Goal: Task Accomplishment & Management: Manage account settings

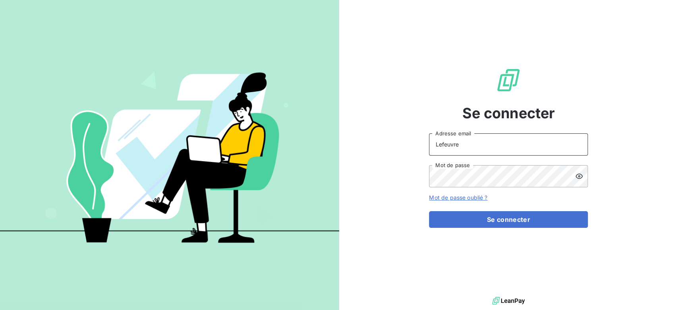
drag, startPoint x: 475, startPoint y: 148, endPoint x: 372, endPoint y: 135, distance: 103.8
click at [365, 141] on div "Se connecter Lefeuvre Adresse email Mot de passe Mot de passe oublié ? Se conne…" at bounding box center [508, 147] width 339 height 295
type input "sidonie.lefeuvre@terracoop.re"
click at [396, 169] on div "Se connecter sidonie.lefeuvre@terracoop.re Adresse email Mot de passe Mot de pa…" at bounding box center [508, 147] width 339 height 295
click at [429, 211] on button "Se connecter" at bounding box center [508, 219] width 159 height 17
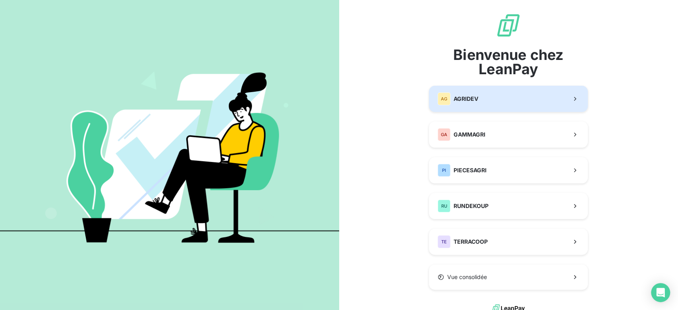
click at [484, 97] on button "AG AGRIDEV" at bounding box center [508, 99] width 159 height 26
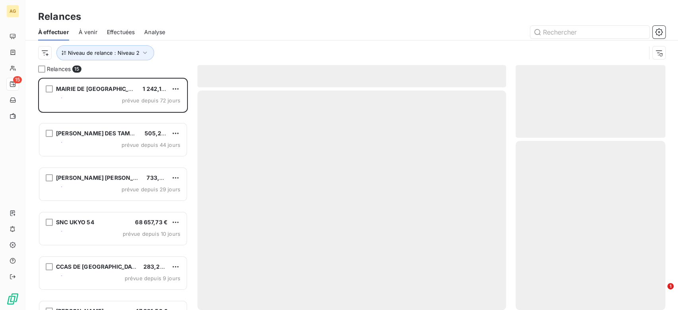
scroll to position [226, 143]
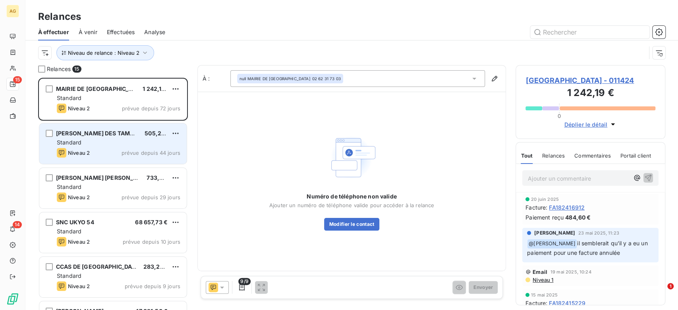
click at [118, 141] on div "Standard" at bounding box center [119, 143] width 124 height 8
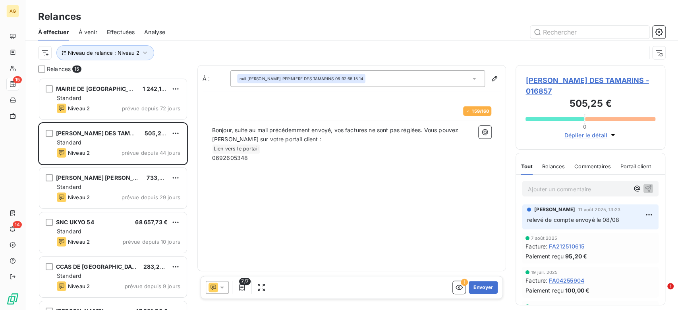
scroll to position [226, 143]
click at [128, 56] on button "Niveau de relance : Niveau 2" at bounding box center [105, 52] width 98 height 15
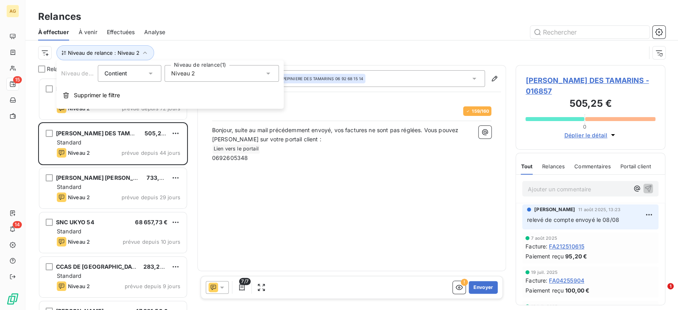
click at [213, 77] on div "Niveau 2" at bounding box center [222, 73] width 114 height 17
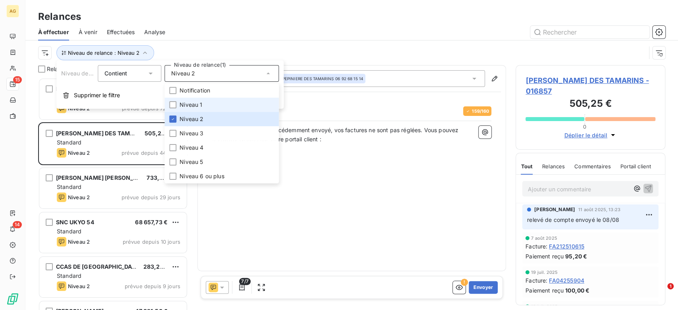
click at [187, 105] on span "Niveau 1" at bounding box center [191, 105] width 23 height 8
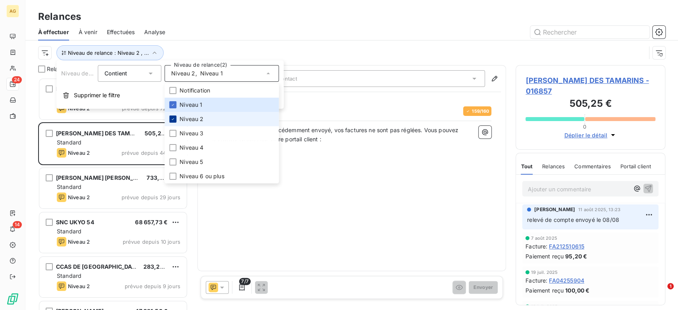
click at [172, 117] on icon at bounding box center [172, 119] width 5 height 5
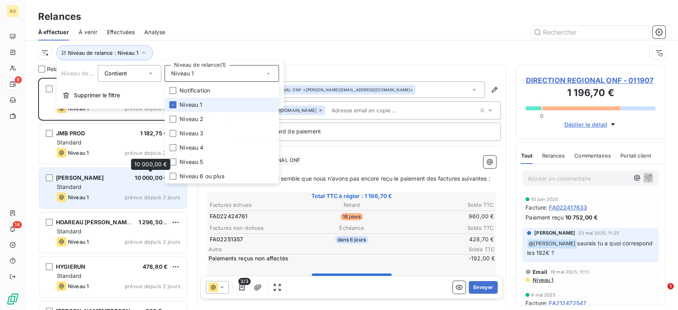
scroll to position [226, 143]
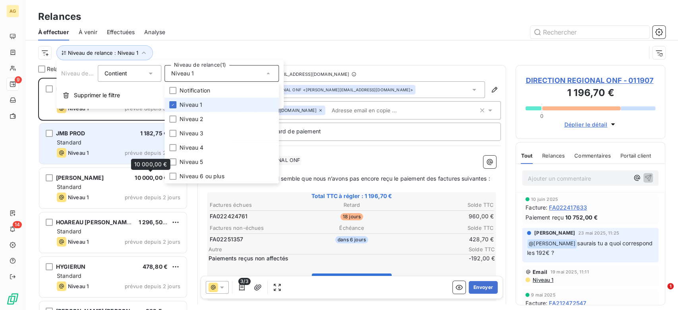
click at [105, 150] on div "Niveau 1 prévue depuis 2 jours" at bounding box center [119, 153] width 124 height 10
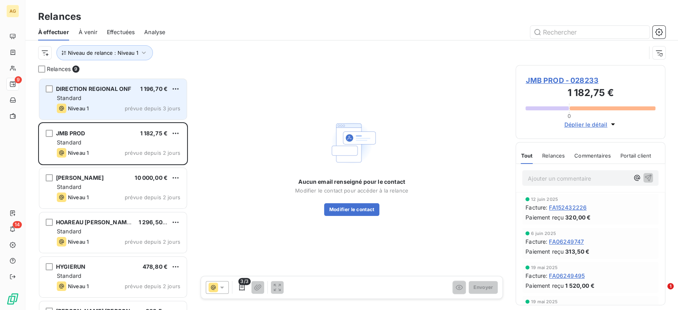
click at [112, 116] on div "DIRECTION REGIONAL ONF 1 196,70 € Standard Niveau 1 prévue depuis 3 jours" at bounding box center [112, 99] width 147 height 41
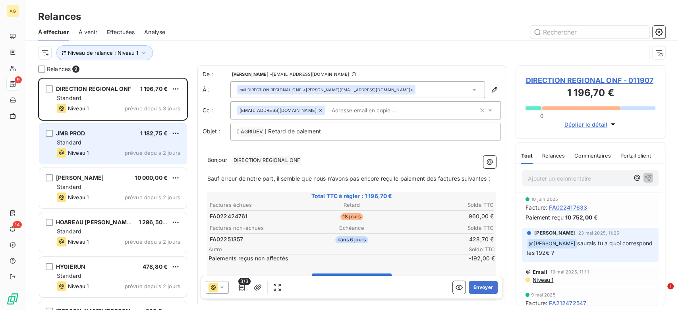
click at [121, 139] on div "Standard" at bounding box center [119, 143] width 124 height 8
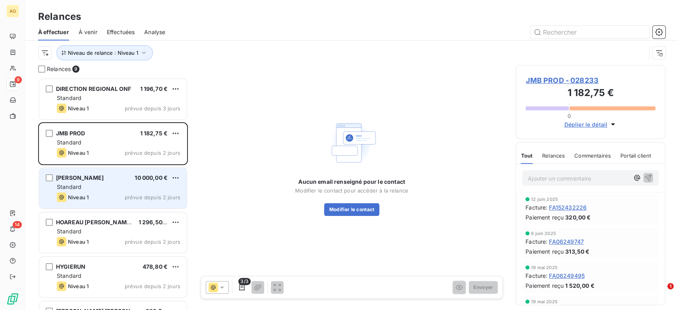
click at [116, 189] on div "Standard" at bounding box center [119, 187] width 124 height 8
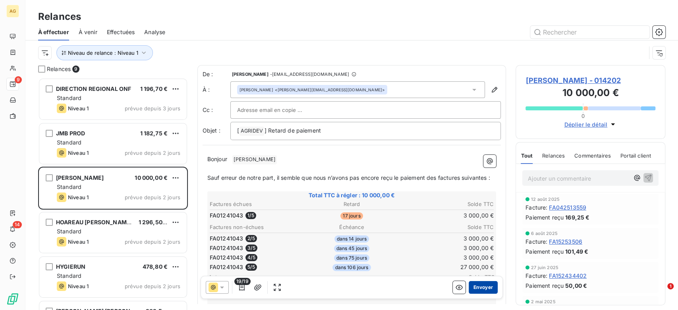
click at [479, 287] on button "Envoyer" at bounding box center [483, 287] width 29 height 13
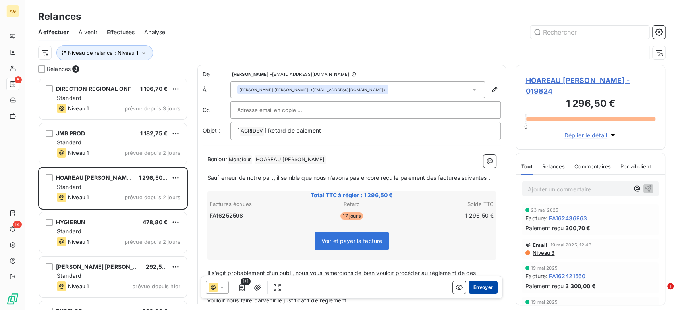
click at [484, 286] on button "Envoyer" at bounding box center [483, 287] width 29 height 13
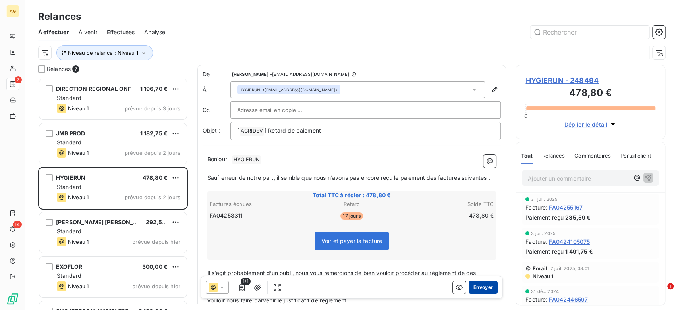
click at [485, 286] on button "Envoyer" at bounding box center [483, 287] width 29 height 13
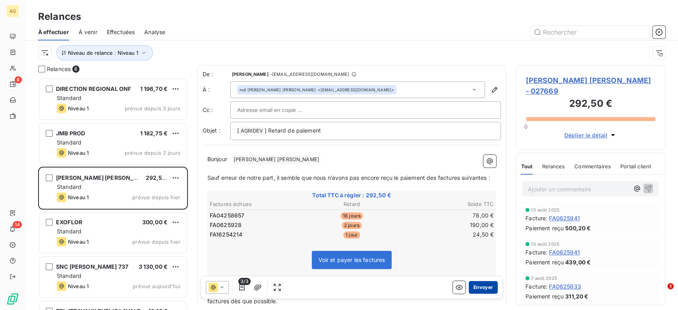
click at [475, 288] on button "Envoyer" at bounding box center [483, 287] width 29 height 13
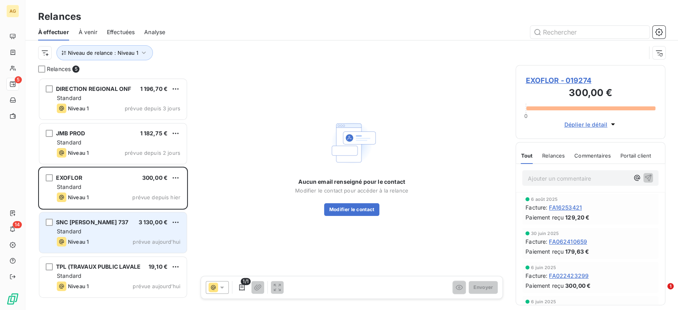
click at [128, 226] on div "SNC CAMBA 737 3 130,00 €" at bounding box center [119, 222] width 124 height 7
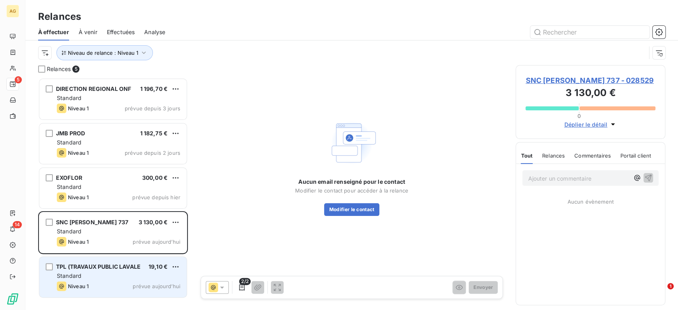
click at [127, 277] on div "Standard" at bounding box center [119, 276] width 124 height 8
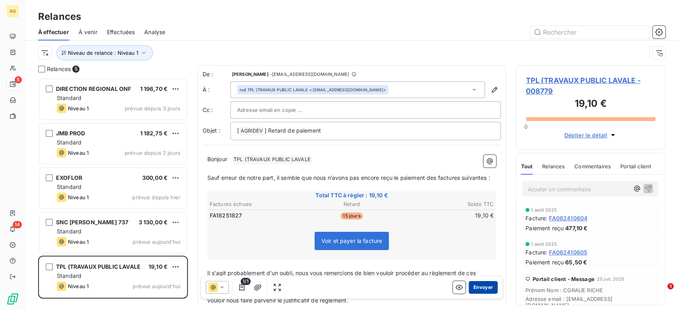
click at [486, 286] on button "Envoyer" at bounding box center [483, 287] width 29 height 13
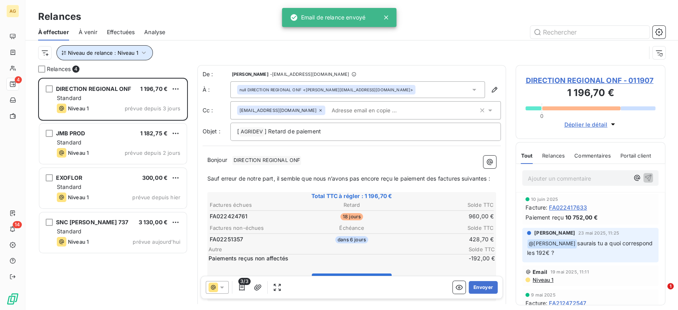
click at [132, 60] on button "Niveau de relance : Niveau 1" at bounding box center [104, 52] width 97 height 15
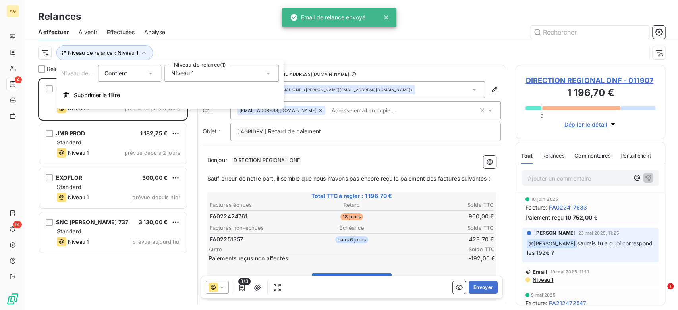
click at [200, 76] on div "Niveau 1" at bounding box center [222, 73] width 114 height 17
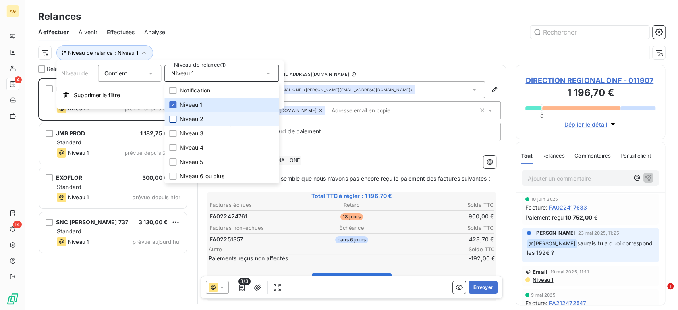
click at [174, 117] on div at bounding box center [172, 119] width 7 height 7
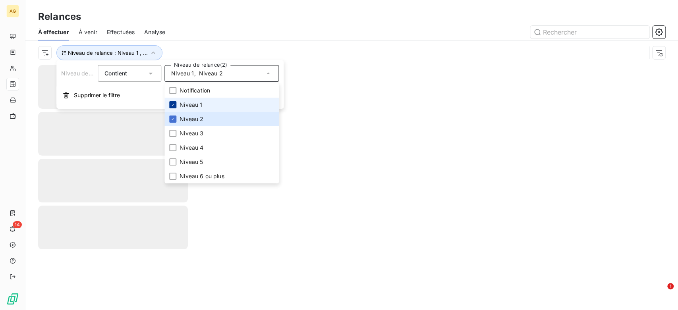
click at [174, 101] on div at bounding box center [172, 104] width 7 height 7
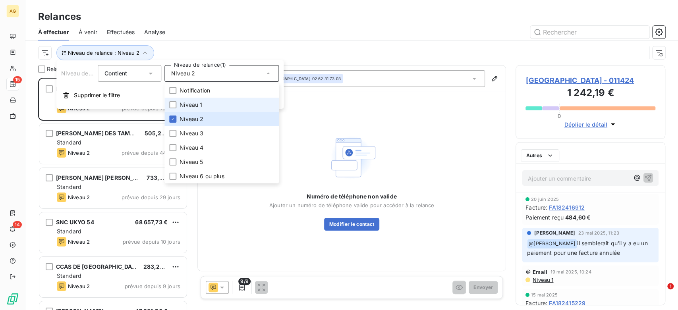
scroll to position [226, 143]
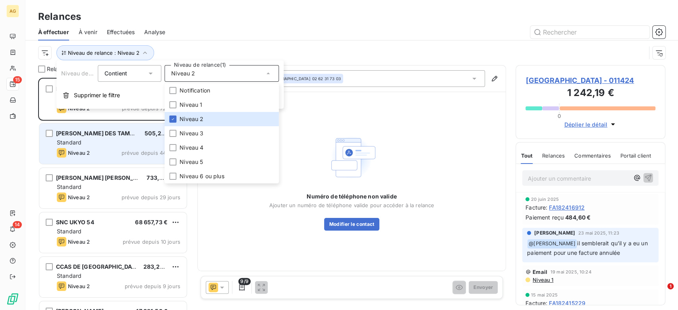
click at [115, 145] on div "Standard" at bounding box center [119, 143] width 124 height 8
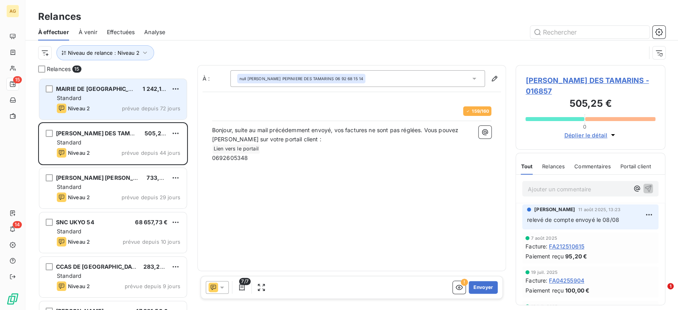
click at [113, 102] on div "Standard" at bounding box center [119, 98] width 124 height 8
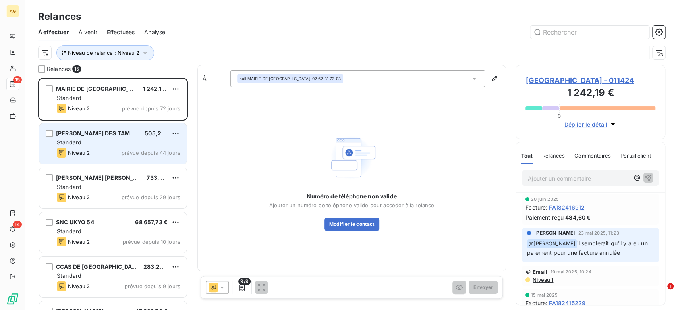
click at [110, 135] on span "EARL PEPINIERE DES TAMARINS" at bounding box center [101, 133] width 91 height 7
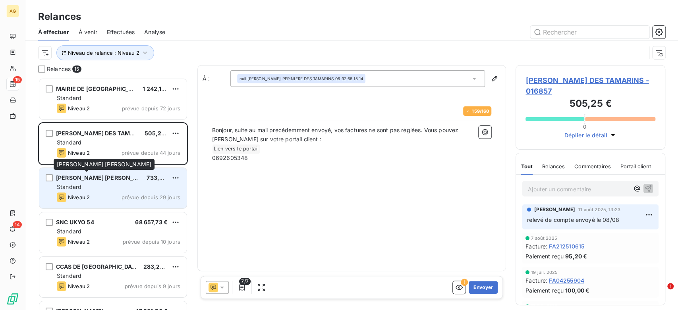
click at [97, 179] on span "LI CHIANG YAO YANN" at bounding box center [104, 177] width 97 height 7
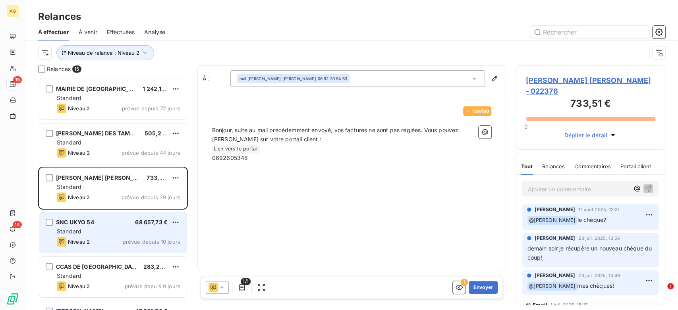
click at [104, 225] on div "SNC UKYO 54 68 657,73 €" at bounding box center [119, 222] width 124 height 7
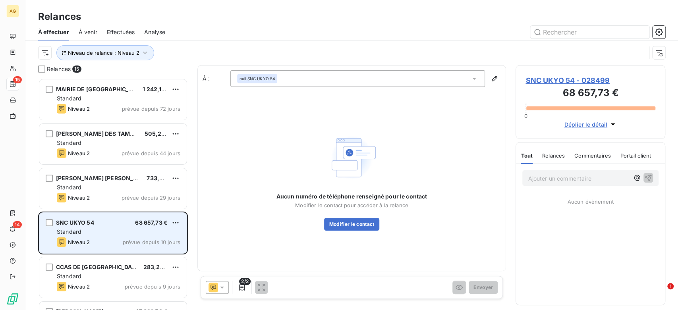
scroll to position [45, 0]
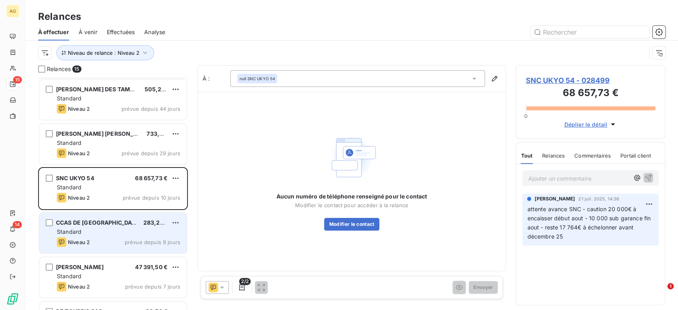
click at [124, 219] on div "CCAS DE SAINT LOUIS 283,20 € Standard Niveau 2 prévue depuis 9 jours" at bounding box center [112, 233] width 147 height 41
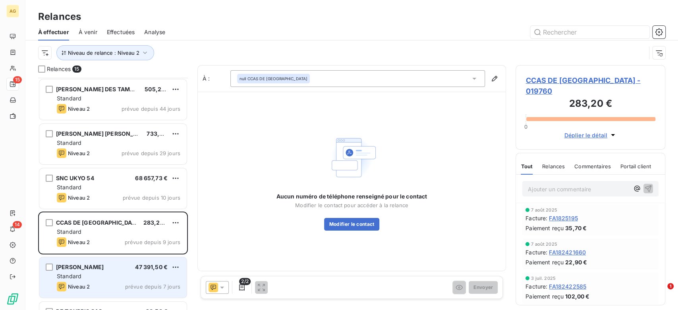
click at [110, 274] on div "Standard" at bounding box center [119, 277] width 124 height 8
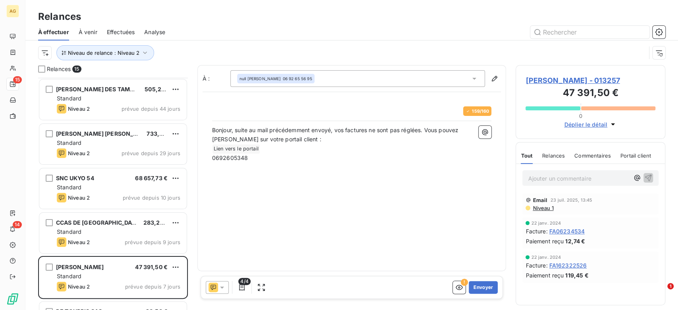
scroll to position [89, 0]
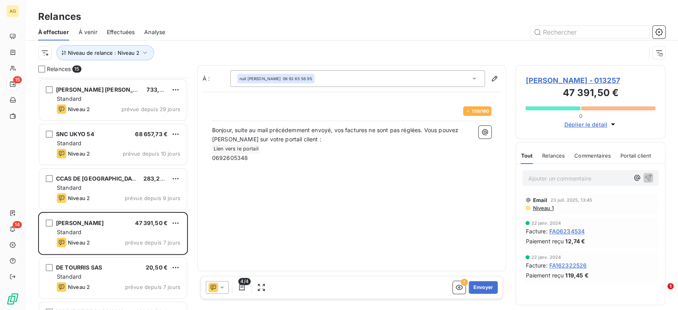
click at [556, 153] on span "Relances" at bounding box center [553, 156] width 23 height 6
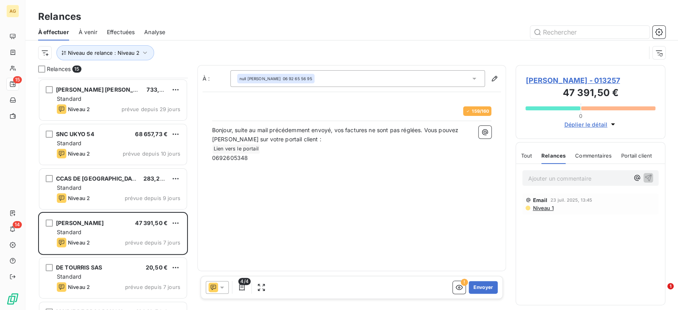
click at [585, 156] on span "Commentaires" at bounding box center [593, 156] width 37 height 6
click at [529, 156] on span "Tout" at bounding box center [526, 156] width 11 height 6
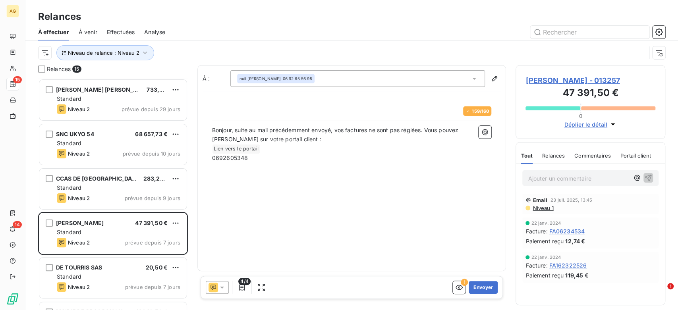
click at [544, 176] on p "Ajouter un commentaire ﻿" at bounding box center [578, 179] width 101 height 10
click at [647, 178] on icon "button" at bounding box center [649, 178] width 8 height 8
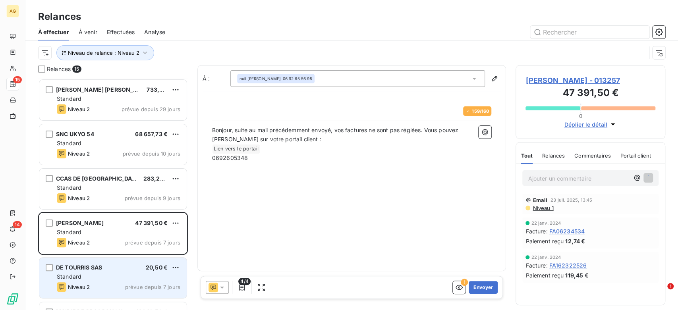
click at [123, 279] on div "Standard" at bounding box center [119, 277] width 124 height 8
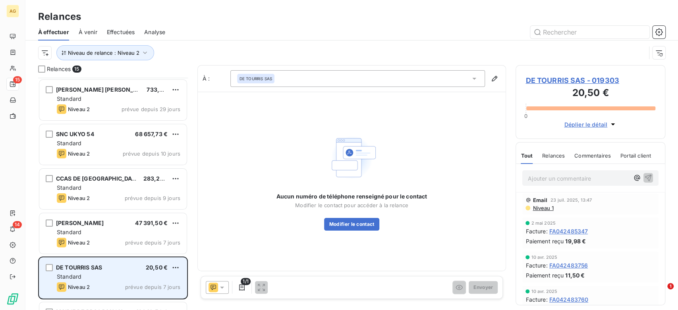
scroll to position [133, 0]
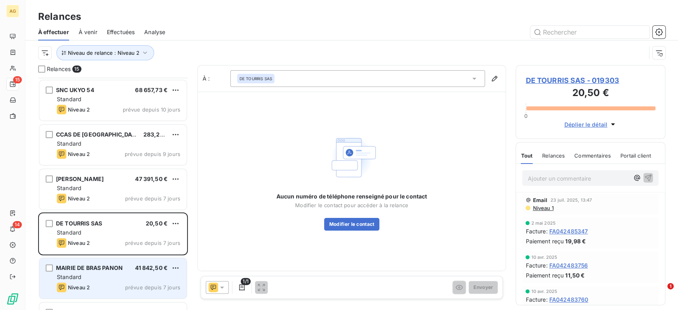
click at [102, 282] on div "MAIRIE DE BRAS PANON 41 842,50 € Standard Niveau 2 prévue depuis 7 jours" at bounding box center [112, 278] width 147 height 41
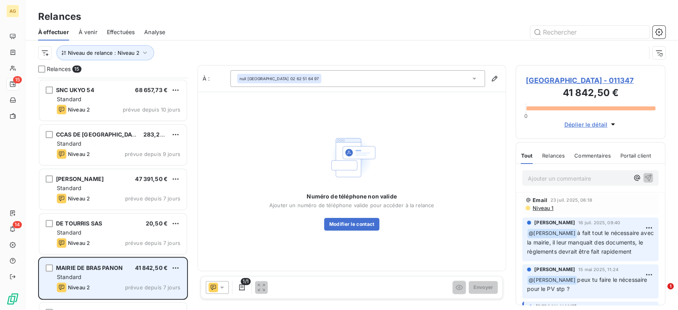
scroll to position [177, 0]
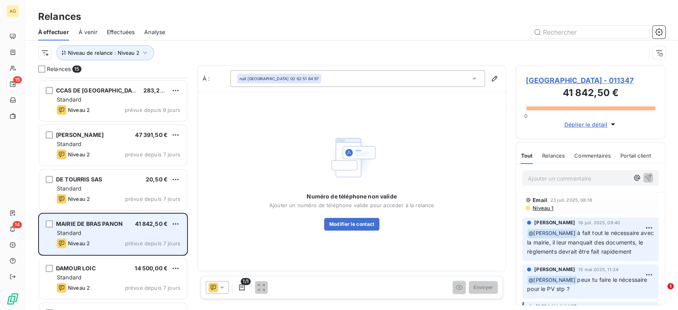
click at [101, 282] on div "DAMOUR LOIC 14 500,00 € Standard Niveau 2 prévue depuis 7 jours" at bounding box center [112, 279] width 147 height 41
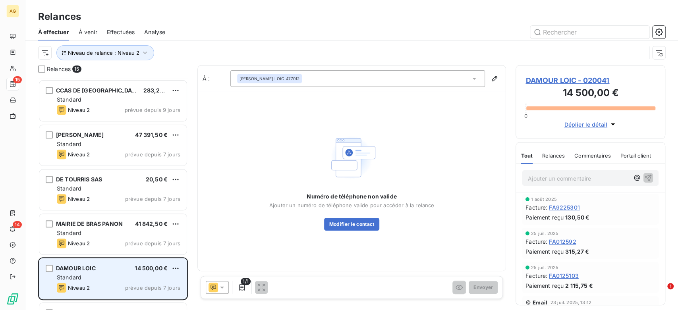
scroll to position [221, 0]
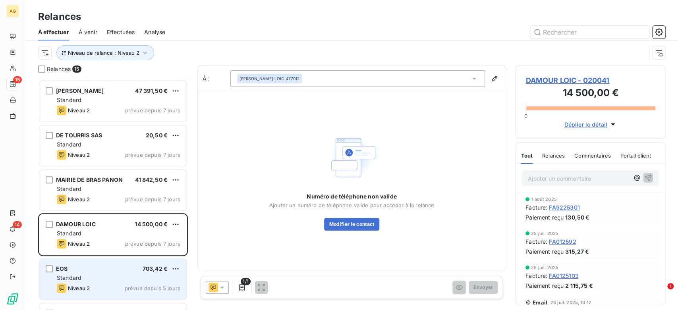
click at [88, 285] on div "Niveau 2" at bounding box center [73, 289] width 33 height 10
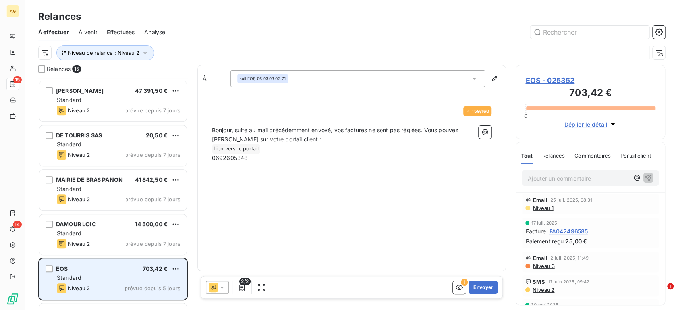
scroll to position [265, 0]
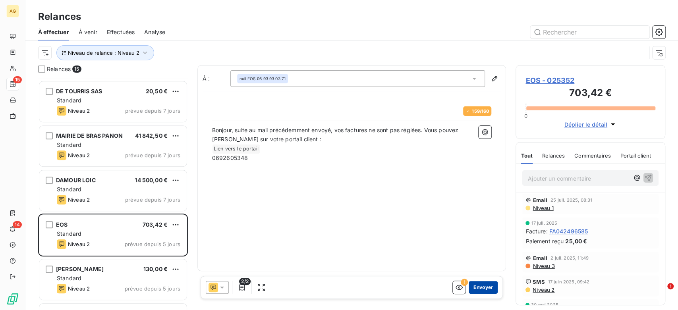
click at [481, 285] on button "Envoyer" at bounding box center [483, 287] width 29 height 13
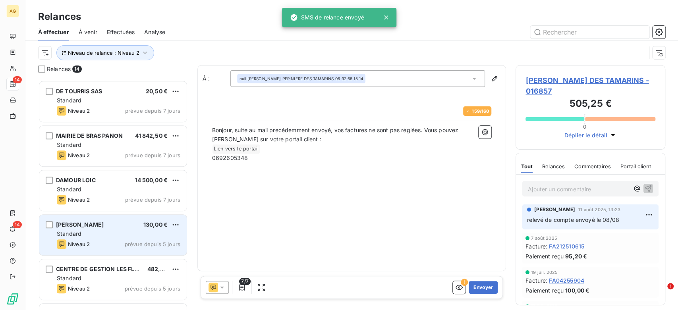
click at [122, 235] on div "Standard" at bounding box center [119, 234] width 124 height 8
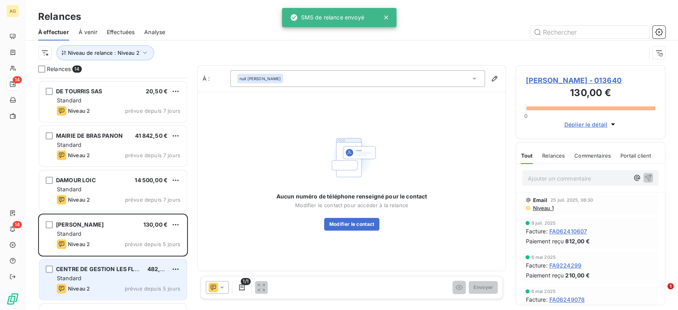
click at [107, 268] on span "CENTRE DE GESTION LES FLAMBOYA" at bounding box center [107, 269] width 103 height 7
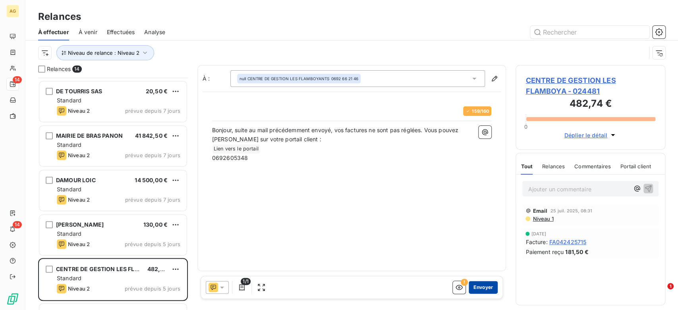
click at [492, 287] on button "Envoyer" at bounding box center [483, 287] width 29 height 13
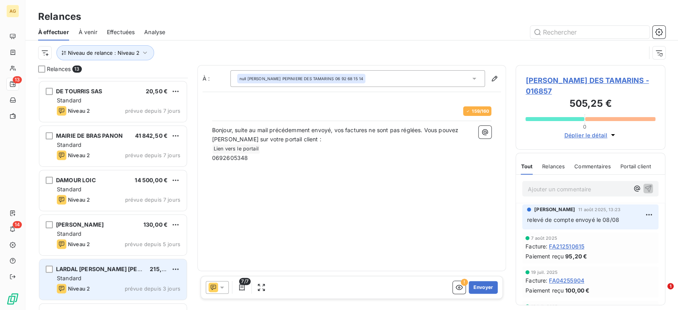
click at [114, 281] on div "Standard" at bounding box center [119, 279] width 124 height 8
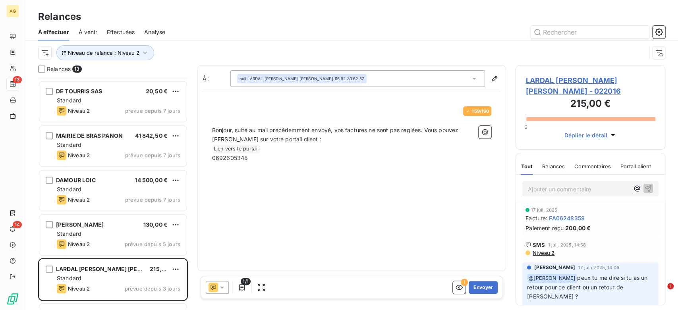
scroll to position [309, 0]
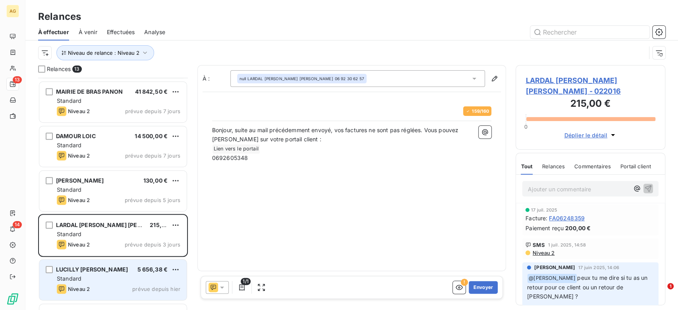
click at [116, 283] on div "LUCILLY HARRY 5 656,38 € Standard Niveau 2 prévue depuis hier" at bounding box center [112, 280] width 147 height 41
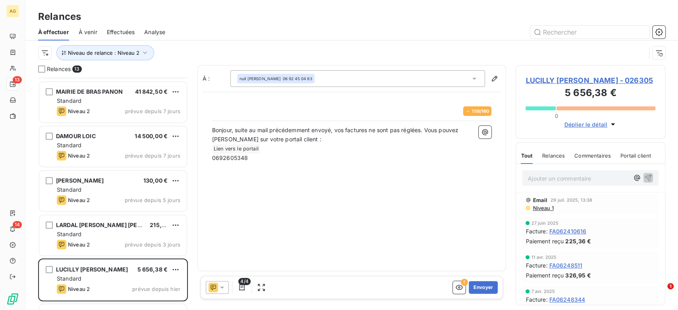
click at [562, 78] on span "LUCILLY HARRY - 026305" at bounding box center [591, 80] width 130 height 11
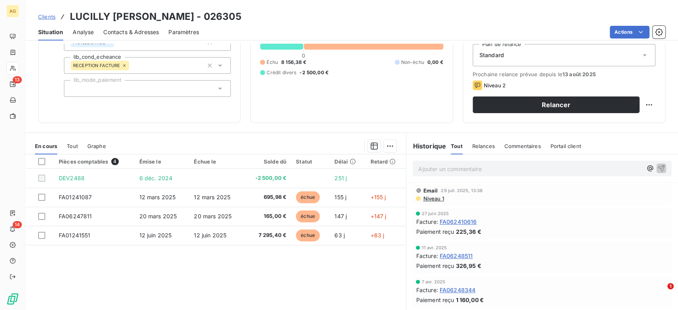
scroll to position [109, 0]
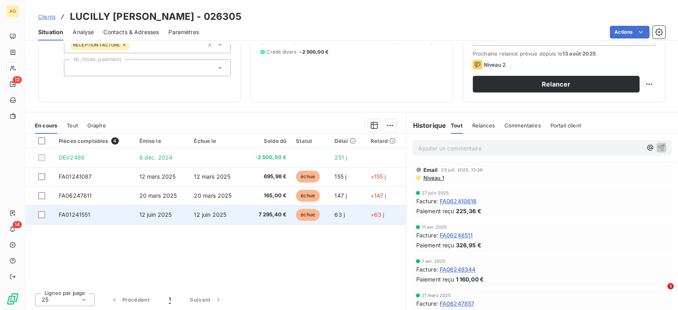
click at [263, 215] on span "7 295,40 €" at bounding box center [268, 215] width 38 height 8
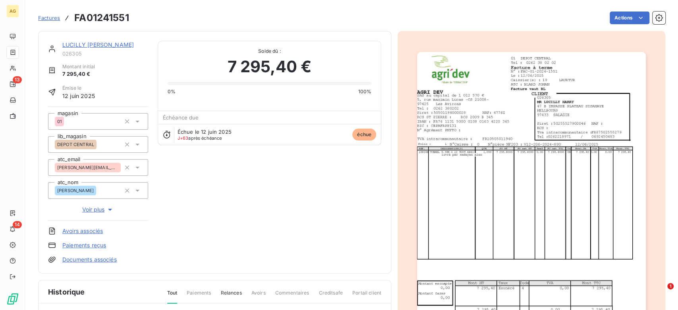
click at [502, 129] on img "button" at bounding box center [531, 214] width 229 height 324
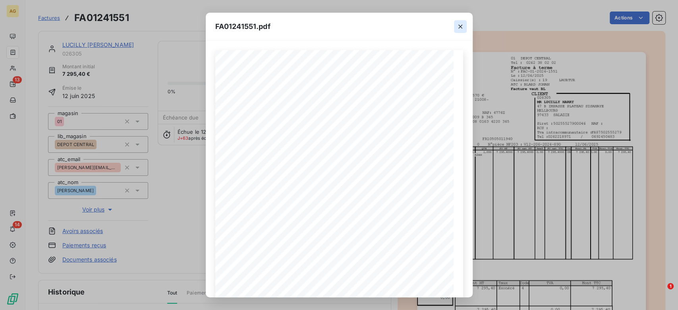
click at [463, 25] on icon "button" at bounding box center [461, 27] width 8 height 8
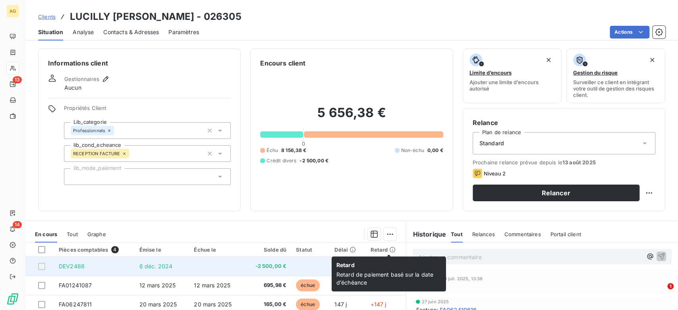
scroll to position [88, 0]
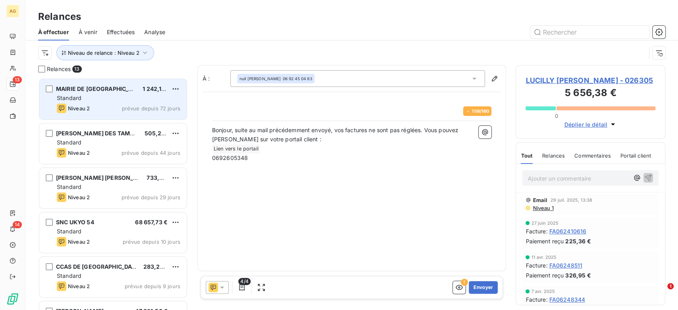
scroll to position [226, 143]
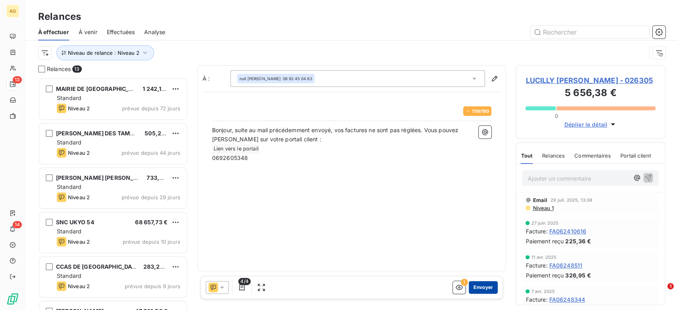
click at [485, 283] on button "Envoyer" at bounding box center [483, 287] width 29 height 13
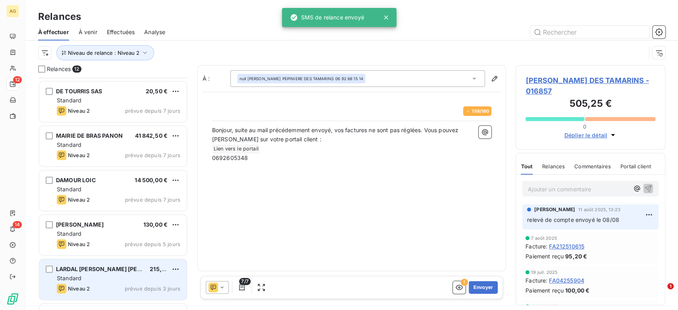
scroll to position [302, 0]
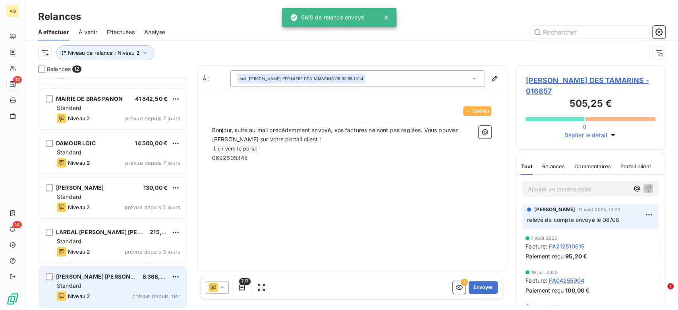
click at [113, 276] on span "SMITH ANTONY MATHIEU" at bounding box center [104, 276] width 97 height 7
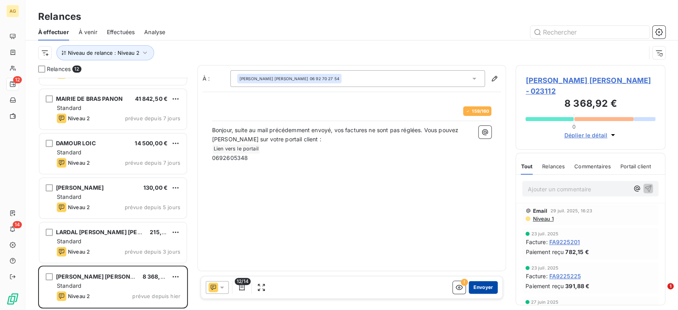
click at [478, 283] on button "Envoyer" at bounding box center [483, 287] width 29 height 13
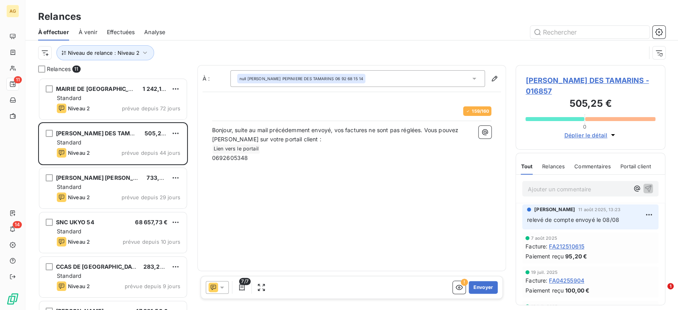
click at [137, 61] on div "Niveau de relance : Niveau 2" at bounding box center [352, 53] width 628 height 25
click at [140, 56] on button "Niveau de relance : Niveau 2" at bounding box center [105, 52] width 98 height 15
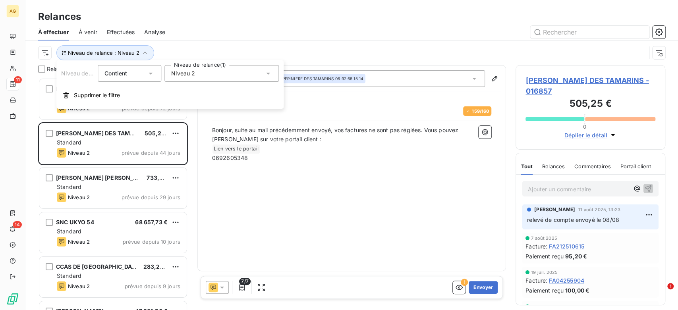
click at [195, 80] on div "Niveau 2" at bounding box center [222, 73] width 114 height 17
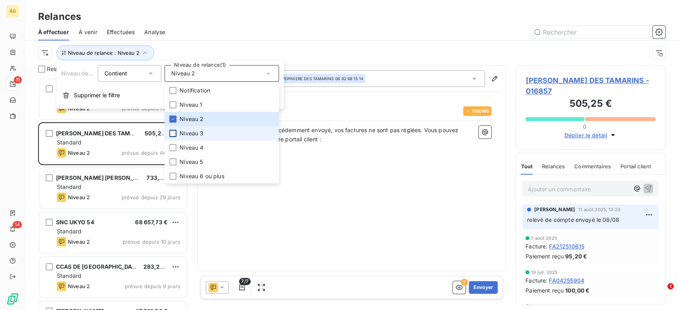
click at [174, 134] on div at bounding box center [172, 133] width 7 height 7
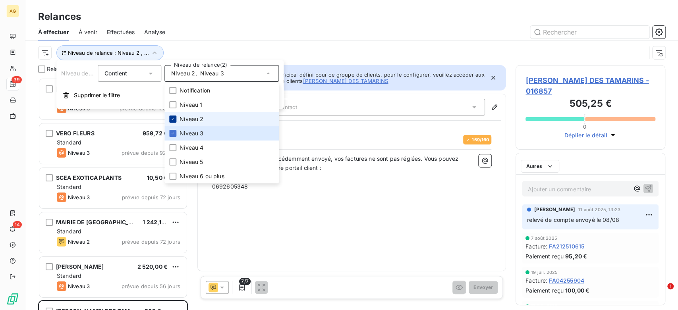
click at [175, 120] on icon at bounding box center [172, 119] width 5 height 5
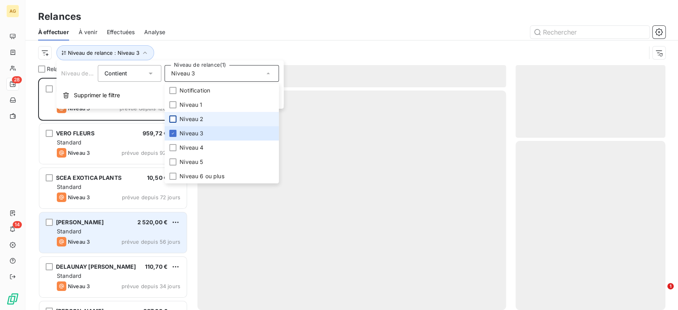
scroll to position [226, 143]
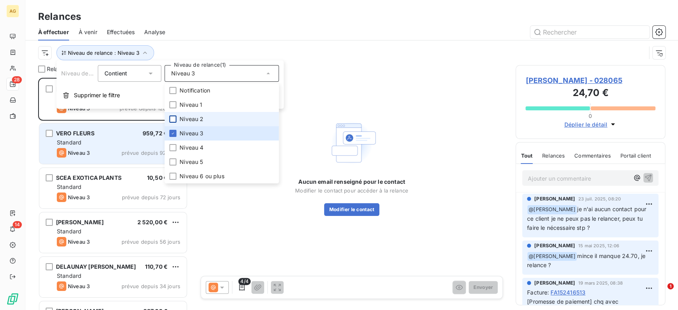
click at [111, 144] on div "Standard" at bounding box center [119, 143] width 124 height 8
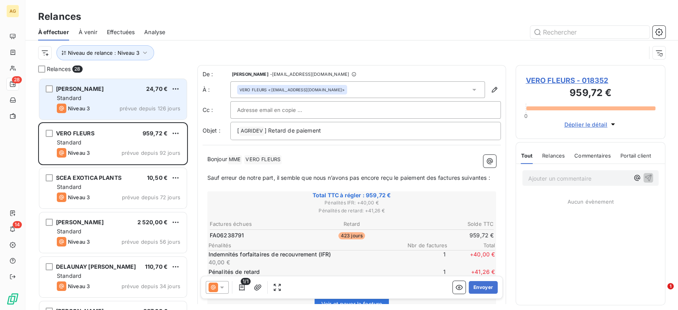
click at [114, 110] on div "Niveau 3 prévue depuis 126 jours" at bounding box center [119, 109] width 124 height 10
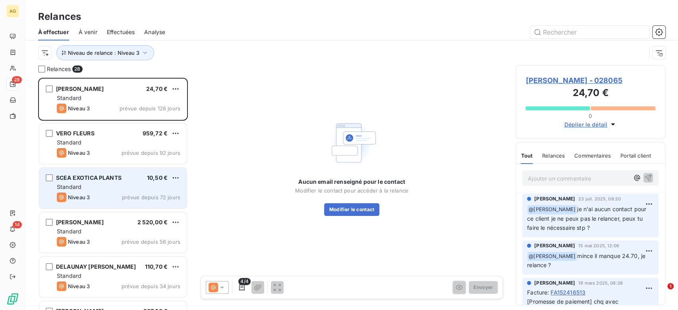
click at [112, 188] on div "Standard" at bounding box center [119, 187] width 124 height 8
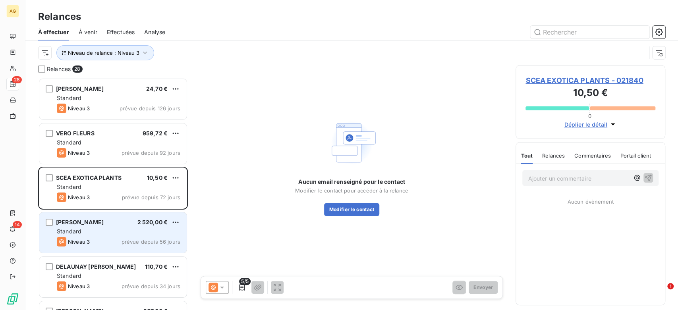
click at [111, 234] on div "Standard" at bounding box center [119, 232] width 124 height 8
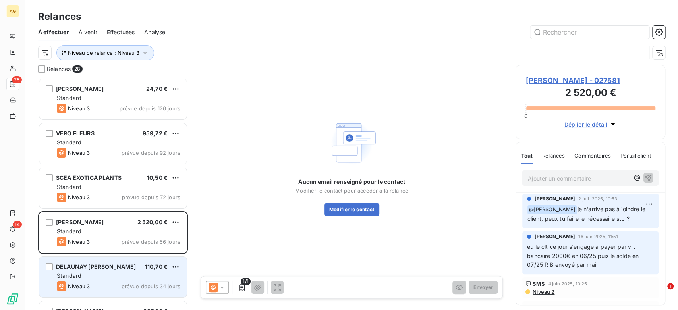
click at [97, 282] on div "Niveau 3 prévue depuis 34 jours" at bounding box center [119, 287] width 124 height 10
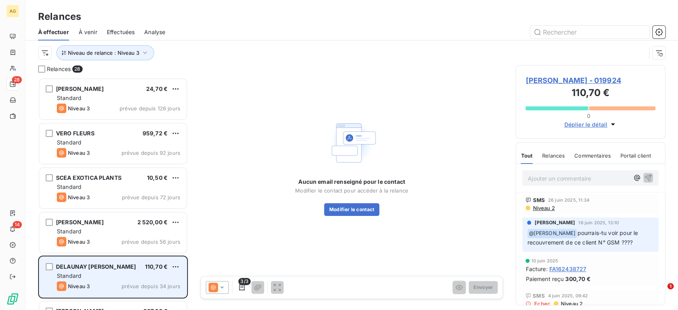
scroll to position [45, 0]
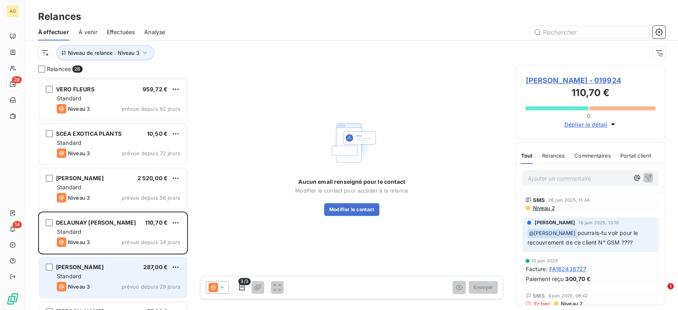
click at [91, 284] on div "Niveau 3 prévue depuis 29 jours" at bounding box center [119, 287] width 124 height 10
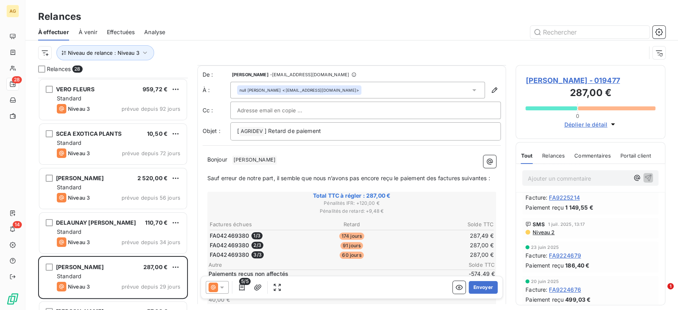
scroll to position [45, 0]
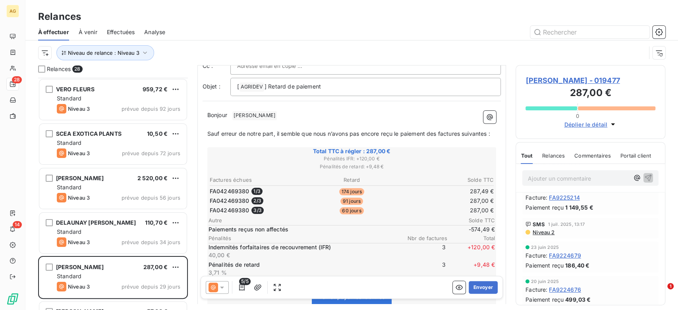
click at [535, 83] on span "AGATHE FREDDY - 019477" at bounding box center [591, 80] width 130 height 11
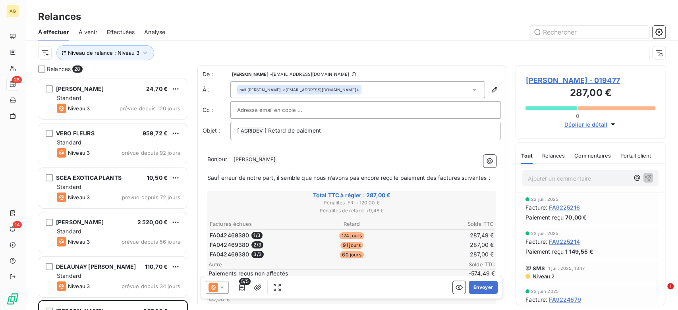
scroll to position [226, 143]
click at [471, 288] on button "Envoyer" at bounding box center [483, 287] width 29 height 13
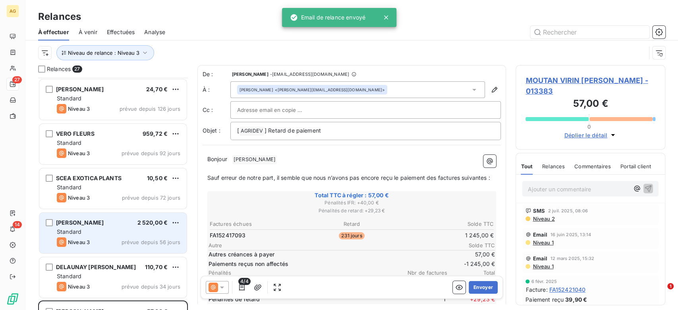
scroll to position [89, 0]
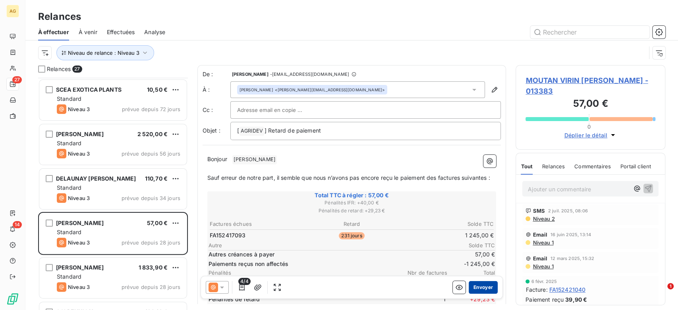
click at [480, 289] on button "Envoyer" at bounding box center [483, 287] width 29 height 13
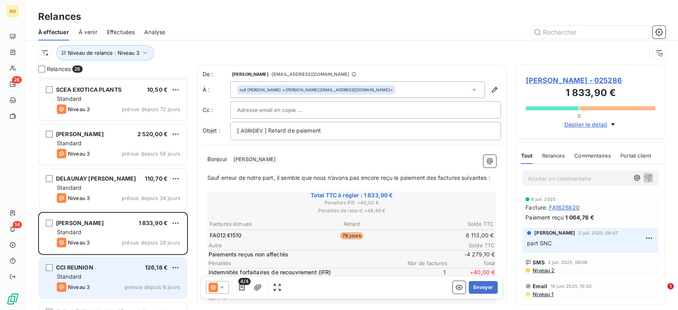
click at [112, 285] on div "Niveau 3 prévue depuis 8 jours" at bounding box center [119, 288] width 124 height 10
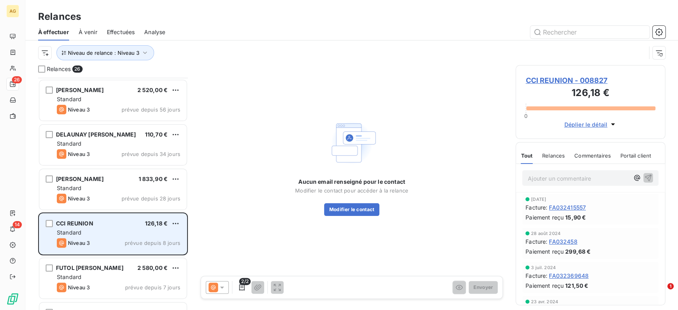
scroll to position [177, 0]
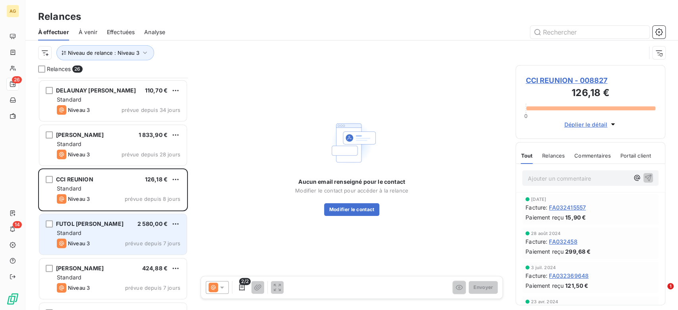
click at [105, 244] on div "Niveau 3 prévue depuis 7 jours" at bounding box center [119, 244] width 124 height 10
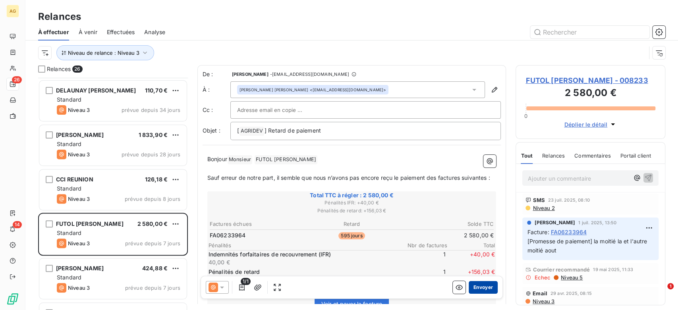
click at [479, 284] on button "Envoyer" at bounding box center [483, 287] width 29 height 13
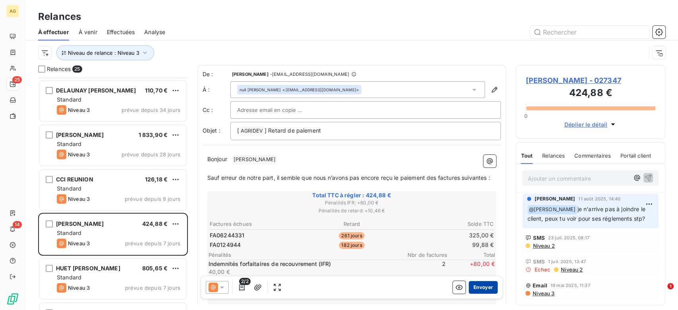
click at [478, 287] on button "Envoyer" at bounding box center [483, 287] width 29 height 13
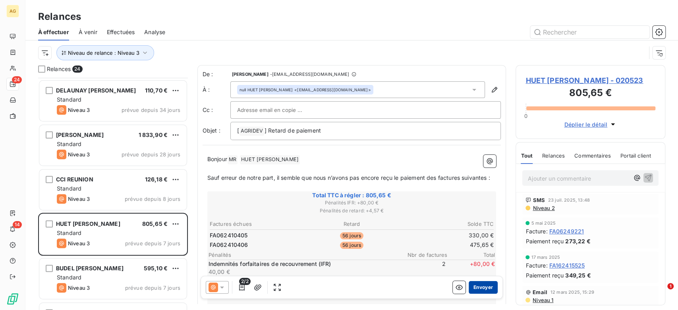
click at [478, 289] on button "Envoyer" at bounding box center [483, 287] width 29 height 13
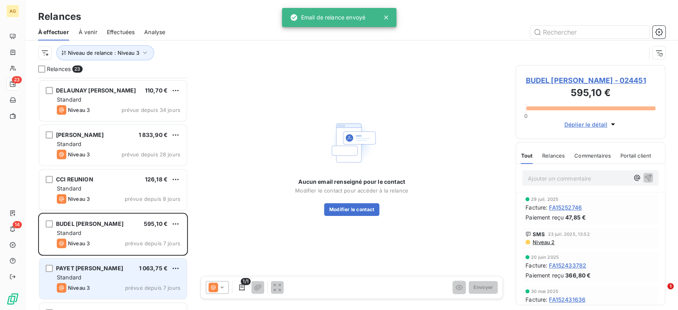
click at [106, 281] on div "Standard" at bounding box center [119, 278] width 124 height 8
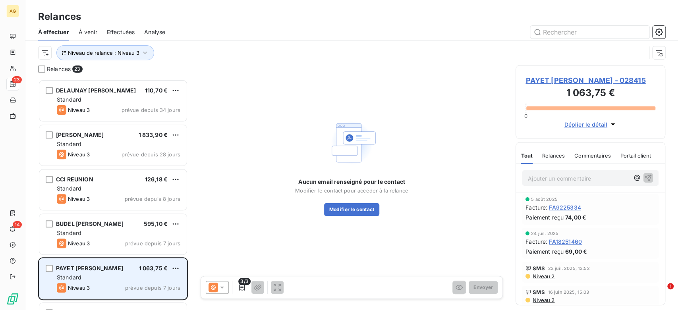
scroll to position [221, 0]
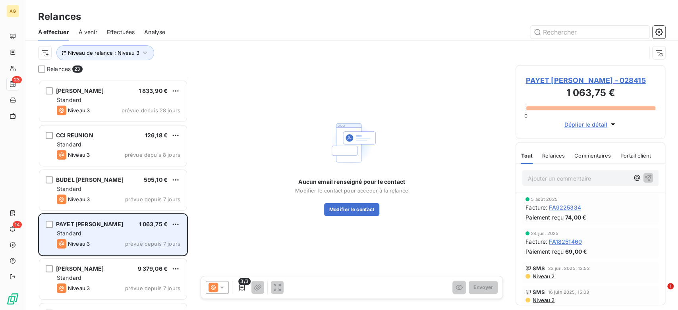
click at [106, 281] on div "Standard" at bounding box center [119, 278] width 124 height 8
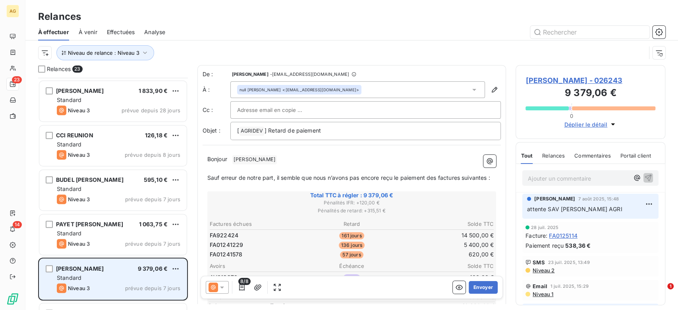
scroll to position [265, 0]
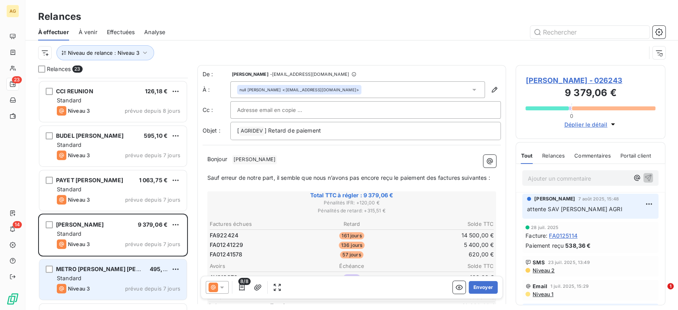
click at [113, 277] on div "Standard" at bounding box center [119, 279] width 124 height 8
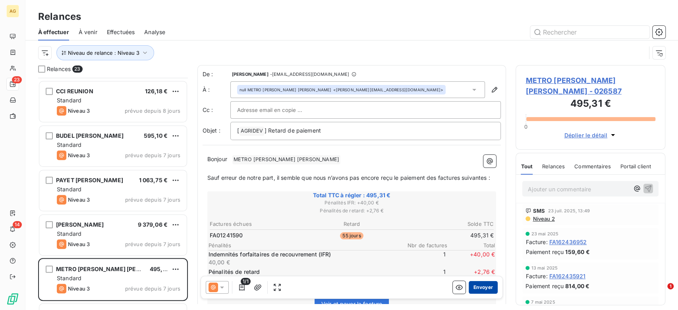
click at [481, 287] on button "Envoyer" at bounding box center [483, 287] width 29 height 13
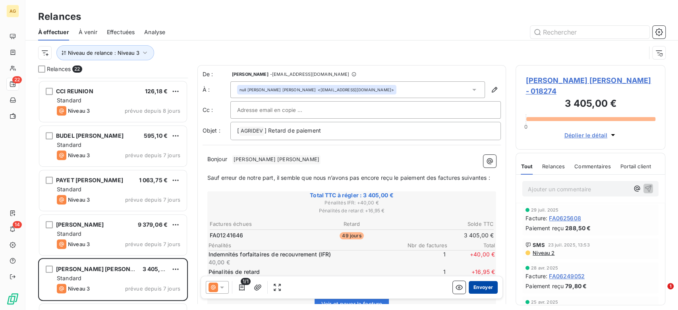
click at [477, 288] on button "Envoyer" at bounding box center [483, 287] width 29 height 13
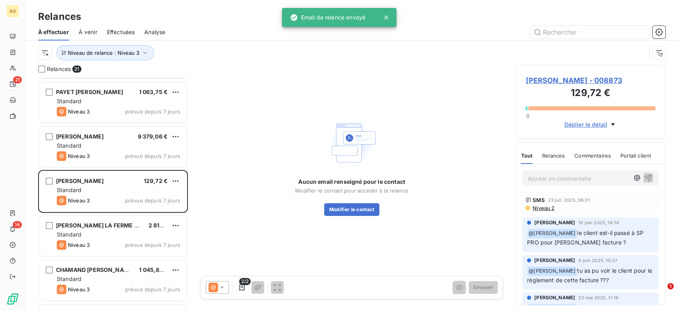
scroll to position [442, 0]
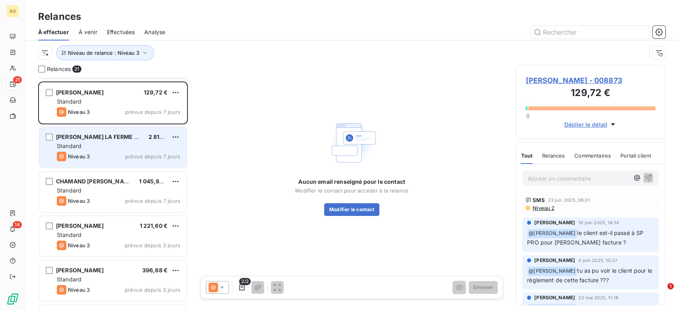
click at [115, 152] on div "Niveau 3 prévue depuis 7 jours" at bounding box center [119, 157] width 124 height 10
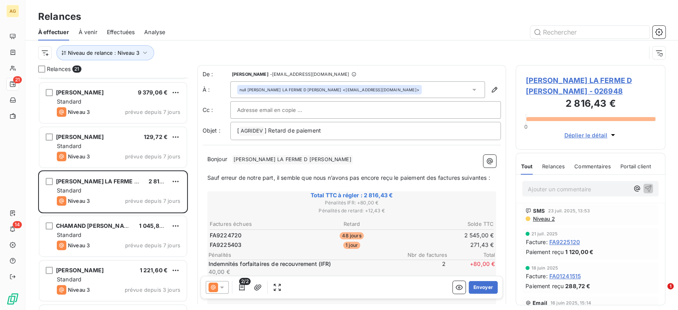
click at [471, 91] on icon at bounding box center [475, 90] width 8 height 8
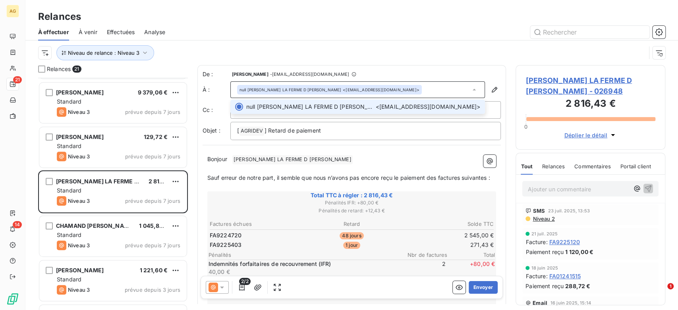
click at [471, 91] on icon at bounding box center [475, 90] width 8 height 8
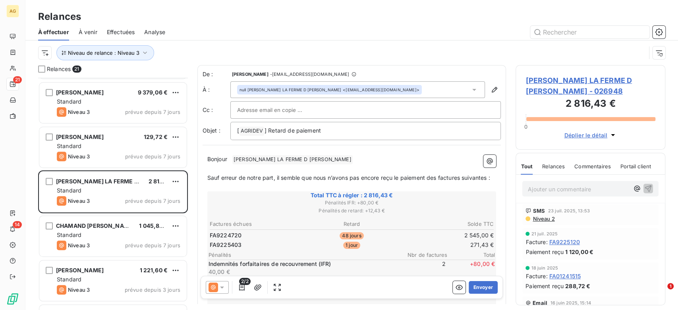
click at [649, 210] on div "SMS 23 juil. 2025, 13:53 Niveau 2" at bounding box center [591, 215] width 136 height 21
click at [607, 59] on div "Niveau de relance : Niveau 3" at bounding box center [342, 52] width 608 height 15
click at [600, 77] on span "EARL LA FERME D ALEX - 026948" at bounding box center [591, 85] width 130 height 21
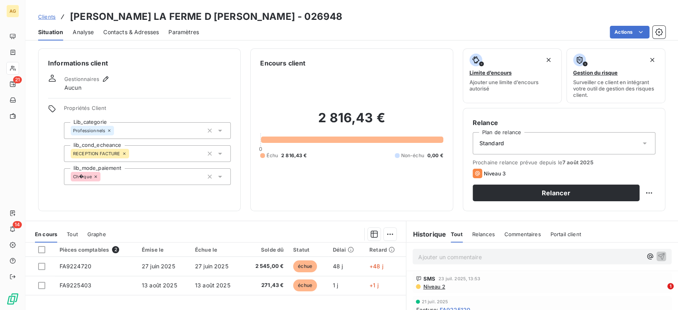
click at [137, 30] on span "Contacts & Adresses" at bounding box center [131, 32] width 56 height 8
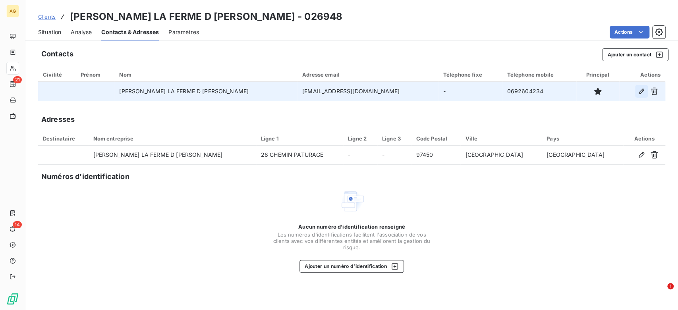
click at [640, 91] on icon "button" at bounding box center [642, 92] width 6 height 6
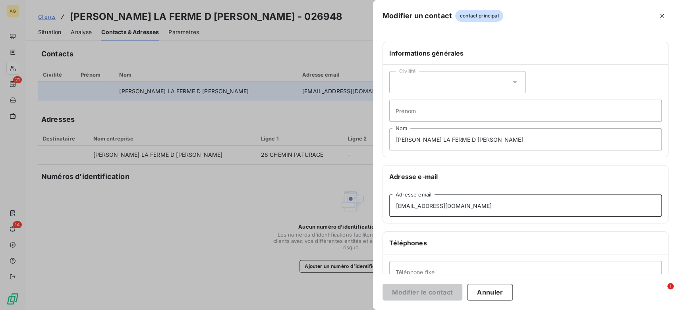
drag, startPoint x: 416, startPoint y: 201, endPoint x: 405, endPoint y: 206, distance: 12.1
click at [405, 206] on input "contact@sandhy.re" at bounding box center [525, 206] width 273 height 22
paste input "admi.lafermedalex@gmail.com"
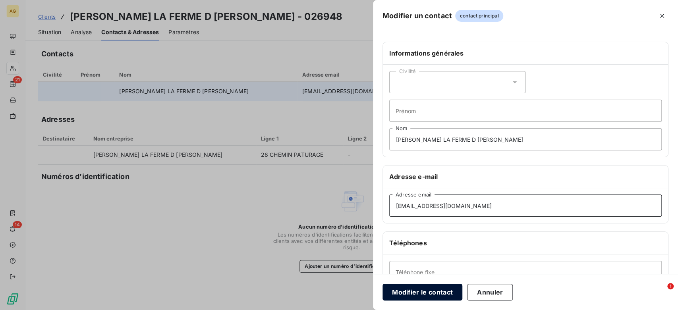
type input "admi.lafermedalex@gmail.com"
click at [432, 295] on button "Modifier le contact" at bounding box center [423, 292] width 80 height 17
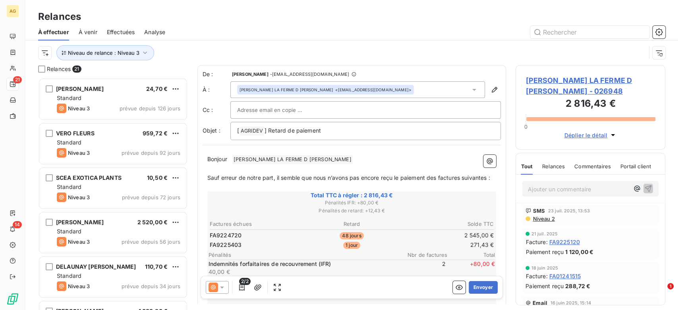
scroll to position [226, 143]
click at [216, 291] on icon at bounding box center [214, 288] width 10 height 10
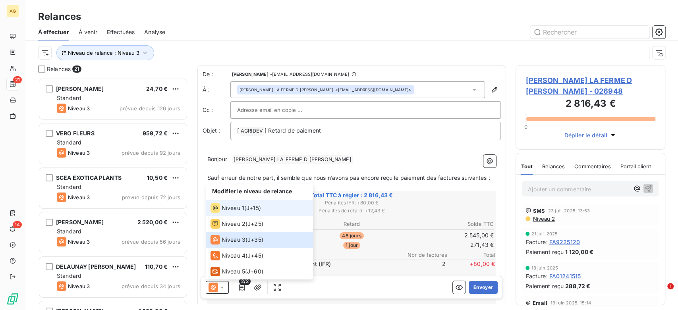
click at [244, 212] on div "Niveau 1 ( J+15 )" at bounding box center [236, 208] width 50 height 10
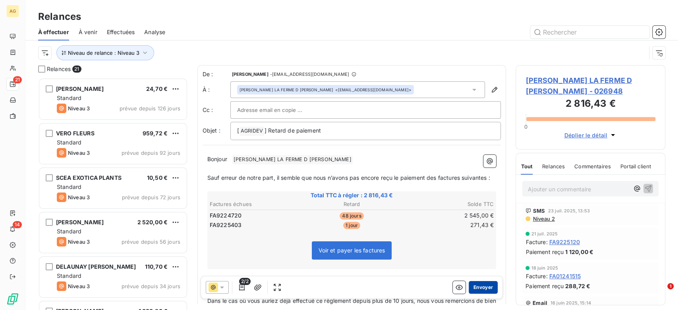
click at [480, 288] on button "Envoyer" at bounding box center [483, 287] width 29 height 13
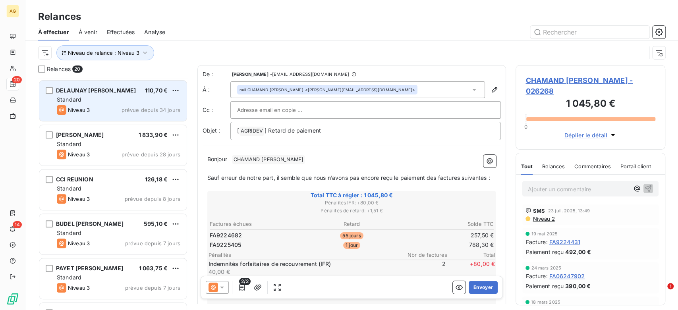
scroll to position [221, 0]
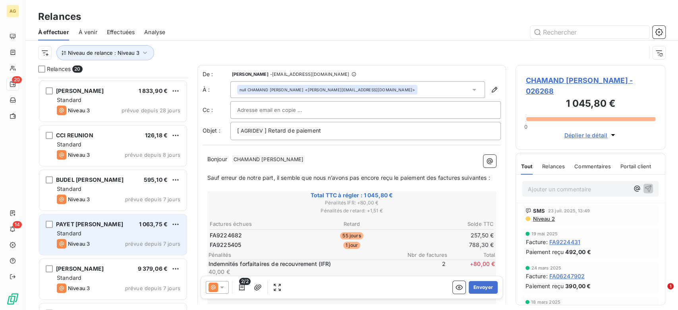
click at [123, 223] on span "PAYET ANTHONY EMMANUEL" at bounding box center [89, 224] width 67 height 7
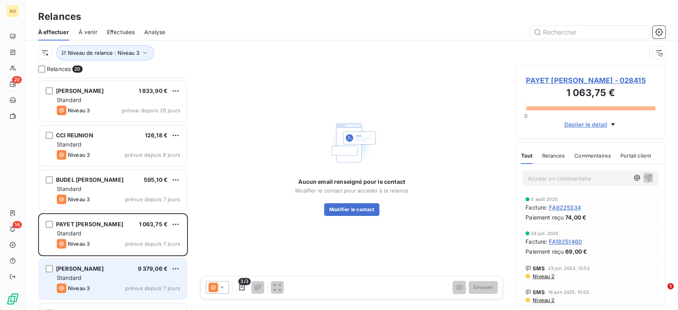
click at [144, 272] on span "9 379,06 €" at bounding box center [153, 268] width 30 height 7
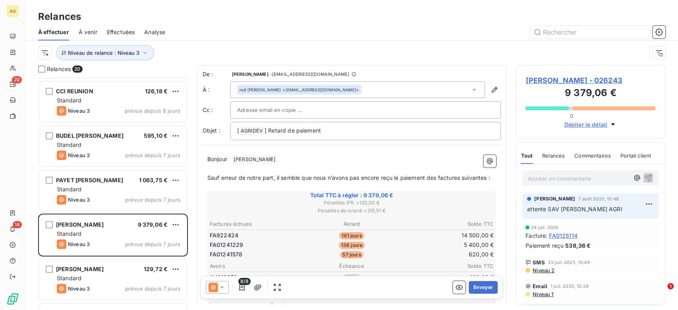
scroll to position [309, 0]
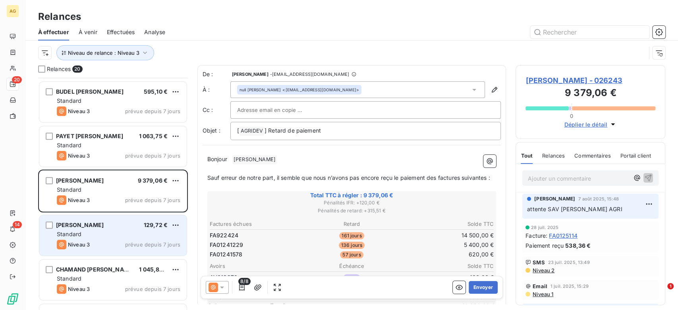
click at [132, 251] on div "SMITH CELICE 129,72 € Standard Niveau 3 prévue depuis 7 jours" at bounding box center [112, 235] width 147 height 41
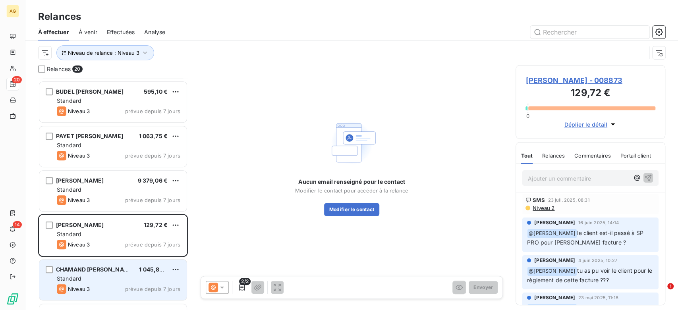
click at [124, 278] on div "Standard" at bounding box center [119, 279] width 124 height 8
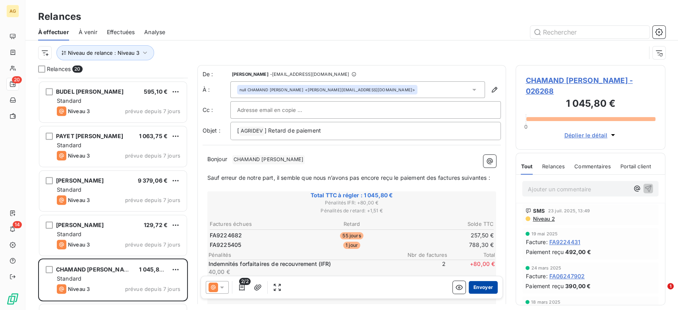
click at [480, 285] on button "Envoyer" at bounding box center [483, 287] width 29 height 13
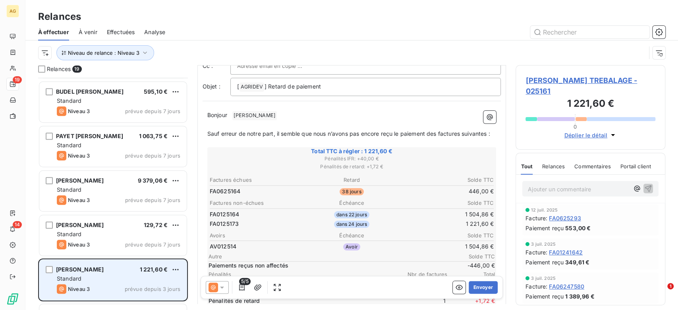
scroll to position [353, 0]
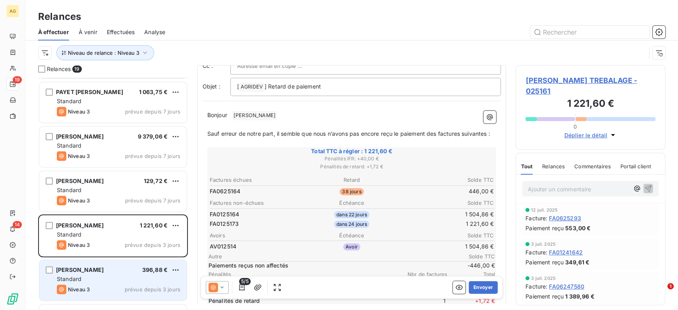
click at [108, 275] on div "Standard" at bounding box center [119, 279] width 124 height 8
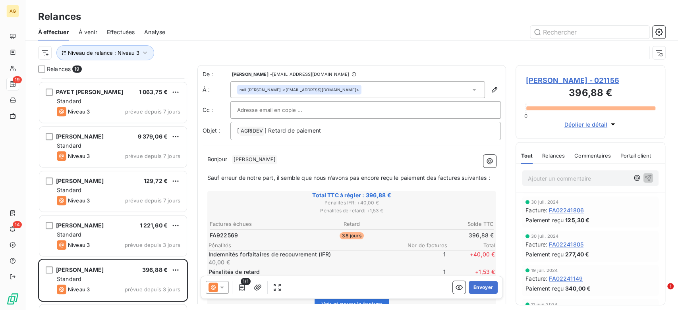
scroll to position [530, 0]
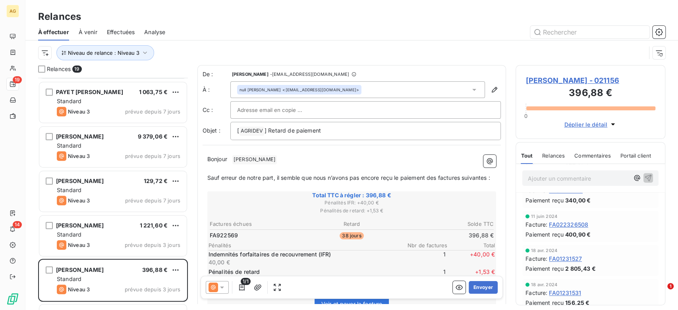
click at [224, 288] on icon at bounding box center [222, 288] width 8 height 8
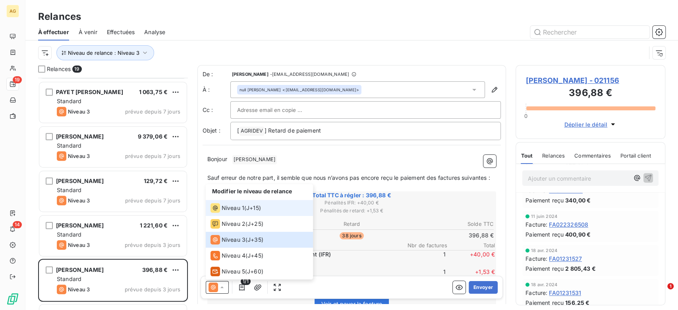
click at [239, 206] on span "Niveau 1" at bounding box center [233, 208] width 23 height 8
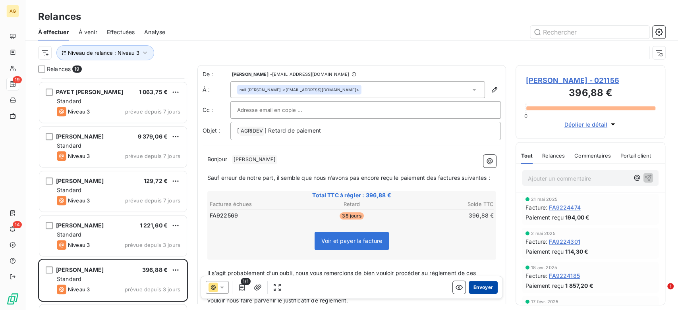
click at [484, 285] on button "Envoyer" at bounding box center [483, 287] width 29 height 13
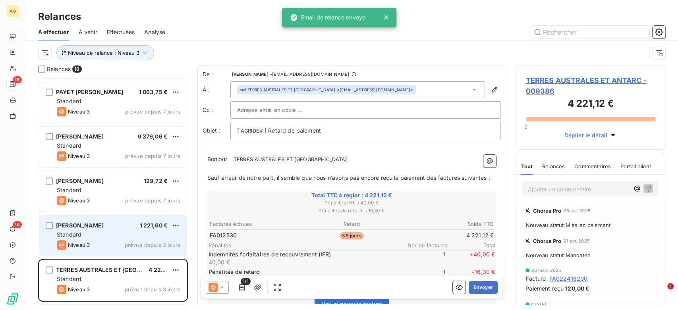
click at [107, 230] on div "EARL TREBALAGE 1 221,60 € Standard Niveau 3 prévue depuis 3 jours" at bounding box center [112, 236] width 147 height 41
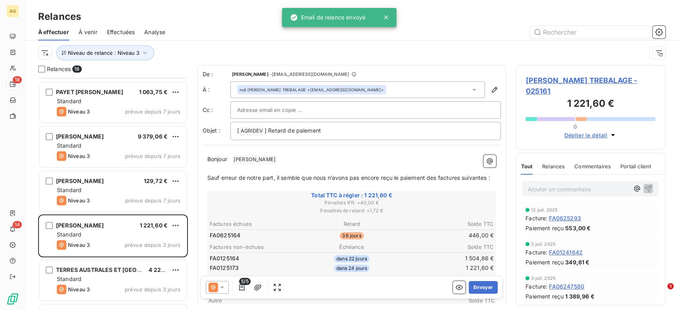
click at [225, 290] on icon at bounding box center [222, 288] width 8 height 8
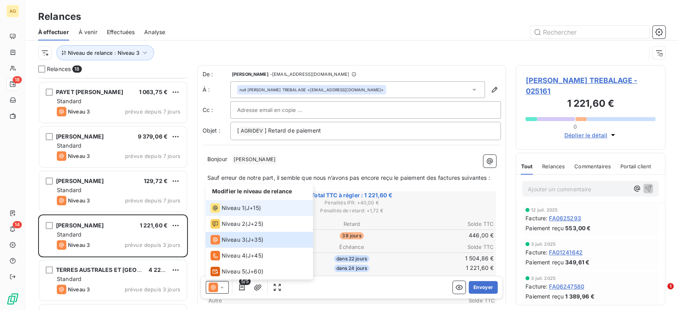
click at [237, 204] on div "Niveau 1" at bounding box center [228, 208] width 34 height 10
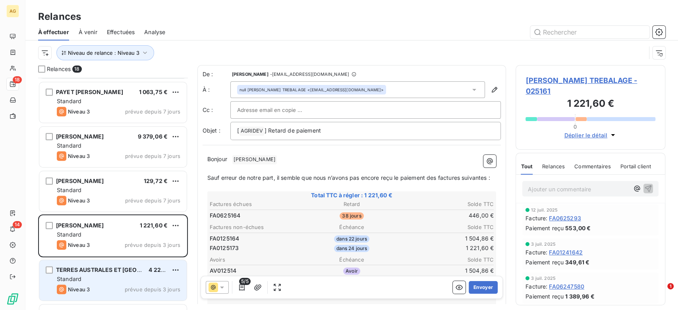
click at [107, 276] on div "Standard" at bounding box center [119, 279] width 124 height 8
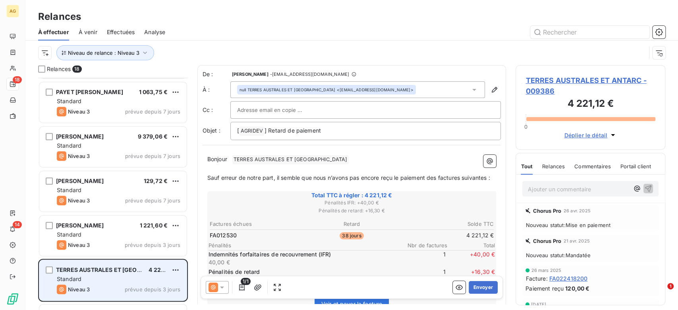
scroll to position [397, 0]
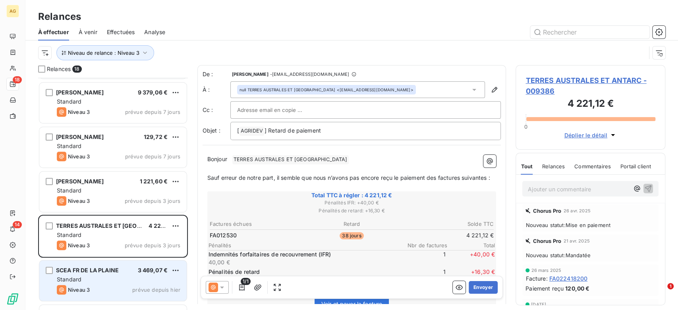
click at [108, 277] on div "Standard" at bounding box center [119, 280] width 124 height 8
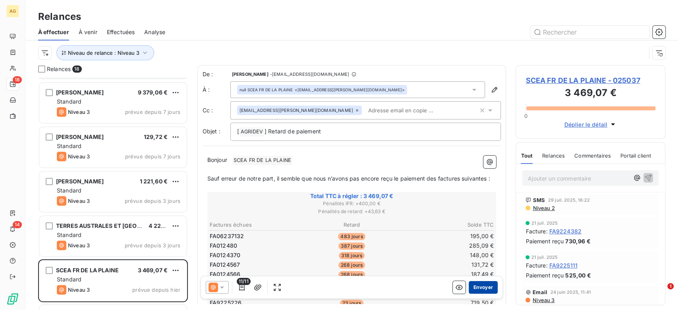
click at [477, 283] on button "Envoyer" at bounding box center [483, 287] width 29 height 13
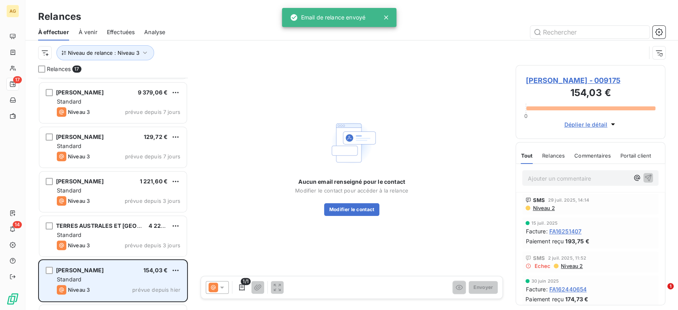
scroll to position [442, 0]
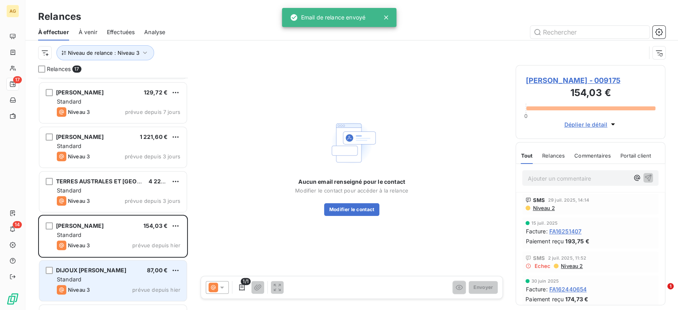
click at [122, 283] on div "Standard" at bounding box center [119, 280] width 124 height 8
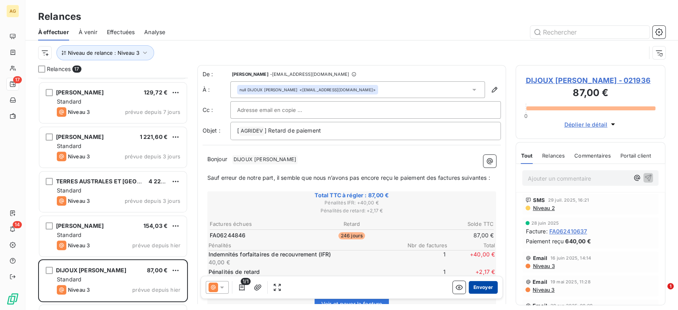
click at [480, 284] on button "Envoyer" at bounding box center [483, 287] width 29 height 13
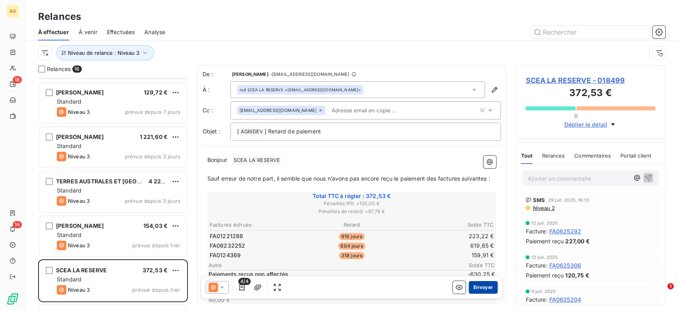
click at [477, 285] on button "Envoyer" at bounding box center [483, 287] width 29 height 13
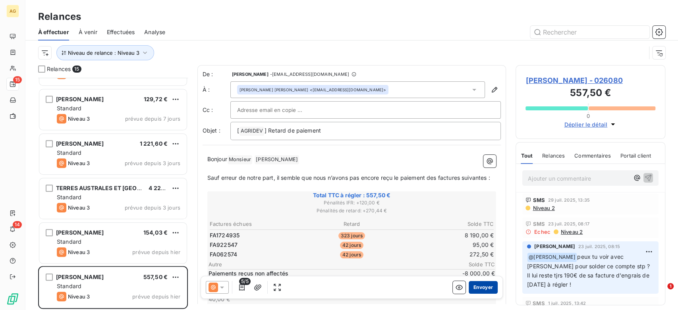
click at [480, 289] on button "Envoyer" at bounding box center [483, 287] width 29 height 13
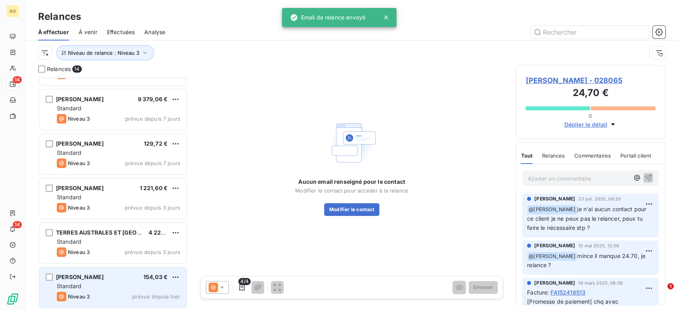
scroll to position [391, 0]
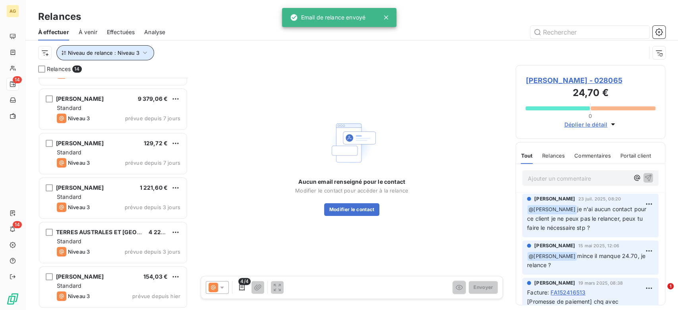
click at [131, 56] on span "Niveau de relance : Niveau 3" at bounding box center [104, 53] width 72 height 6
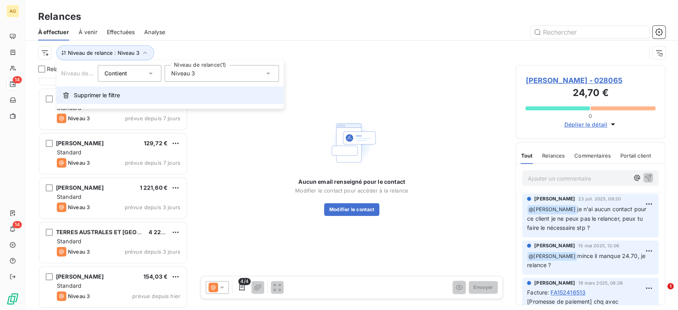
click at [89, 101] on button "Supprimer le filtre" at bounding box center [169, 95] width 227 height 17
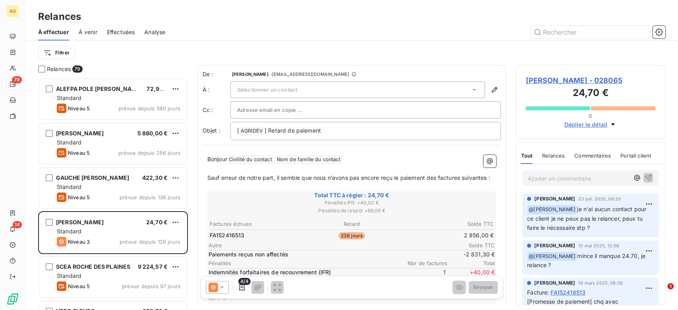
scroll to position [226, 143]
click at [63, 50] on html "AG 79 14 Relances À effectuer À venir Effectuées Analyse Filtrer Relances 79 AL…" at bounding box center [339, 155] width 678 height 310
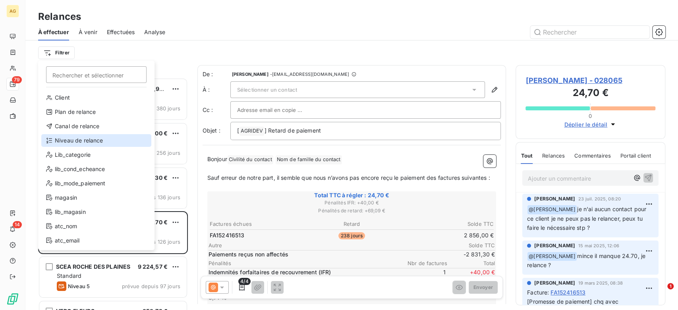
click at [100, 144] on div "Niveau de relance" at bounding box center [96, 140] width 110 height 13
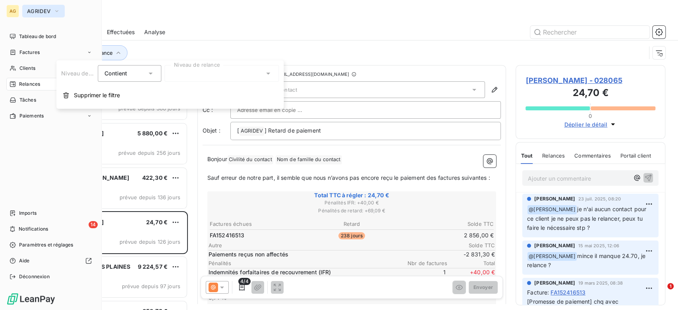
click at [39, 11] on span "AGRIDEV" at bounding box center [38, 11] width 23 height 6
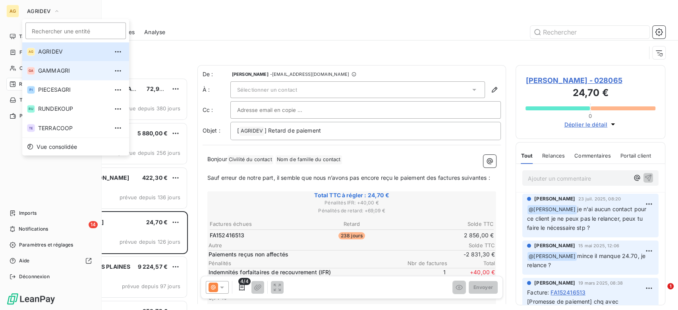
click at [60, 72] on span "GAMMAGRI" at bounding box center [73, 71] width 70 height 8
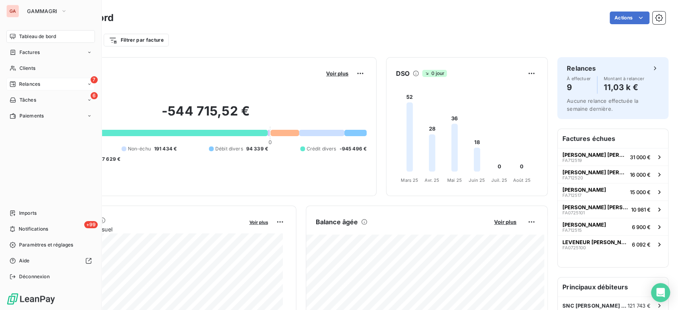
click at [29, 85] on span "Relances" at bounding box center [29, 84] width 21 height 7
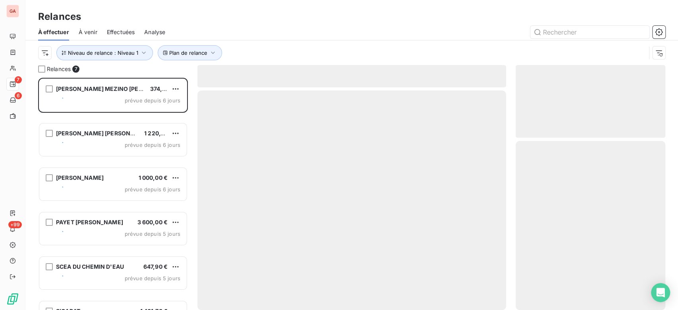
scroll to position [226, 143]
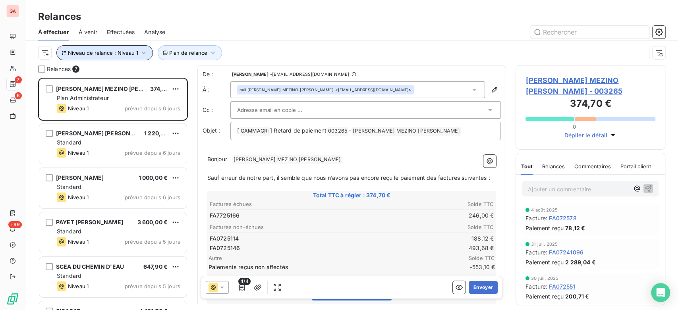
click at [126, 57] on button "Niveau de relance : Niveau 1" at bounding box center [104, 52] width 97 height 15
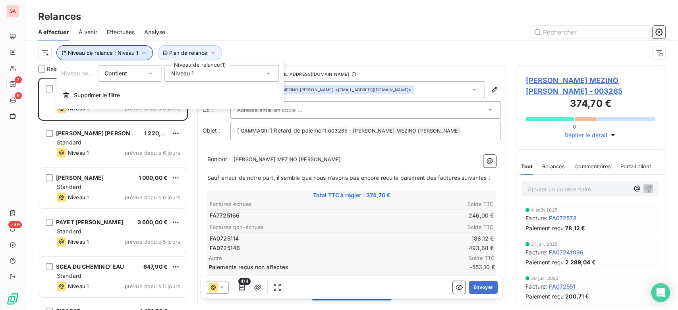
click at [126, 57] on button "Niveau de relance : Niveau 1" at bounding box center [104, 52] width 97 height 15
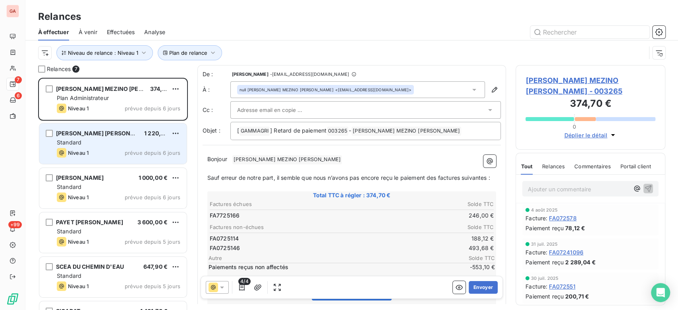
click at [124, 159] on div "BERNARD OLIVIER JEAN PASCAL 1 220,12 € Standard Niveau 1 prévue depuis 6 jours" at bounding box center [112, 144] width 147 height 41
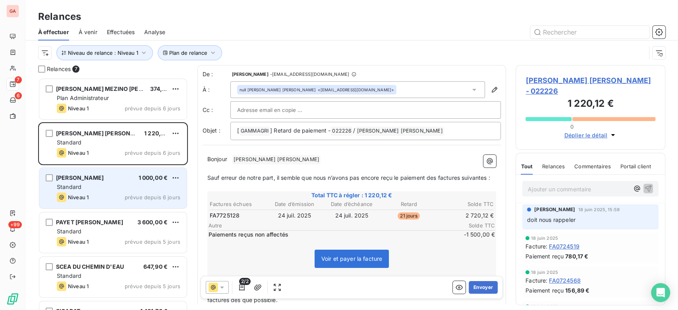
click at [123, 198] on div "Niveau 1 prévue depuis 6 jours" at bounding box center [119, 198] width 124 height 10
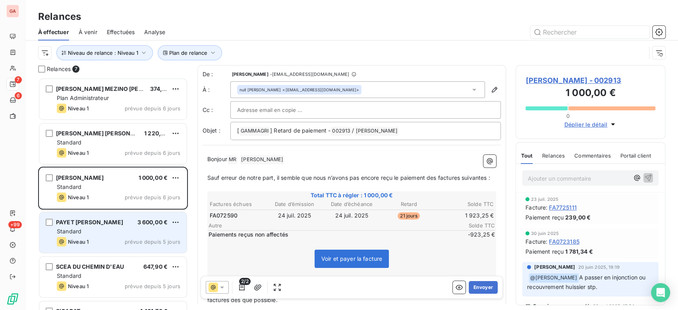
click at [123, 248] on div "PAYET JEAN JACKY 3 600,00 € Standard Niveau 1 prévue depuis 5 jours" at bounding box center [112, 233] width 147 height 41
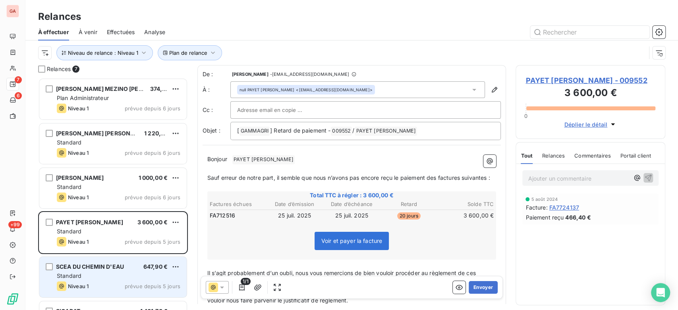
click at [134, 275] on div "Standard" at bounding box center [119, 276] width 124 height 8
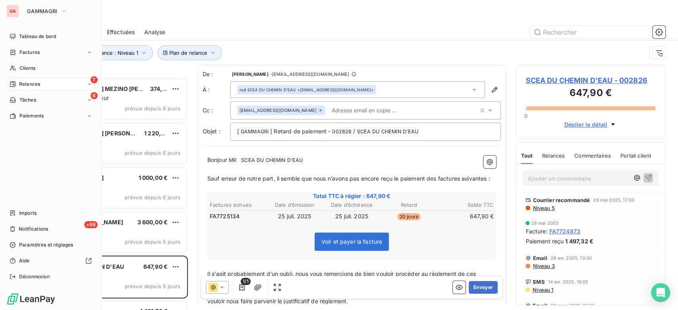
click at [11, 6] on div "GA" at bounding box center [12, 11] width 13 height 13
click at [49, 14] on button "GAMMAGRI" at bounding box center [47, 11] width 50 height 13
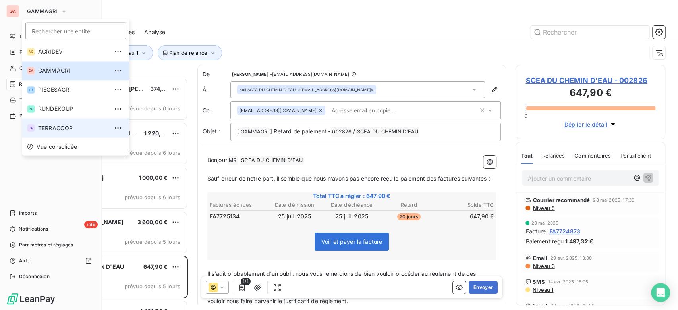
click at [72, 126] on span "TERRACOOP" at bounding box center [73, 128] width 70 height 8
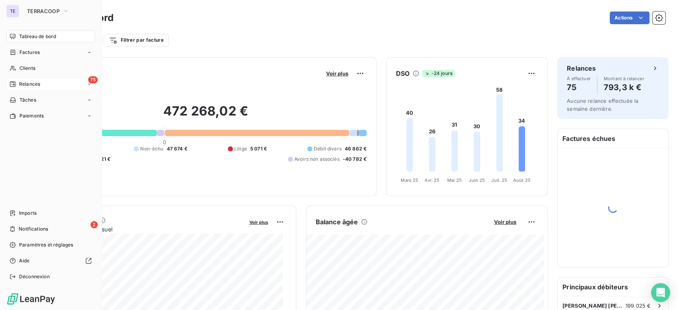
click at [44, 84] on div "75 Relances" at bounding box center [50, 84] width 89 height 13
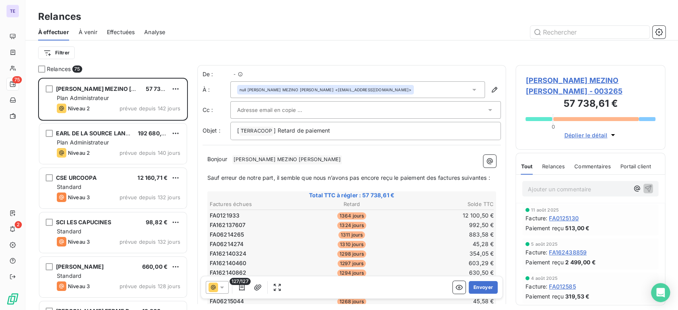
scroll to position [226, 143]
click at [73, 56] on html "TE 75 2 Relances À effectuer À venir Effectuées Analyse Filtrer Relances 75 EAR…" at bounding box center [339, 155] width 678 height 310
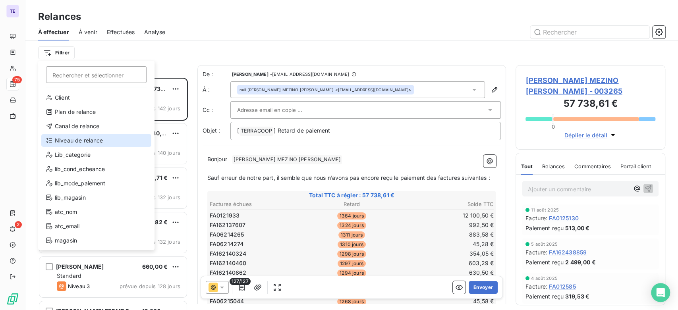
click at [96, 139] on div "Niveau de relance" at bounding box center [96, 140] width 110 height 13
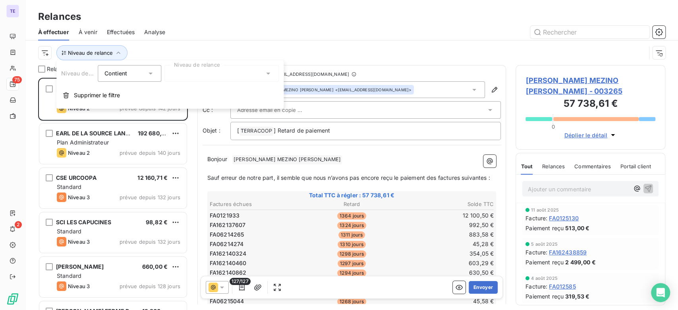
click at [217, 76] on div at bounding box center [222, 73] width 114 height 17
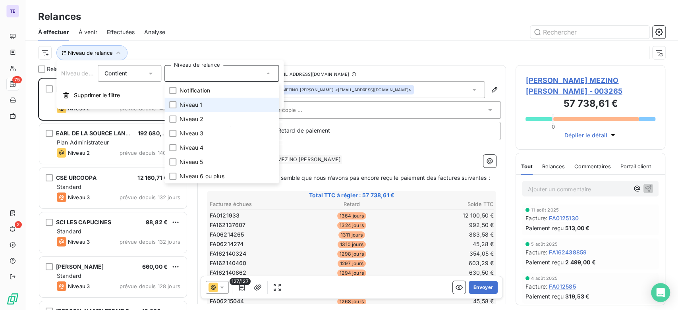
click at [203, 101] on li "Niveau 1" at bounding box center [222, 105] width 114 height 14
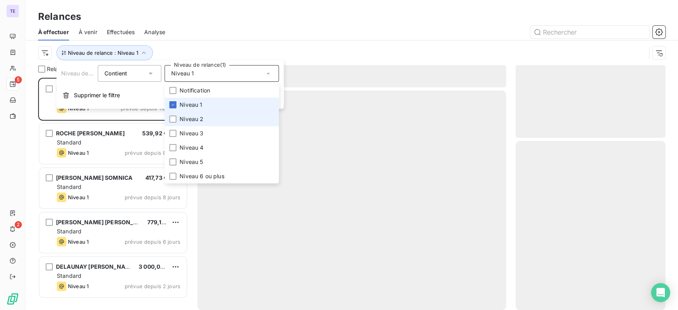
scroll to position [226, 143]
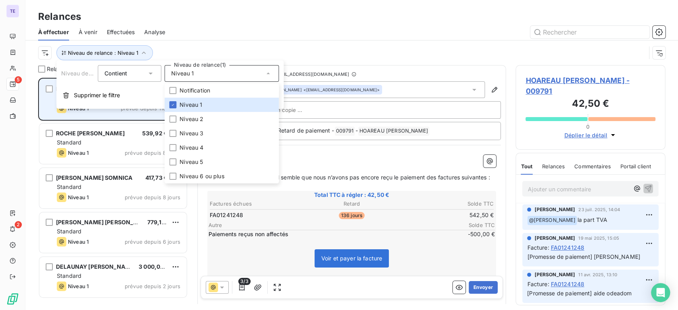
click at [118, 118] on div "HOAREAU JEAN FRANCOIS 42,50 € Standard Niveau 1 prévue depuis 110 jours" at bounding box center [112, 99] width 147 height 41
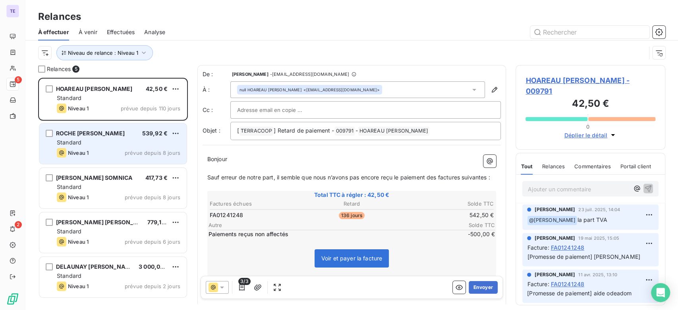
click at [97, 135] on span "ROCHE EMMARIC ADRIEN" at bounding box center [90, 133] width 69 height 7
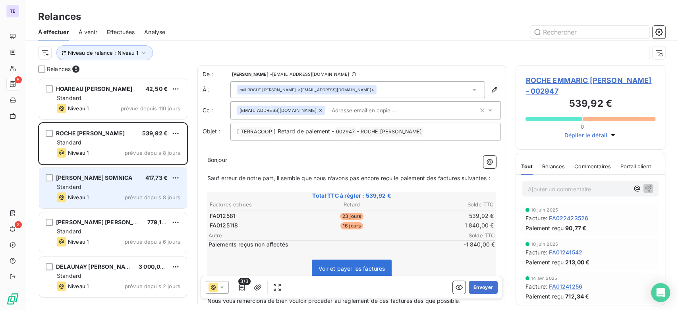
click at [135, 199] on span "prévue depuis 8 jours" at bounding box center [153, 197] width 56 height 6
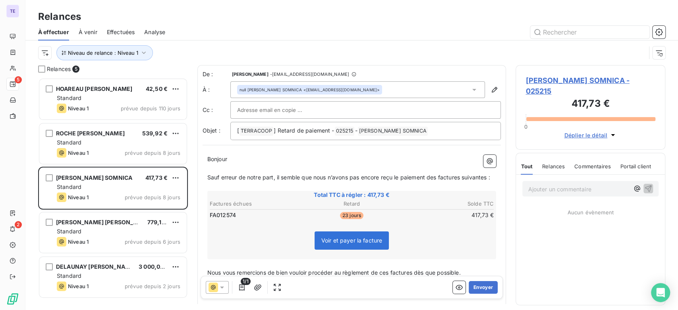
scroll to position [45, 0]
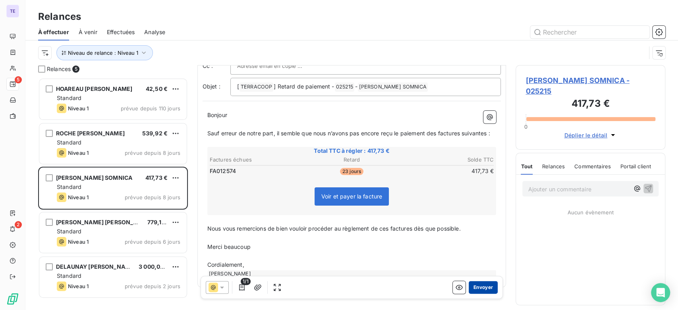
click at [472, 285] on button "Envoyer" at bounding box center [483, 287] width 29 height 13
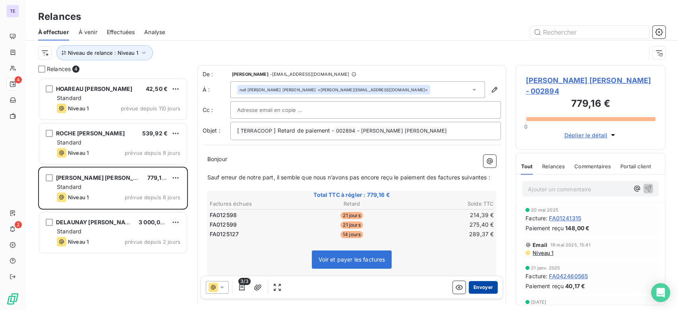
click at [481, 286] on button "Envoyer" at bounding box center [483, 287] width 29 height 13
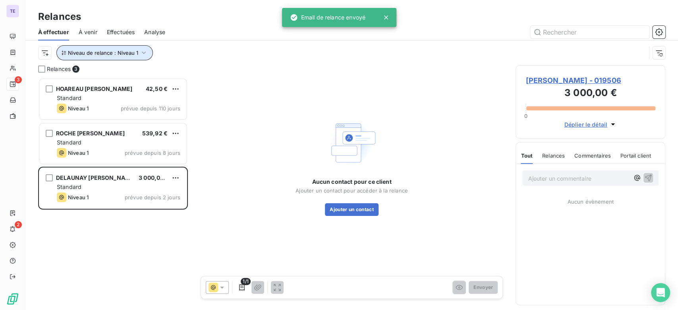
click at [128, 53] on span "Niveau de relance : Niveau 1" at bounding box center [103, 53] width 70 height 6
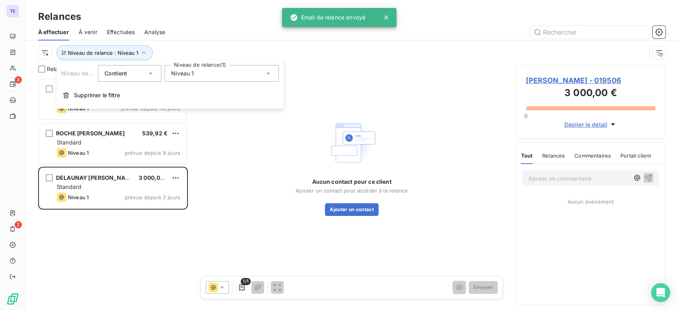
click at [201, 77] on div "Niveau 1" at bounding box center [222, 73] width 114 height 17
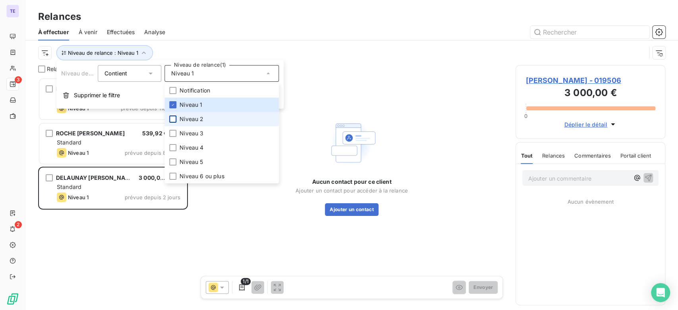
click at [170, 117] on div at bounding box center [172, 119] width 7 height 7
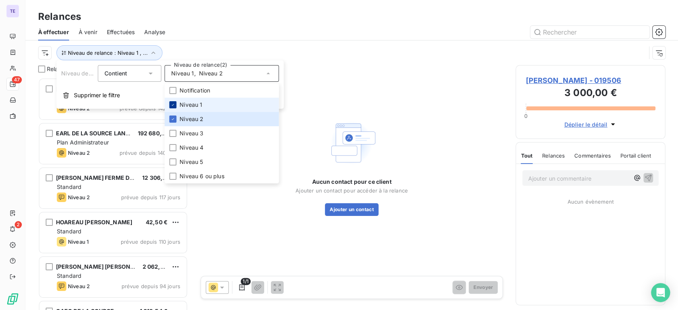
scroll to position [226, 143]
click at [173, 104] on icon at bounding box center [172, 105] width 5 height 5
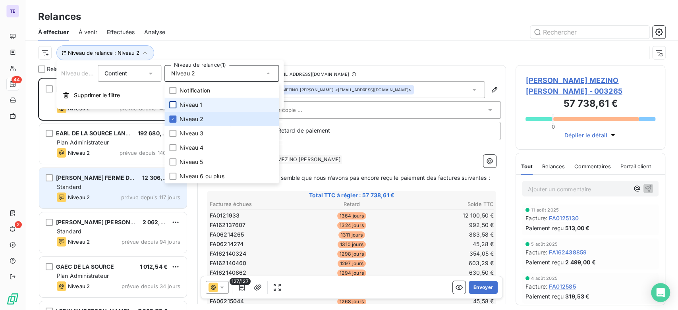
scroll to position [226, 143]
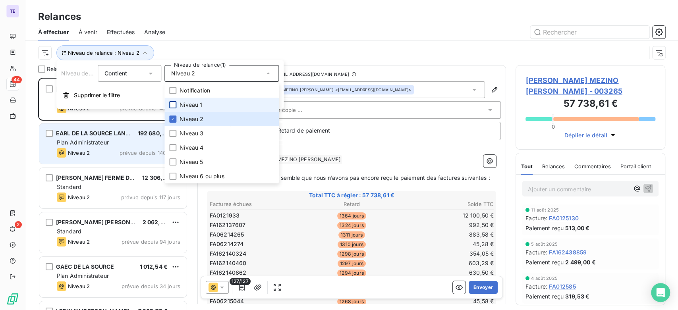
click at [120, 152] on span "prévue depuis 140 jours" at bounding box center [150, 153] width 61 height 6
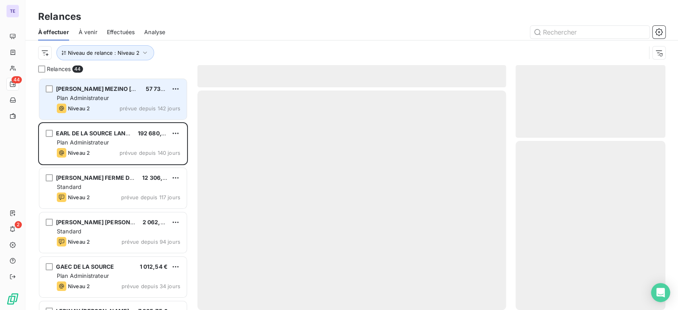
click at [118, 102] on div "Plan Administrateur" at bounding box center [119, 98] width 124 height 8
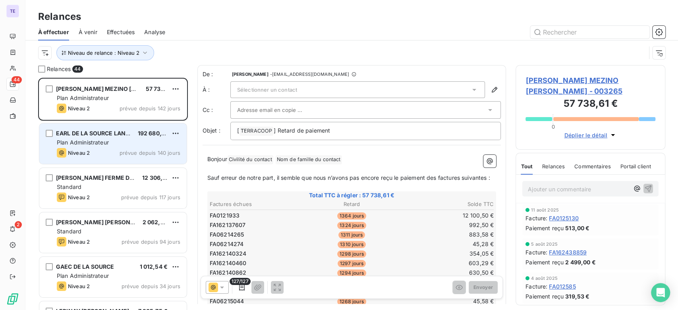
click at [132, 147] on div "EARL DE LA SOURCE LANGEVIN 192 680,18 € Plan Administrateur Niveau 2 prévue dep…" at bounding box center [112, 144] width 147 height 41
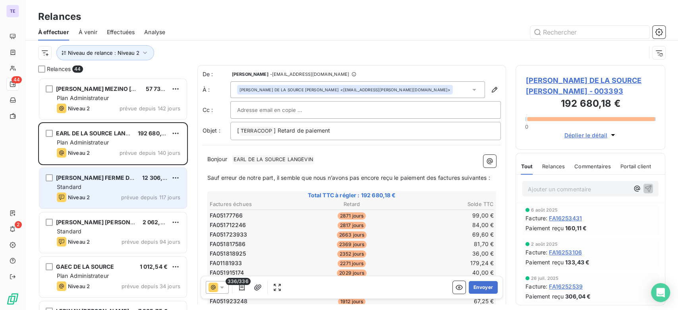
click at [114, 189] on div "Standard" at bounding box center [119, 187] width 124 height 8
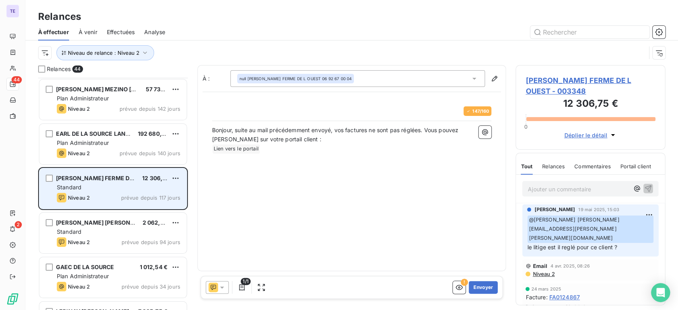
scroll to position [45, 0]
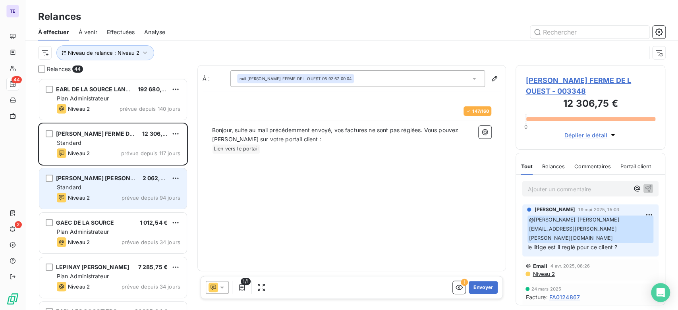
click at [107, 181] on span "HUET JEAN MARIE" at bounding box center [104, 178] width 97 height 7
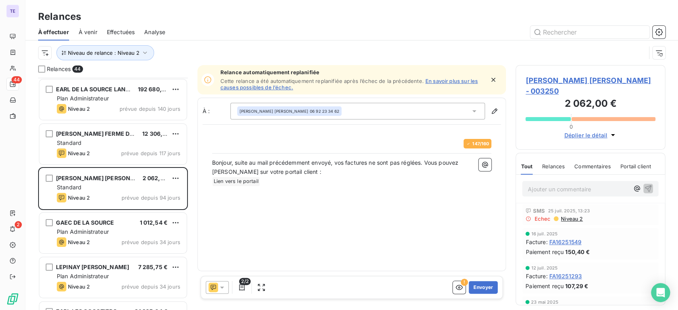
scroll to position [88, 0]
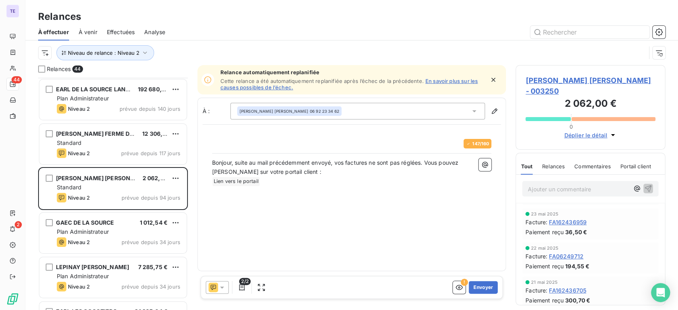
click at [610, 228] on div "Paiement reçu 36,50 €" at bounding box center [591, 232] width 130 height 8
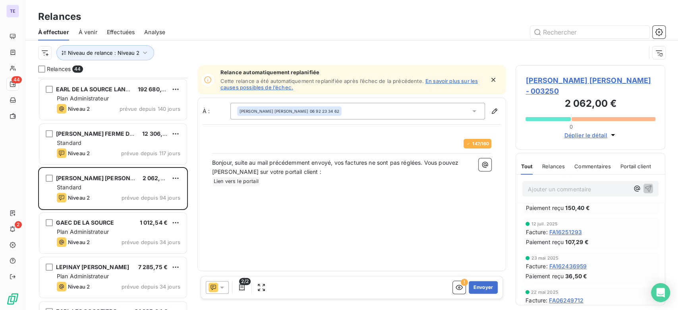
scroll to position [0, 0]
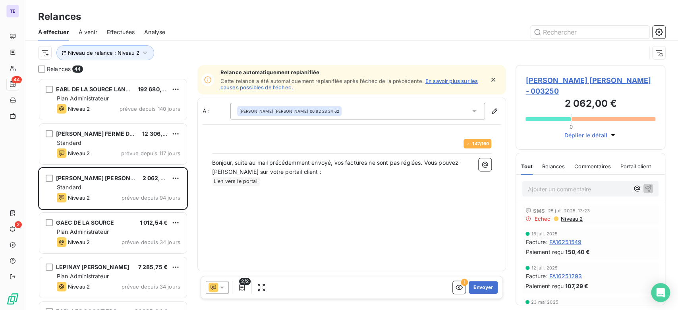
click at [575, 78] on span "HUET JEAN MARIE - 003250" at bounding box center [591, 85] width 130 height 21
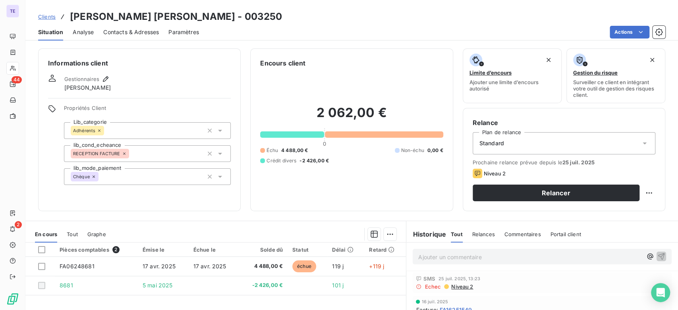
click at [139, 35] on span "Contacts & Adresses" at bounding box center [131, 32] width 56 height 8
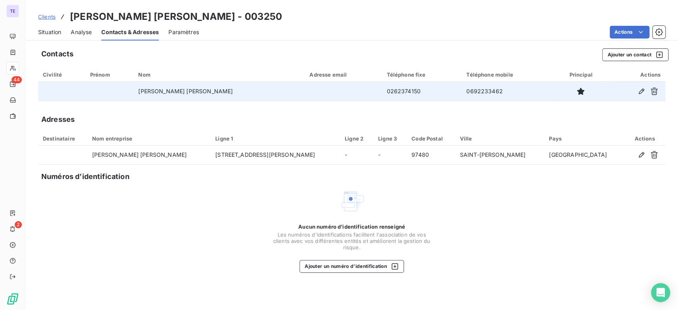
click at [462, 92] on td "0692233462" at bounding box center [508, 91] width 93 height 19
click at [639, 93] on icon "button" at bounding box center [642, 92] width 6 height 6
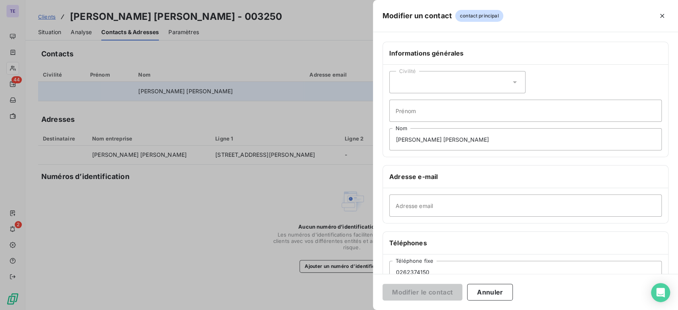
scroll to position [44, 0]
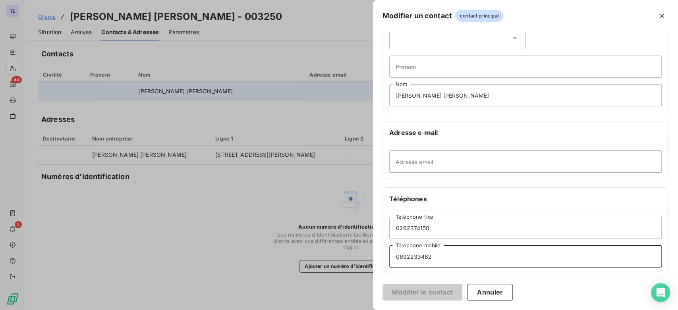
click at [400, 256] on input "0692233462" at bounding box center [525, 257] width 273 height 22
type input "+262692233462"
click at [434, 291] on button "Modifier le contact" at bounding box center [423, 292] width 80 height 17
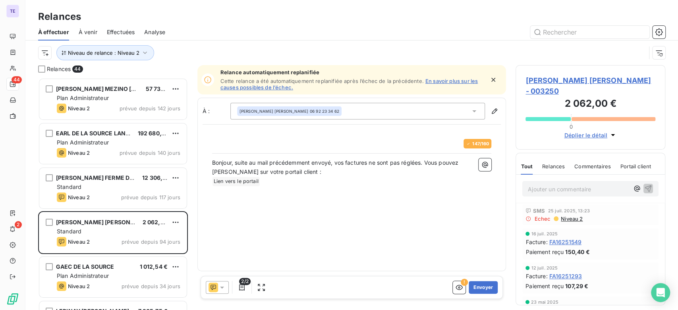
scroll to position [226, 143]
click at [475, 289] on button "Envoyer" at bounding box center [483, 287] width 29 height 13
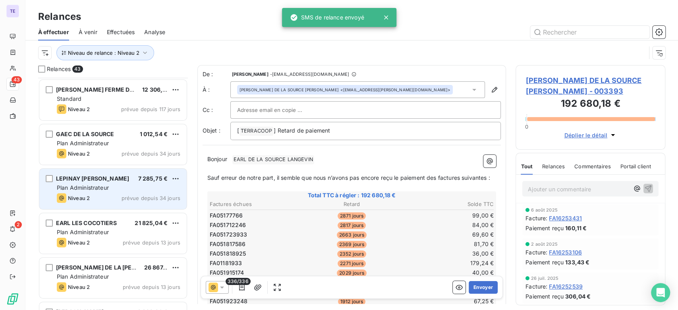
scroll to position [133, 0]
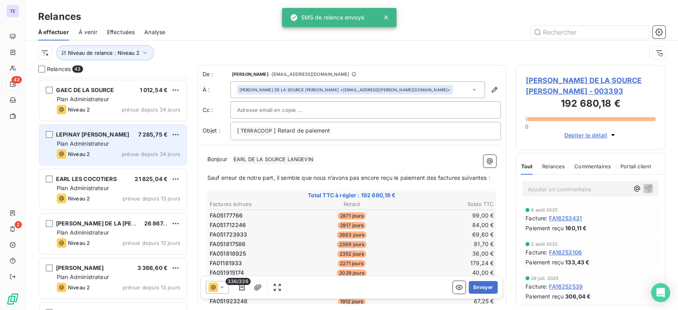
click at [114, 151] on div "Niveau 2 prévue depuis 34 jours" at bounding box center [119, 154] width 124 height 10
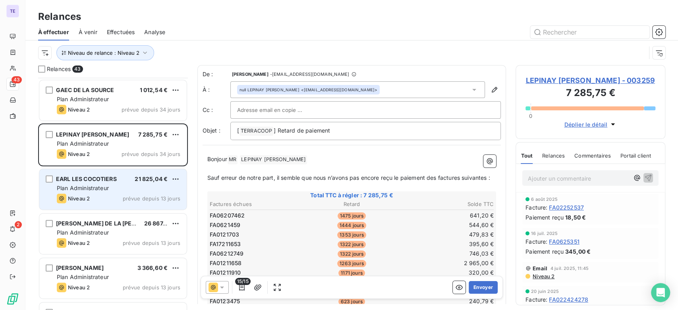
click at [117, 184] on div "Plan Administrateur" at bounding box center [119, 188] width 124 height 8
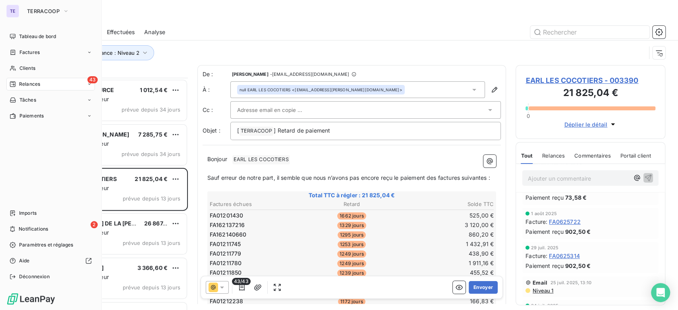
click at [97, 233] on div "TE TERRACOOP Tableau de bord Factures Clients 43 Relances Tâches Paiements Impo…" at bounding box center [51, 155] width 102 height 310
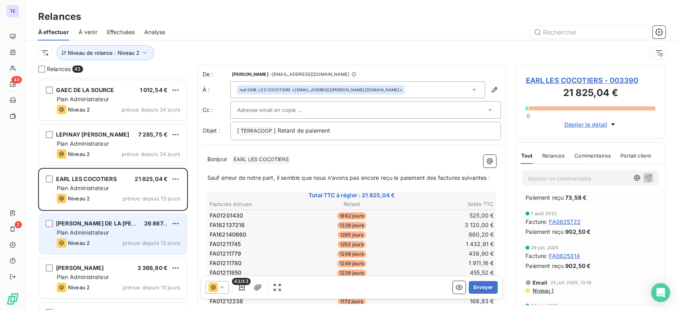
click at [120, 236] on div "Plan Administrateur" at bounding box center [119, 233] width 124 height 8
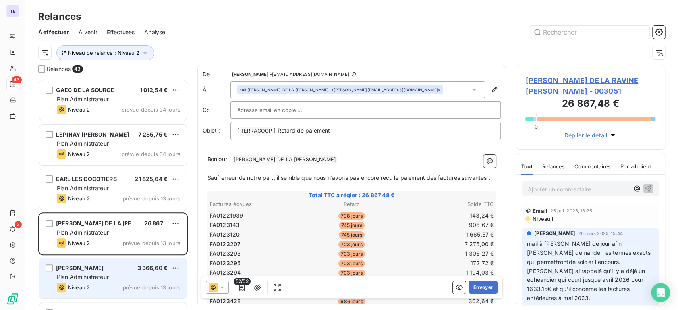
click at [109, 281] on div "Plan Administrateur" at bounding box center [119, 277] width 124 height 8
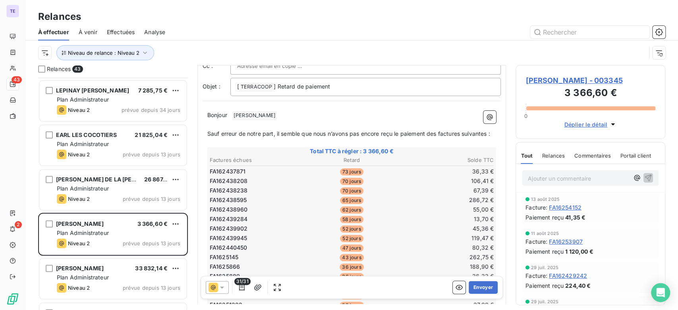
scroll to position [89, 0]
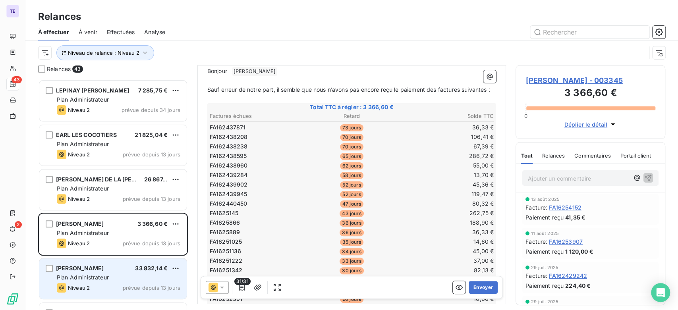
click at [118, 276] on div "Plan Administrateur" at bounding box center [119, 278] width 124 height 8
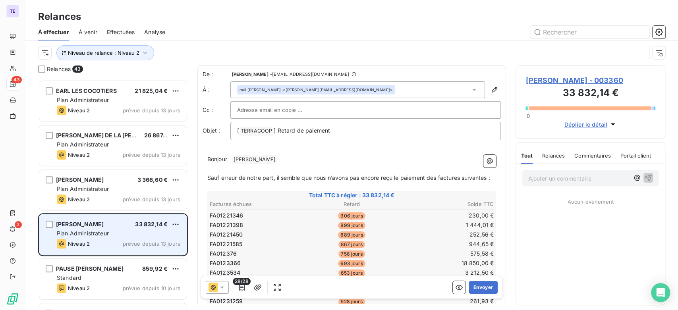
scroll to position [265, 0]
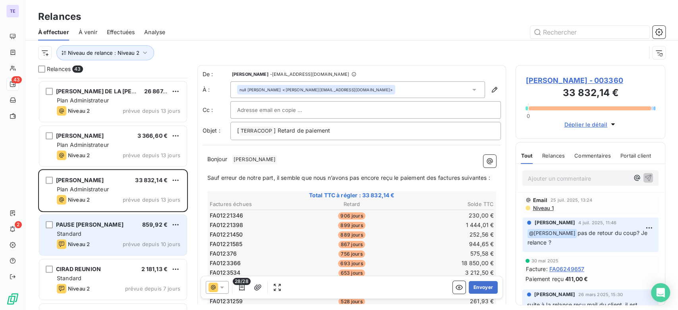
click at [110, 242] on div "Niveau 2 prévue depuis 10 jours" at bounding box center [119, 245] width 124 height 10
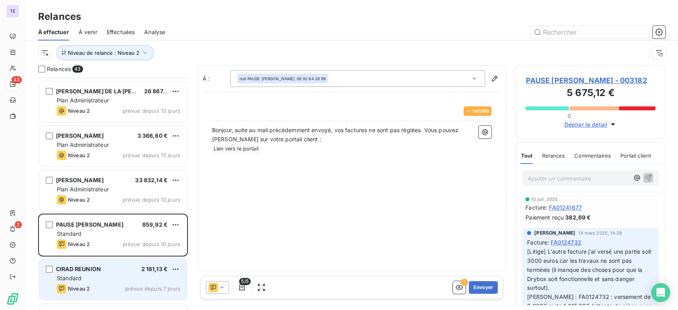
click at [110, 273] on div "CIRAD REUNION 2 181,13 € Standard Niveau 2 prévue depuis 7 jours" at bounding box center [112, 280] width 147 height 41
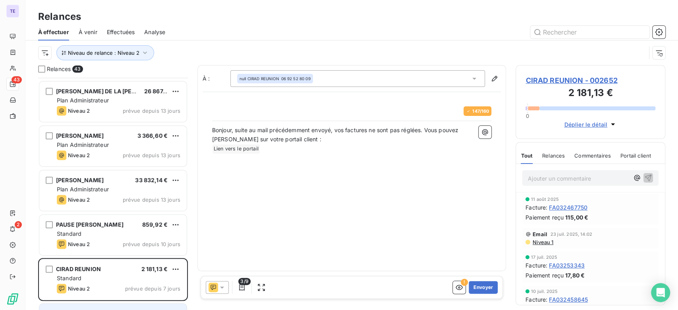
scroll to position [353, 0]
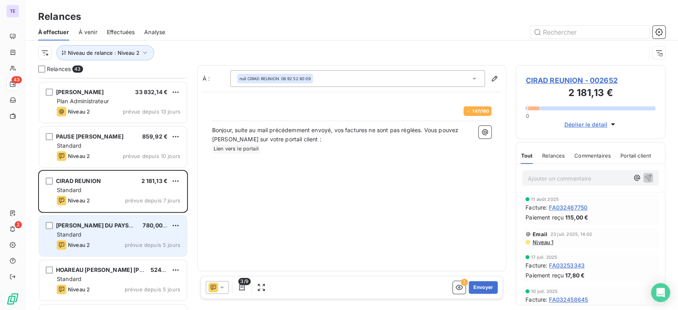
click at [105, 231] on div "Standard" at bounding box center [119, 235] width 124 height 8
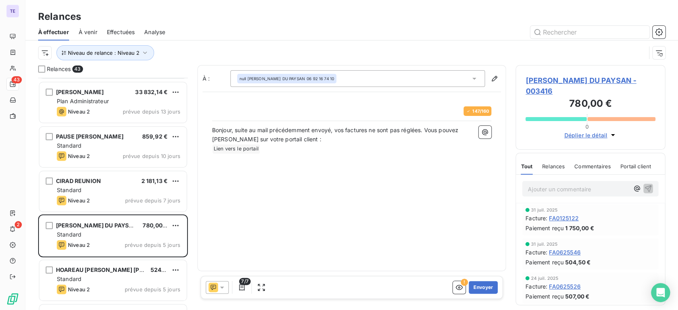
click at [219, 291] on icon at bounding box center [222, 288] width 8 height 8
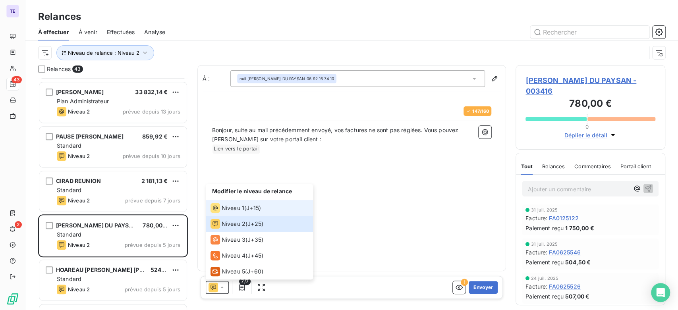
click at [241, 208] on span "Niveau 1" at bounding box center [233, 208] width 23 height 8
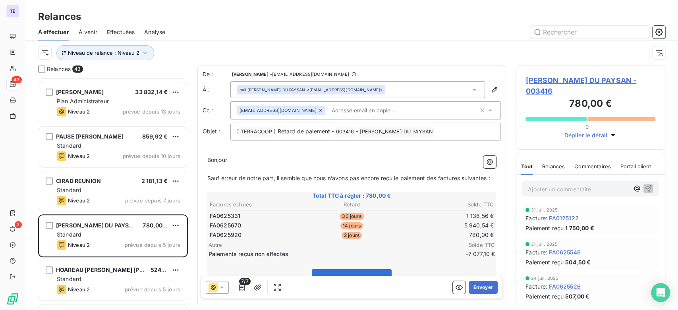
click at [559, 166] on span "Relances" at bounding box center [553, 166] width 23 height 6
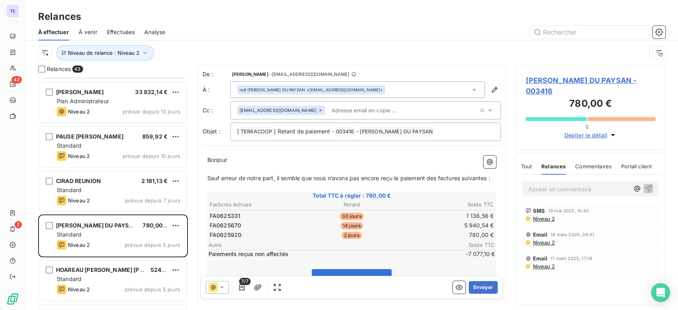
click at [531, 170] on div "Tout" at bounding box center [526, 166] width 11 height 17
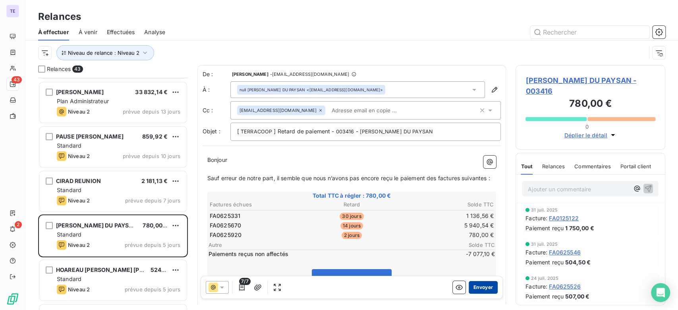
click at [475, 285] on button "Envoyer" at bounding box center [483, 287] width 29 height 13
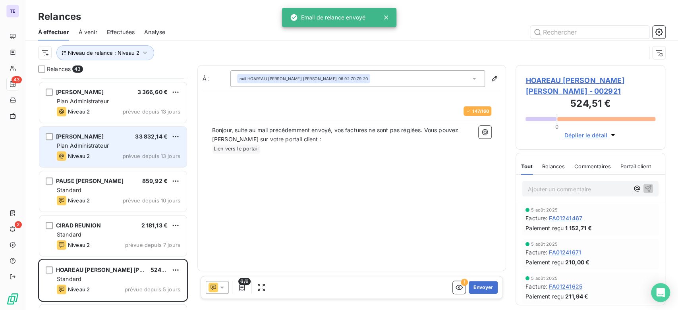
click at [153, 141] on div "EARL NIDNORG 33 832,14 € Plan Administrateur Niveau 2 prévue depuis 13 jours" at bounding box center [112, 147] width 147 height 41
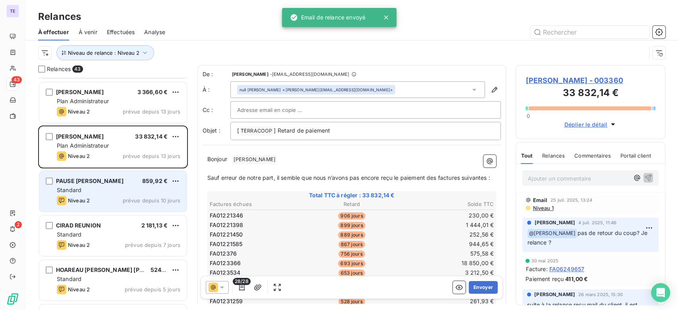
click at [124, 190] on div "Standard" at bounding box center [119, 190] width 124 height 8
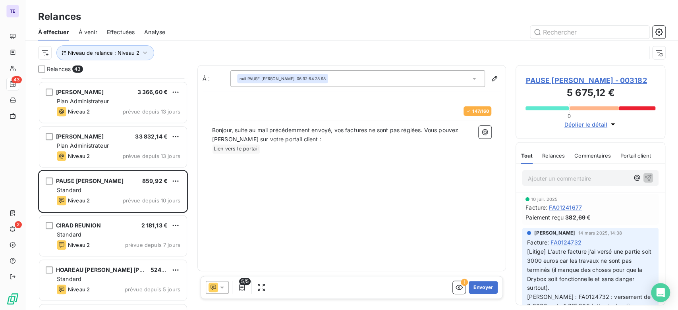
click at [220, 287] on icon at bounding box center [222, 288] width 8 height 8
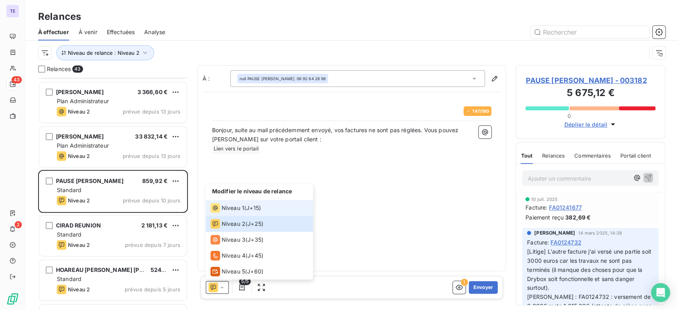
click at [239, 205] on span "Niveau 1" at bounding box center [233, 208] width 23 height 8
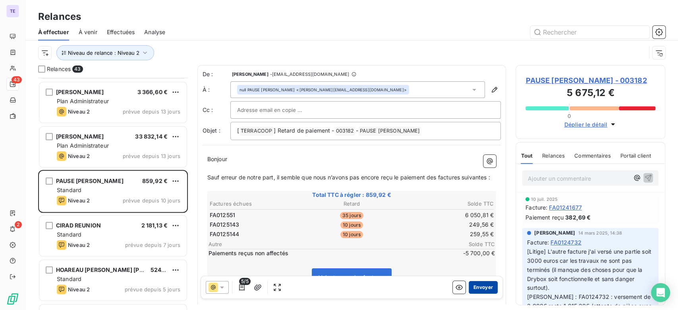
click at [484, 288] on button "Envoyer" at bounding box center [483, 287] width 29 height 13
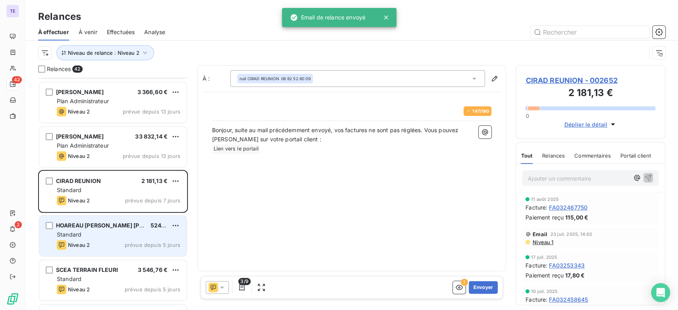
click at [120, 242] on div "Niveau 2 prévue depuis 5 jours" at bounding box center [119, 245] width 124 height 10
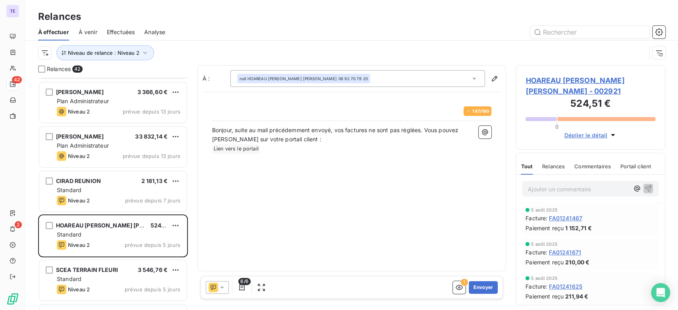
click at [227, 291] on div at bounding box center [217, 287] width 23 height 13
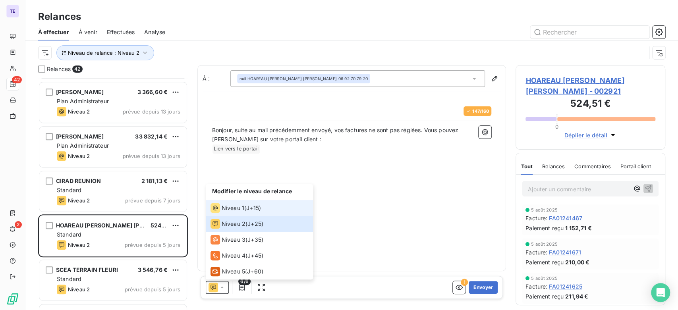
click at [244, 211] on div "Niveau 1 ( J+15 )" at bounding box center [236, 208] width 50 height 10
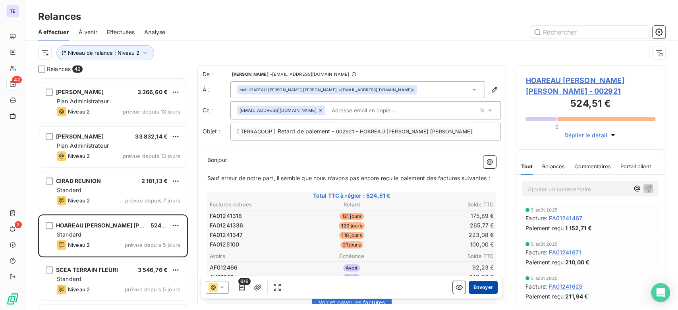
click at [476, 289] on button "Envoyer" at bounding box center [483, 287] width 29 height 13
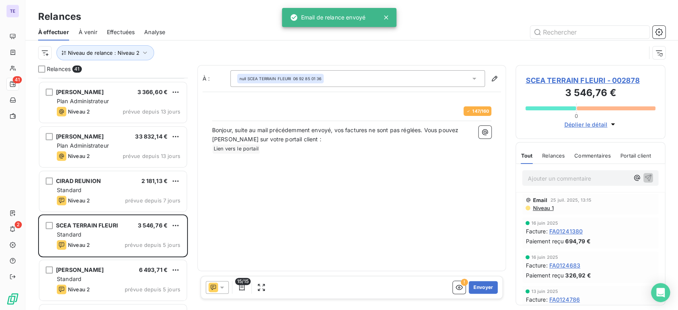
click at [223, 291] on icon at bounding box center [222, 288] width 8 height 8
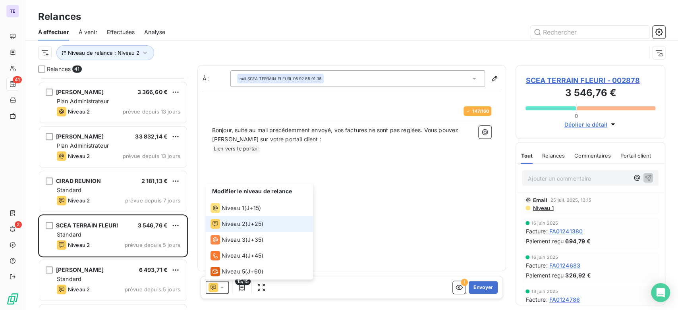
click at [263, 224] on span "J+25 )" at bounding box center [256, 224] width 16 height 8
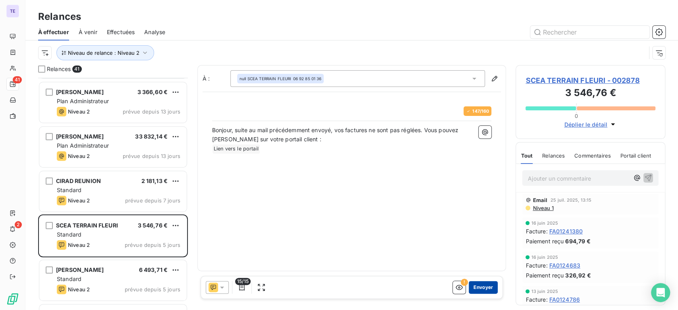
click at [492, 287] on button "Envoyer" at bounding box center [483, 287] width 29 height 13
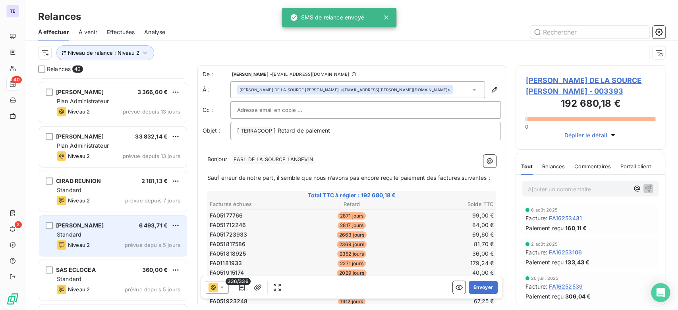
click at [155, 241] on div "Niveau 2 prévue depuis 5 jours" at bounding box center [119, 245] width 124 height 10
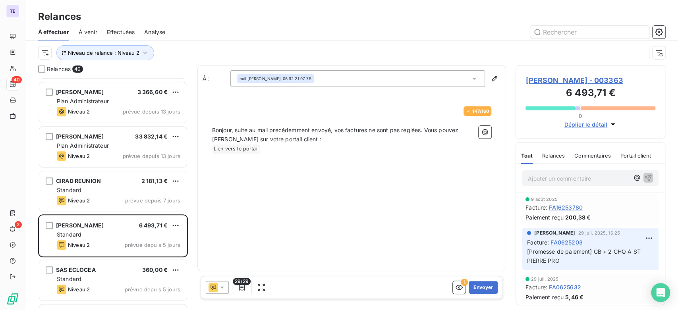
click at [499, 286] on div "29/29 ! Envoyer" at bounding box center [352, 287] width 303 height 23
click at [492, 287] on button "Envoyer" at bounding box center [483, 287] width 29 height 13
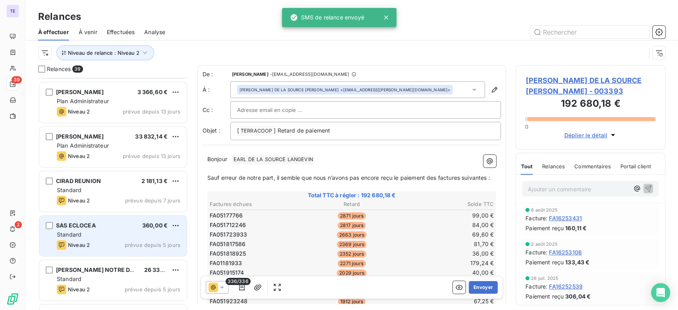
click at [140, 243] on span "prévue depuis 5 jours" at bounding box center [153, 245] width 56 height 6
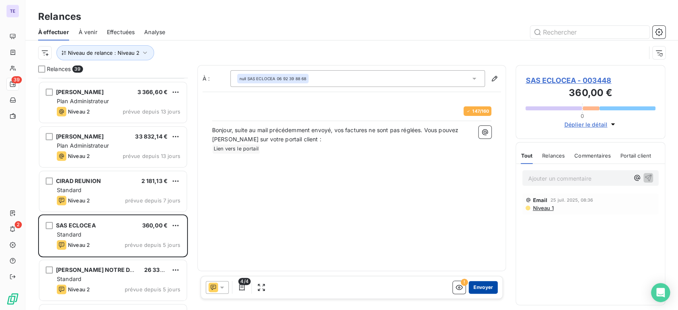
click at [482, 285] on button "Envoyer" at bounding box center [483, 287] width 29 height 13
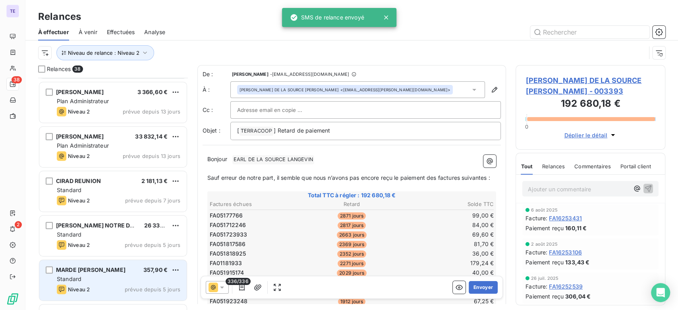
click at [131, 273] on div "MARDE FABIO JEAN 357,90 € Standard Niveau 2 prévue depuis 5 jours" at bounding box center [112, 280] width 147 height 41
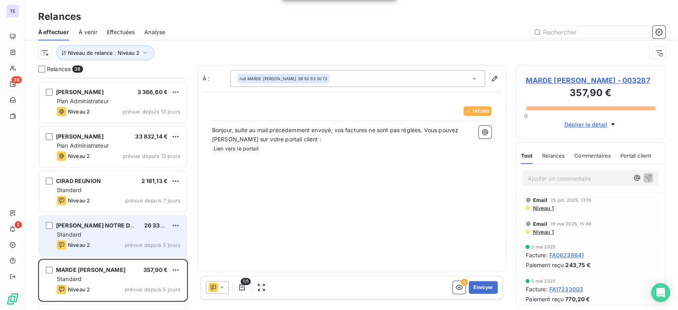
click at [125, 244] on span "prévue depuis 5 jours" at bounding box center [153, 245] width 56 height 6
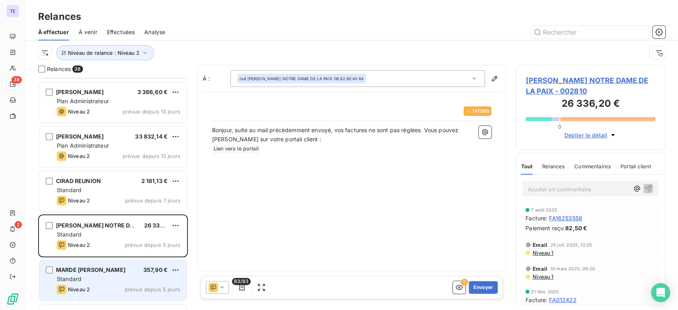
click at [118, 265] on div "MARDE FABIO JEAN 357,90 € Standard Niveau 2 prévue depuis 5 jours" at bounding box center [112, 280] width 147 height 41
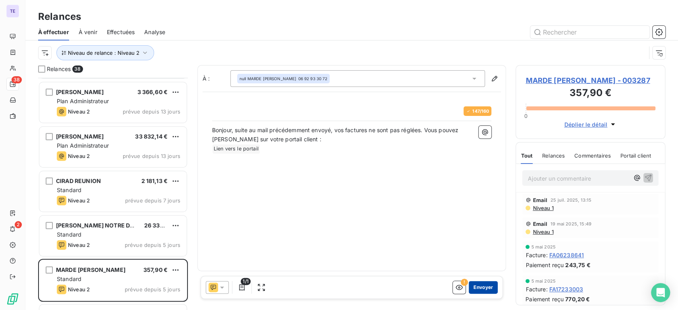
click at [477, 289] on button "Envoyer" at bounding box center [483, 287] width 29 height 13
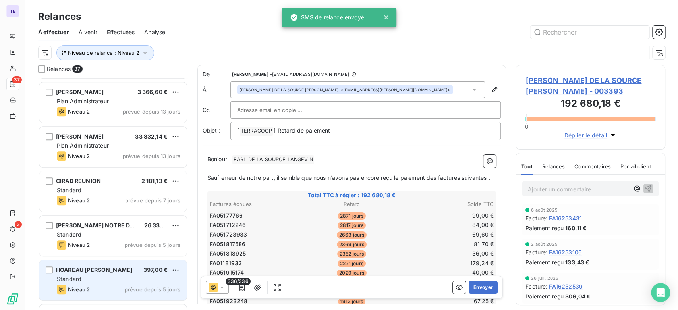
click at [139, 282] on div "Standard" at bounding box center [119, 279] width 124 height 8
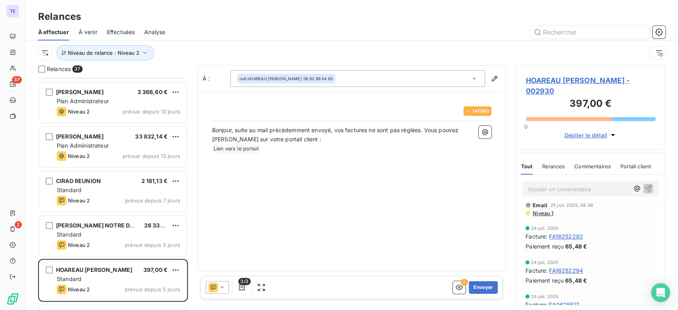
scroll to position [44, 0]
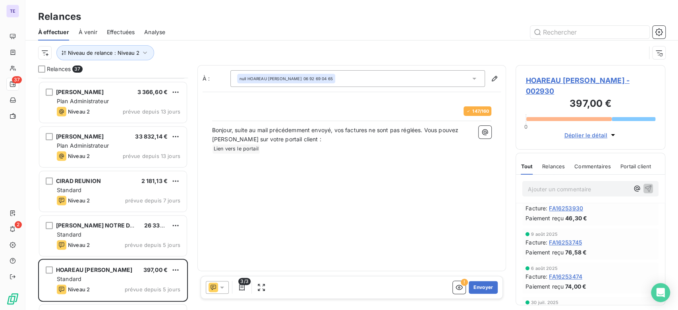
click at [215, 284] on icon at bounding box center [214, 288] width 10 height 10
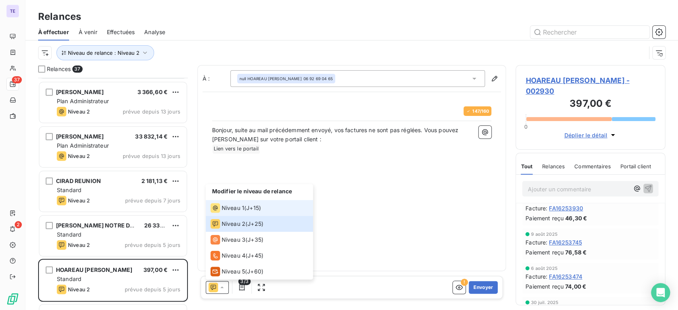
click at [238, 211] on span "Niveau 1" at bounding box center [233, 208] width 23 height 8
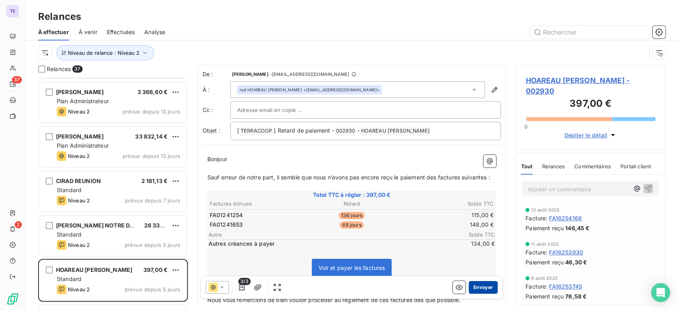
click at [481, 284] on button "Envoyer" at bounding box center [483, 287] width 29 height 13
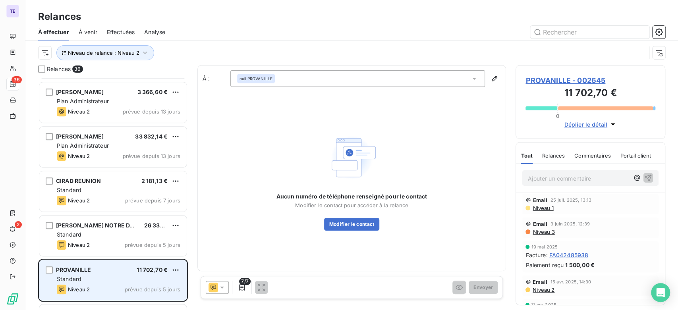
scroll to position [397, 0]
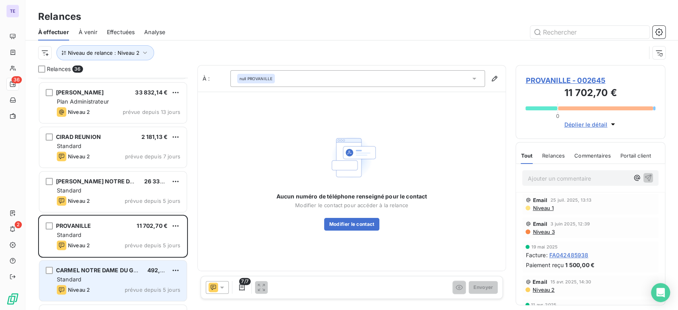
click at [124, 278] on div "Standard" at bounding box center [119, 280] width 124 height 8
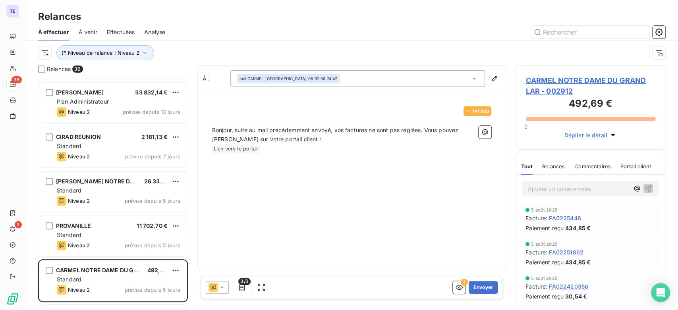
click at [223, 285] on icon at bounding box center [222, 288] width 8 height 8
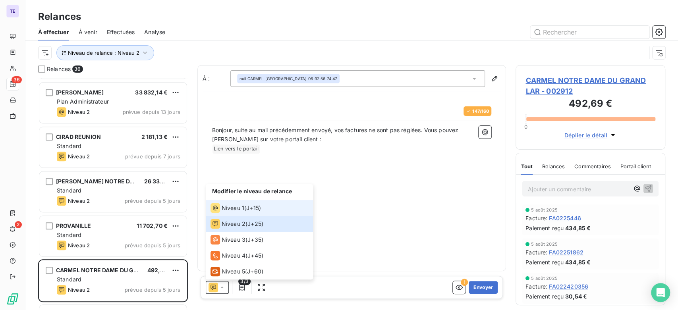
click at [240, 210] on span "Niveau 1" at bounding box center [233, 208] width 23 height 8
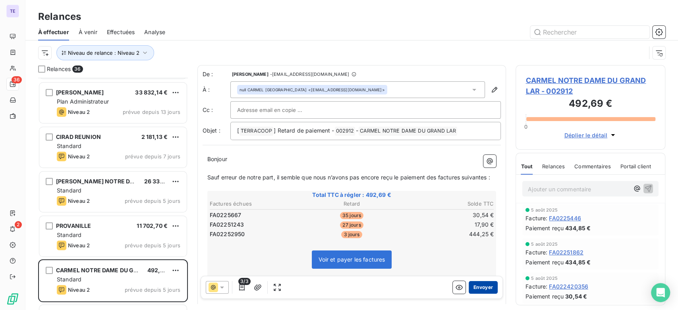
click at [479, 285] on button "Envoyer" at bounding box center [483, 287] width 29 height 13
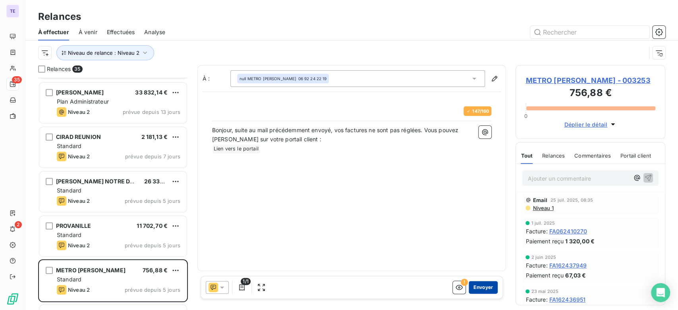
click at [486, 285] on button "Envoyer" at bounding box center [483, 287] width 29 height 13
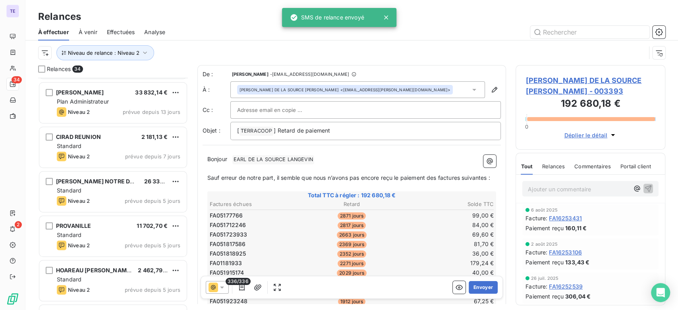
click at [97, 301] on div "HOAREAU JOSEPH OLIVIER 2 462,79 € Standard Niveau 2 prévue depuis 5 jours" at bounding box center [113, 282] width 150 height 45
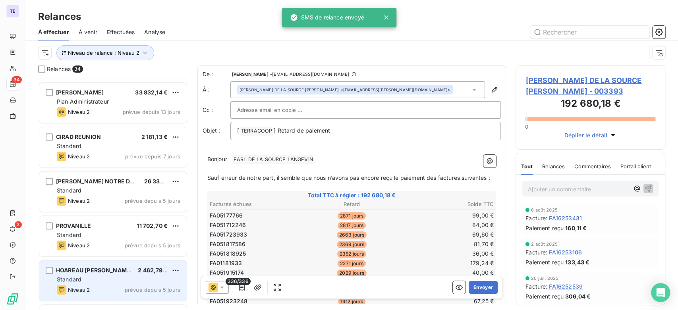
click at [114, 285] on div "Niveau 2 prévue depuis 5 jours" at bounding box center [119, 290] width 124 height 10
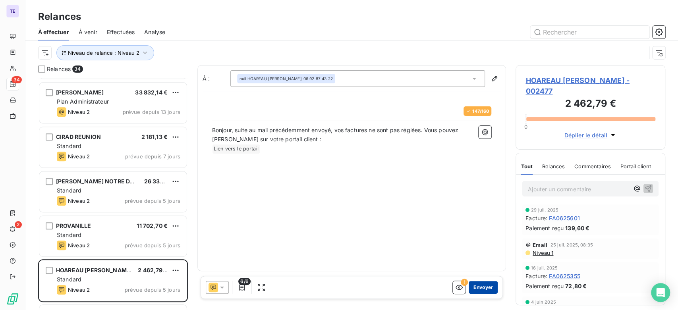
click at [474, 291] on button "Envoyer" at bounding box center [483, 287] width 29 height 13
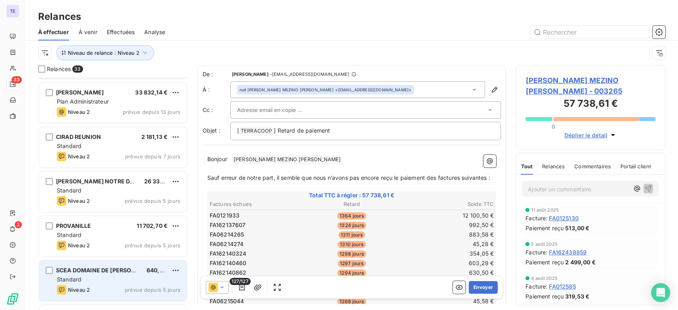
click at [107, 279] on div "Standard" at bounding box center [119, 280] width 124 height 8
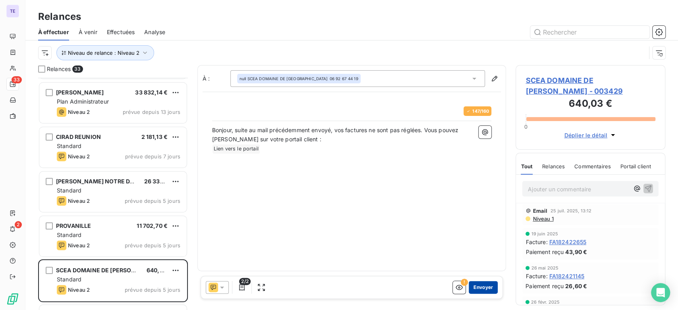
click at [492, 286] on button "Envoyer" at bounding box center [483, 287] width 29 height 13
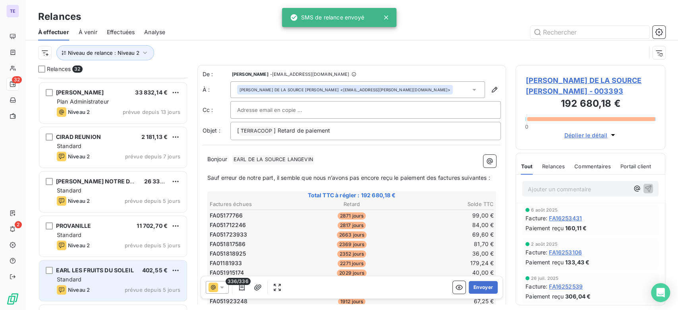
click at [108, 284] on div "EARL LES FRUITS DU SOLEIL 402,55 € Standard Niveau 2 prévue depuis 5 jours" at bounding box center [112, 281] width 147 height 41
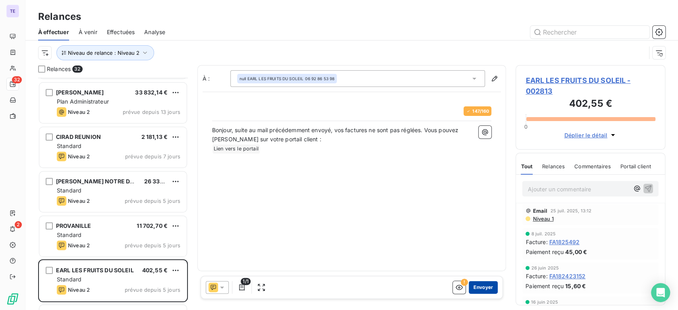
click at [485, 290] on button "Envoyer" at bounding box center [483, 287] width 29 height 13
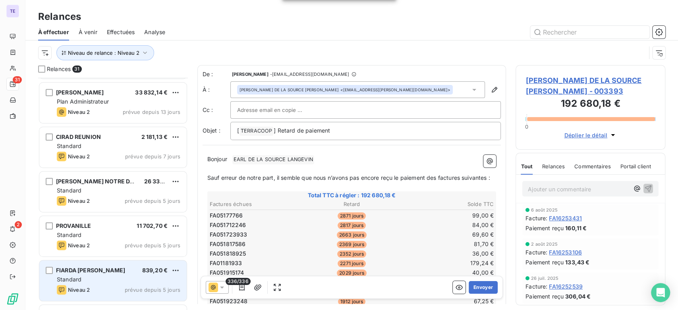
click at [97, 278] on div "Standard" at bounding box center [119, 280] width 124 height 8
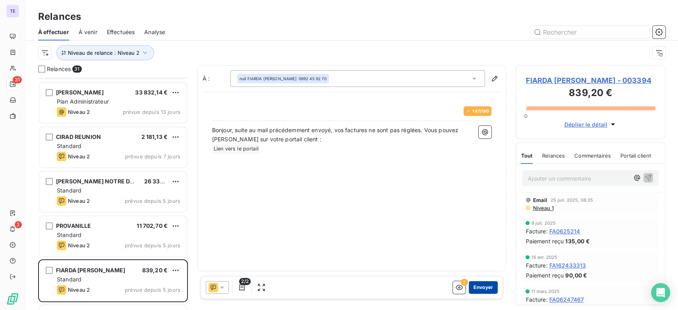
click at [490, 288] on button "Envoyer" at bounding box center [483, 287] width 29 height 13
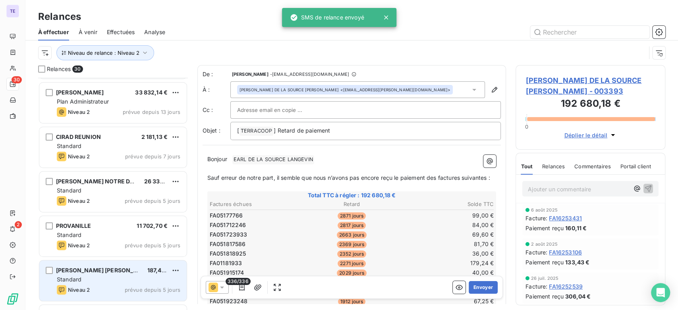
click at [135, 282] on div "Standard" at bounding box center [119, 280] width 124 height 8
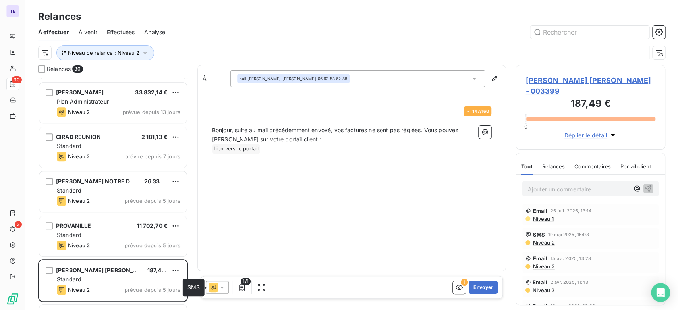
click at [216, 287] on icon at bounding box center [213, 287] width 5 height 5
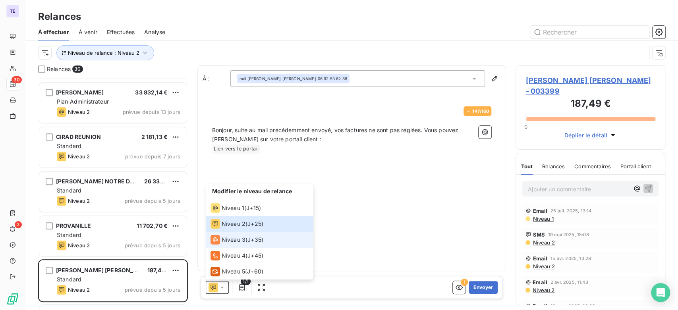
click at [240, 242] on span "Niveau 3" at bounding box center [234, 240] width 24 height 8
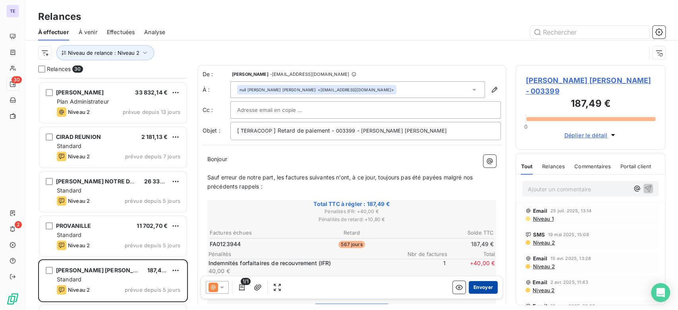
click at [474, 286] on button "Envoyer" at bounding box center [483, 287] width 29 height 13
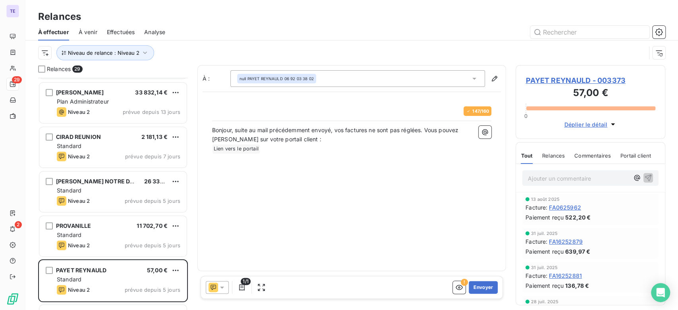
click at [217, 284] on icon at bounding box center [214, 288] width 10 height 10
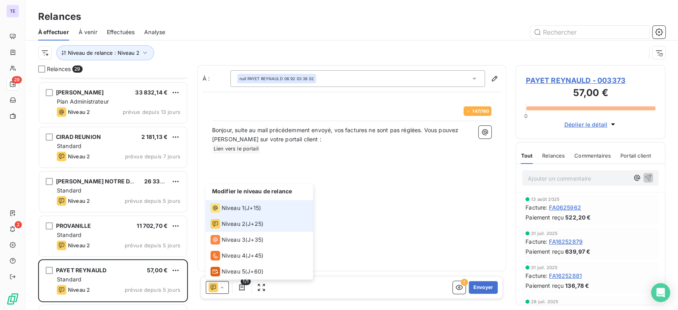
click at [262, 209] on li "Niveau 1 ( J+15 )" at bounding box center [259, 208] width 107 height 16
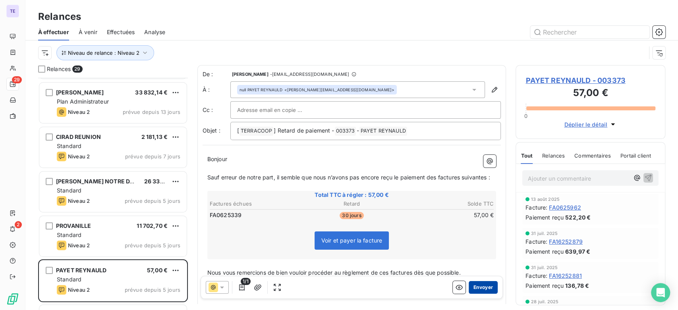
click at [470, 287] on button "Envoyer" at bounding box center [483, 287] width 29 height 13
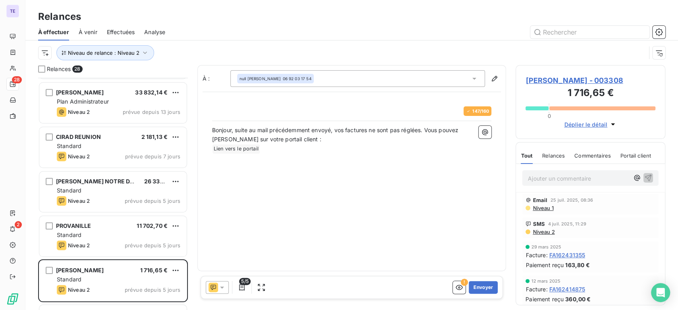
click at [224, 289] on icon at bounding box center [222, 288] width 8 height 8
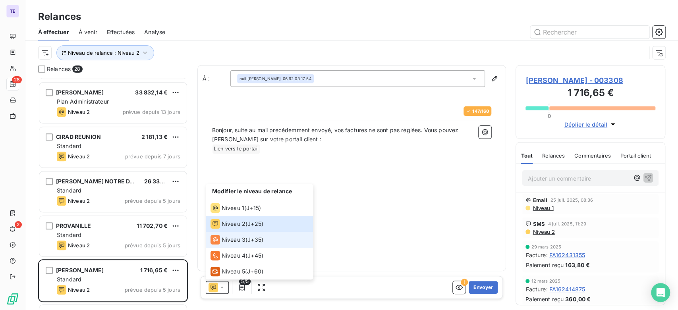
click at [253, 240] on span "J+35 )" at bounding box center [256, 240] width 16 height 8
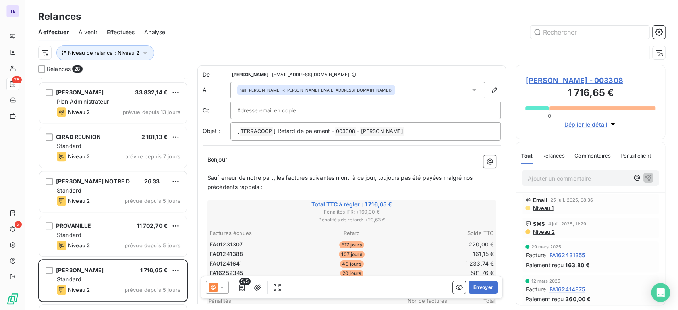
scroll to position [89, 0]
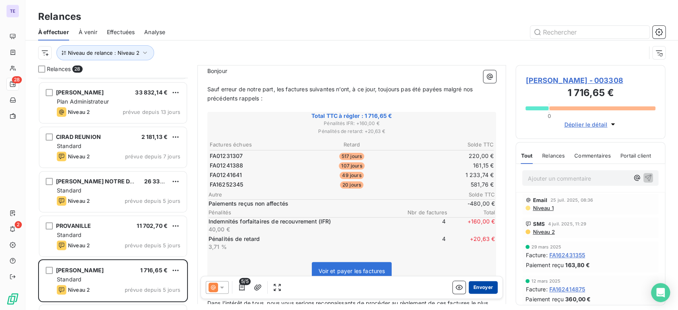
click at [477, 289] on button "Envoyer" at bounding box center [483, 287] width 29 height 13
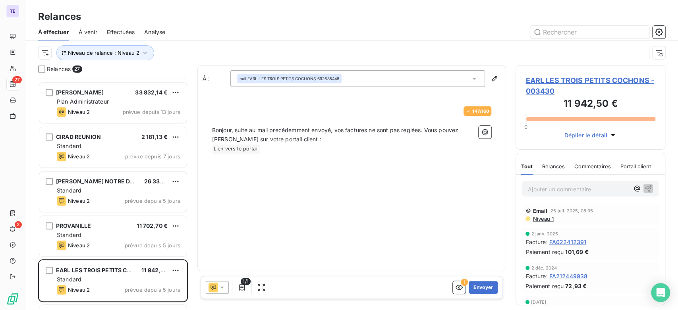
click at [558, 79] on span "EARL LES TROIS PETITS COCHONS - 003430" at bounding box center [591, 85] width 130 height 21
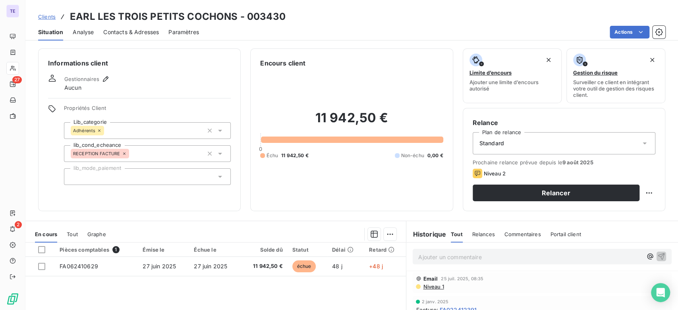
scroll to position [44, 0]
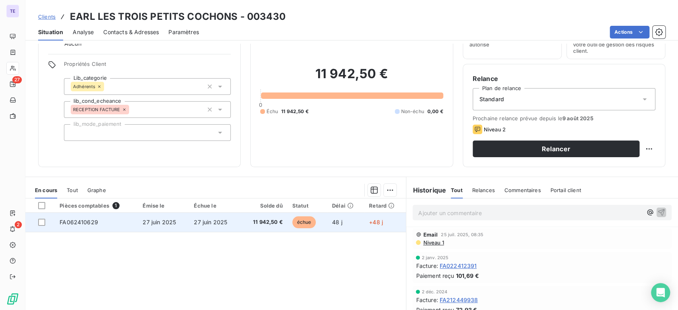
click at [266, 225] on span "11 942,50 €" at bounding box center [264, 223] width 37 height 8
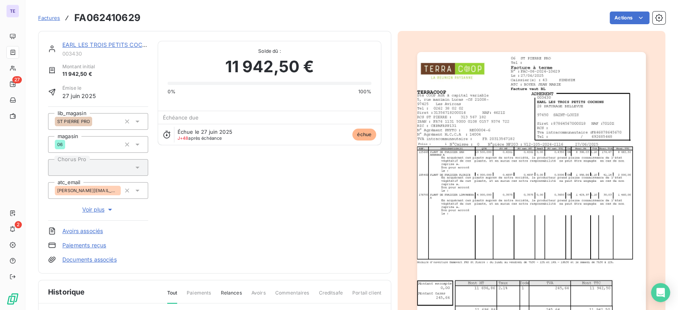
click at [525, 117] on img "button" at bounding box center [531, 214] width 229 height 324
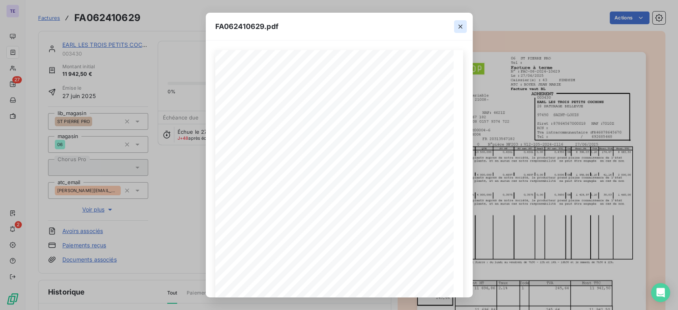
click at [464, 22] on button "button" at bounding box center [460, 26] width 13 height 13
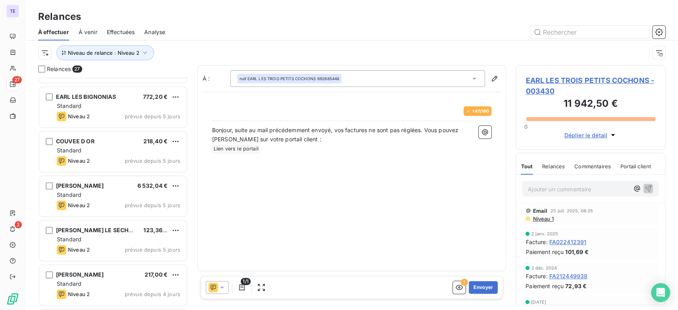
scroll to position [572, 0]
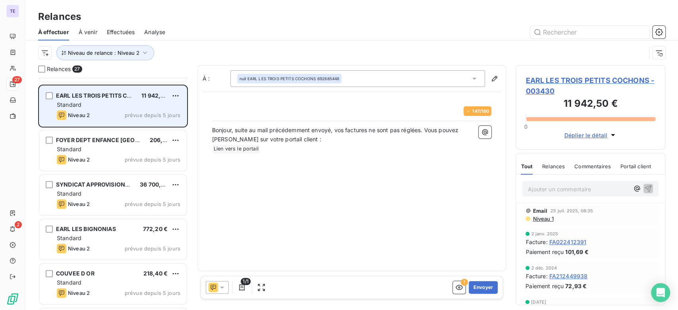
click at [123, 101] on div "Standard" at bounding box center [119, 105] width 124 height 8
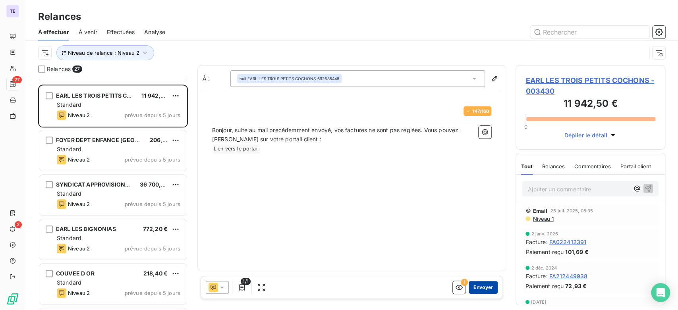
click at [476, 287] on button "Envoyer" at bounding box center [483, 287] width 29 height 13
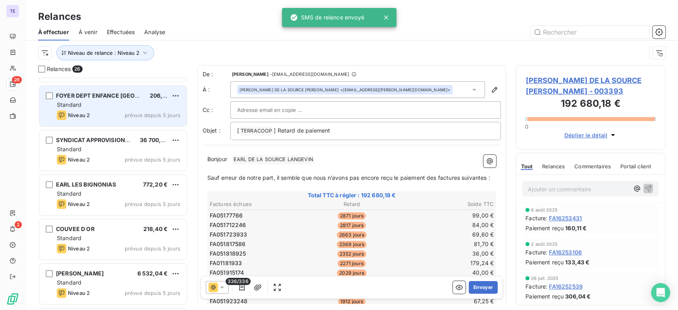
click at [99, 100] on div "FOYER DEPT ENFANCE TERRE R 206,00 € Standard Niveau 2 prévue depuis 5 jours" at bounding box center [112, 106] width 147 height 41
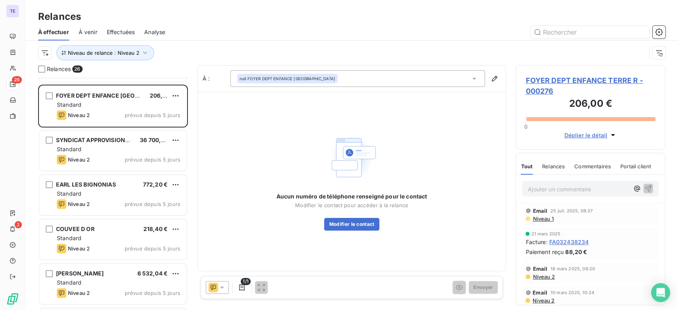
click at [221, 288] on icon at bounding box center [222, 288] width 4 height 2
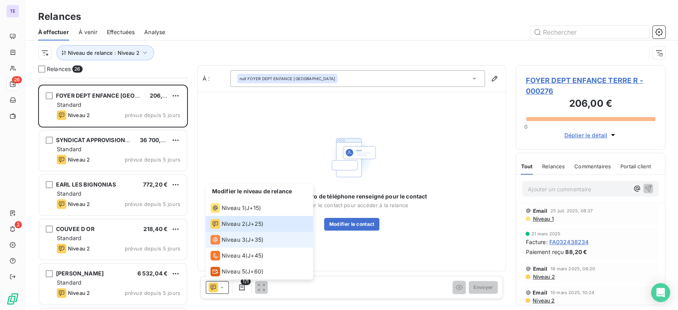
click at [253, 244] on div "Niveau 3 ( J+35 )" at bounding box center [237, 240] width 53 height 10
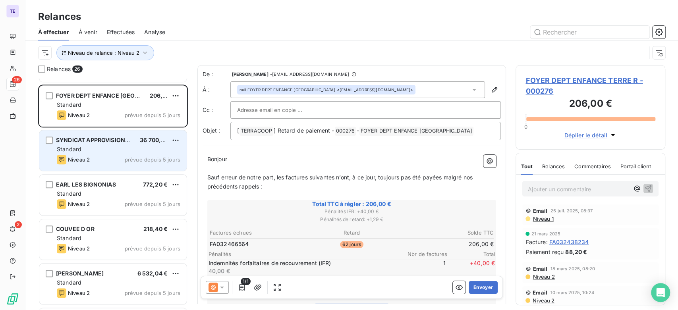
click at [138, 151] on div "Standard" at bounding box center [119, 149] width 124 height 8
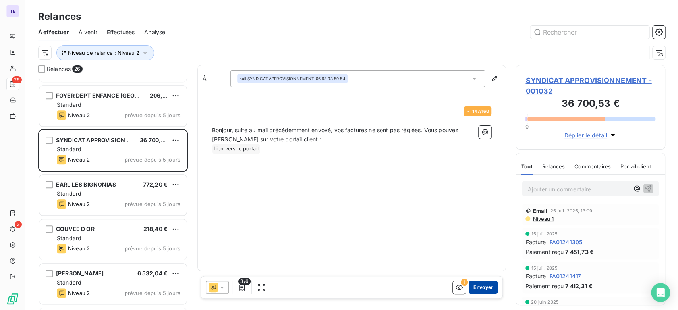
click at [478, 287] on button "Envoyer" at bounding box center [483, 287] width 29 height 13
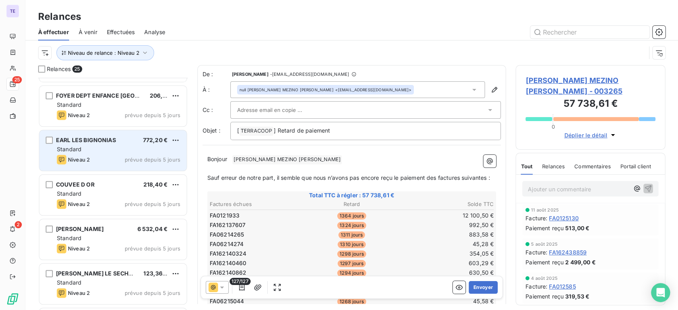
click at [109, 160] on div "Niveau 2 prévue depuis 5 jours" at bounding box center [119, 160] width 124 height 10
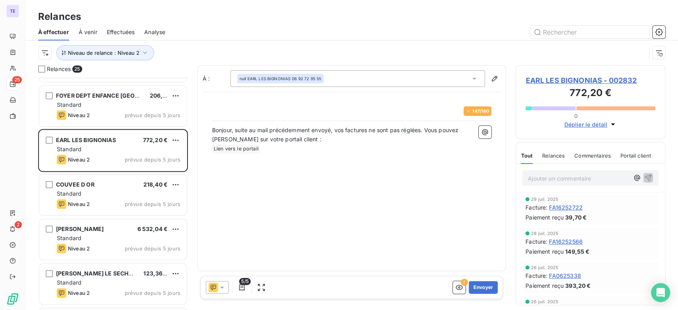
click at [217, 283] on span at bounding box center [214, 288] width 10 height 10
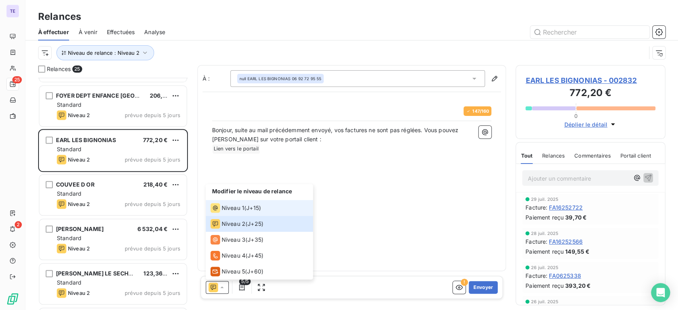
click at [238, 207] on span "Niveau 1" at bounding box center [233, 208] width 23 height 8
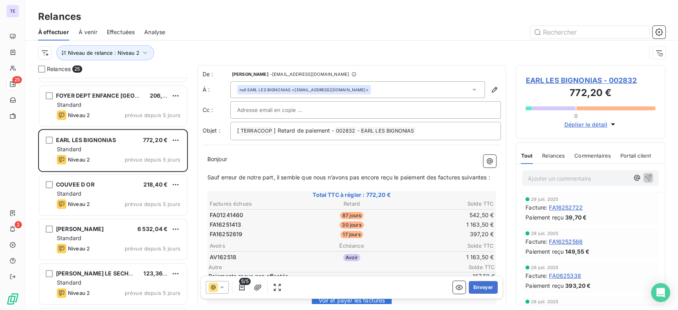
scroll to position [45, 0]
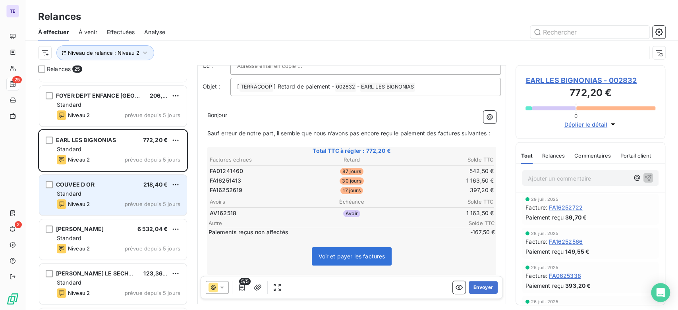
click at [102, 204] on div "Niveau 2 prévue depuis 5 jours" at bounding box center [119, 205] width 124 height 10
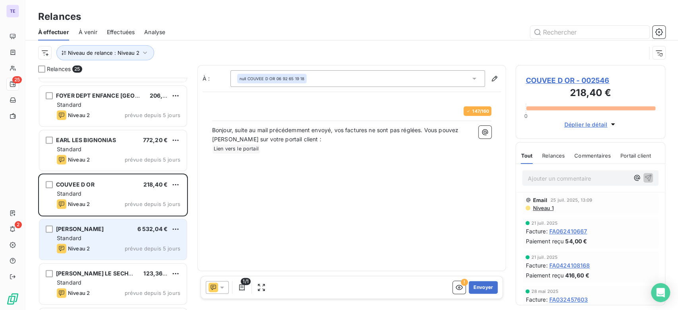
click at [127, 241] on div "Standard" at bounding box center [119, 238] width 124 height 8
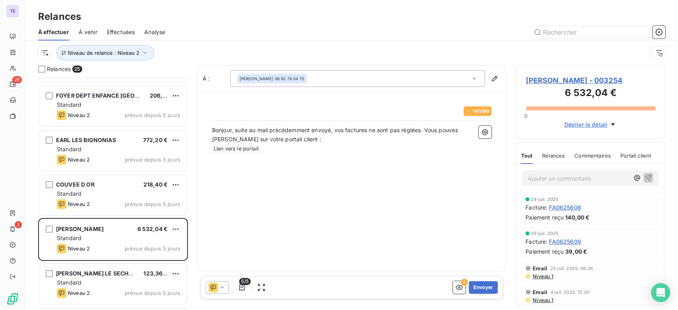
click at [221, 287] on icon at bounding box center [222, 288] width 4 height 2
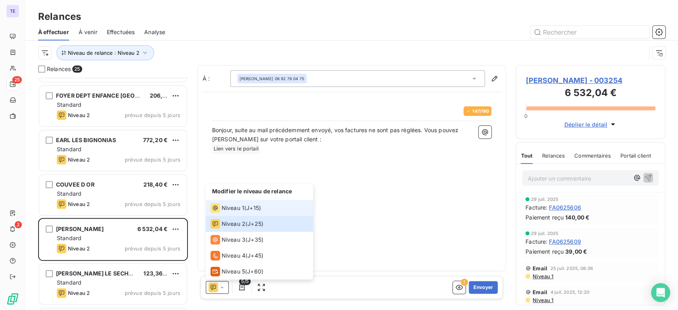
click at [250, 209] on span "J+15 )" at bounding box center [253, 208] width 15 height 8
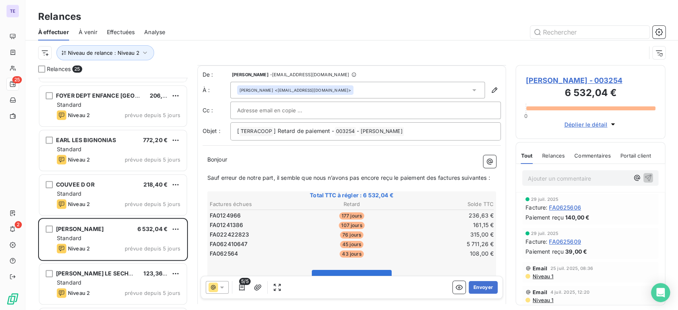
scroll to position [45, 0]
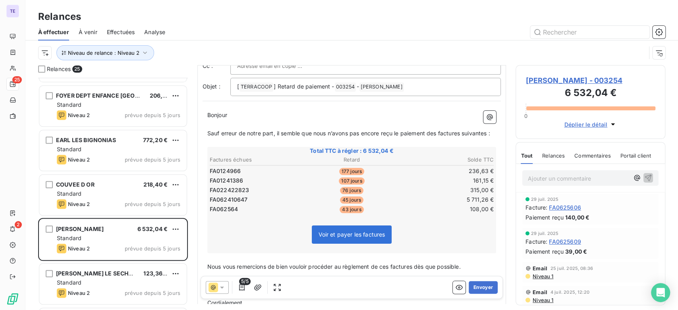
click at [572, 76] on span "DELAUNAY JEAN ALBERT - 003254" at bounding box center [591, 80] width 130 height 11
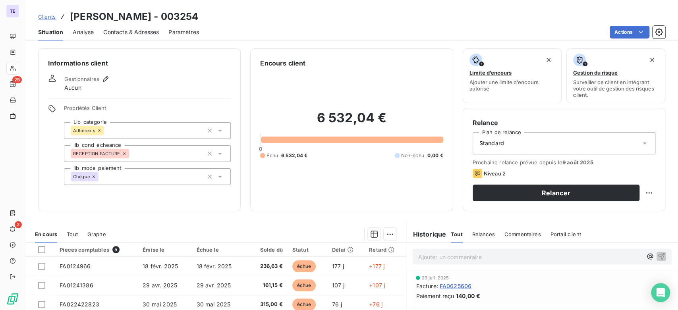
scroll to position [109, 0]
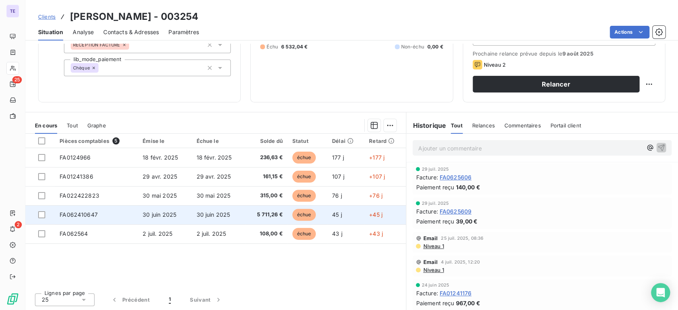
click at [259, 215] on span "5 711,26 €" at bounding box center [266, 215] width 33 height 8
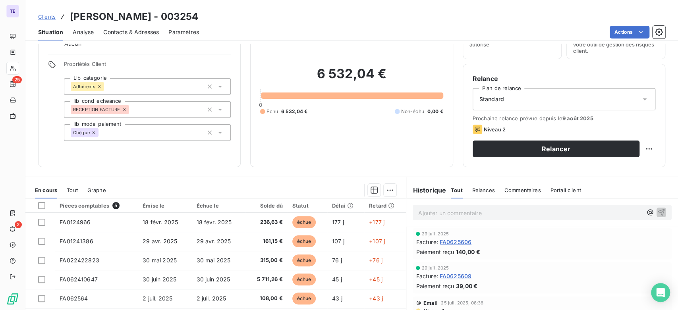
scroll to position [88, 0]
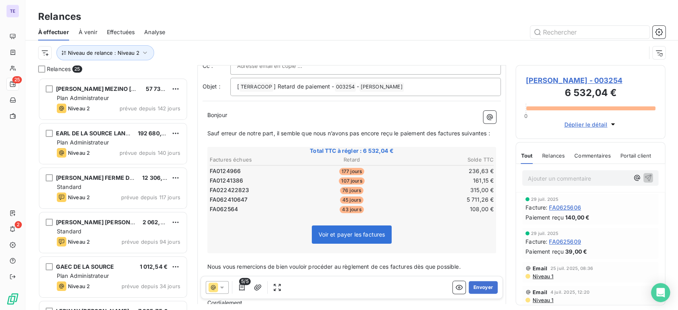
scroll to position [89, 0]
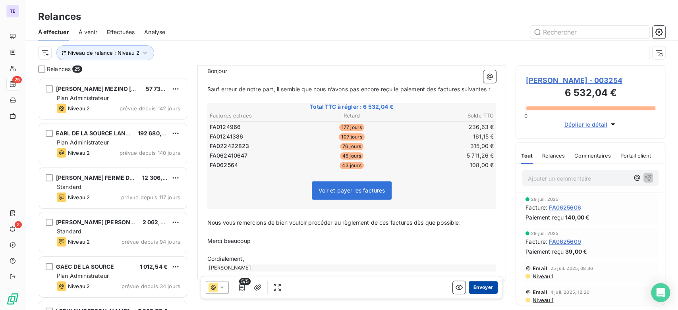
click at [483, 285] on button "Envoyer" at bounding box center [483, 287] width 29 height 13
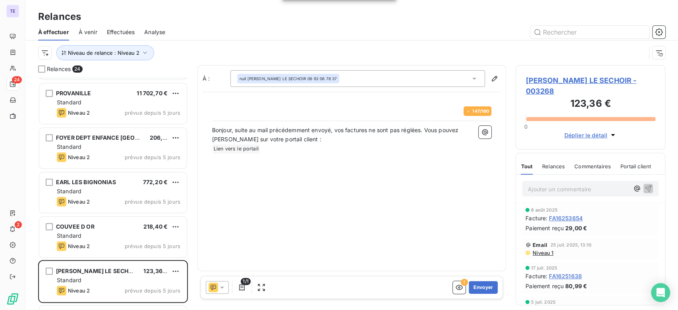
scroll to position [574, 0]
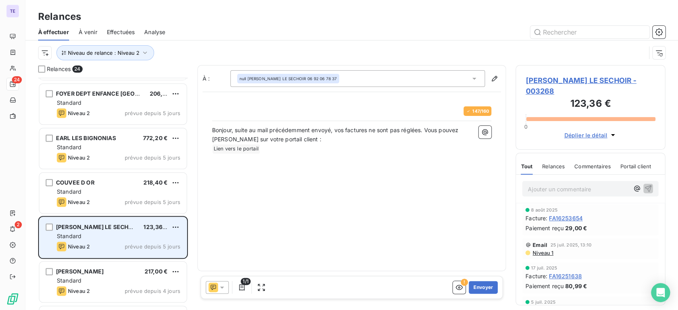
click at [117, 240] on div "EARL LE SECHOIR 123,36 € Standard Niveau 2 prévue depuis 5 jours" at bounding box center [112, 237] width 147 height 41
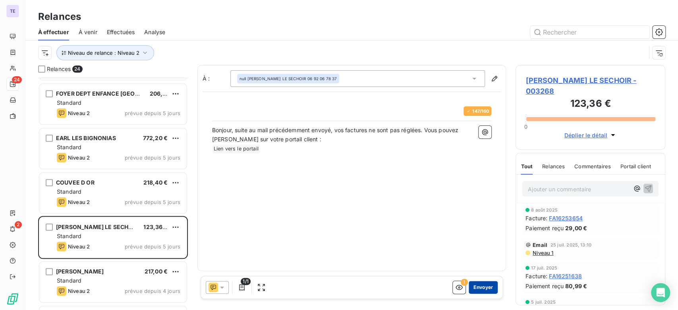
click at [485, 288] on button "Envoyer" at bounding box center [483, 287] width 29 height 13
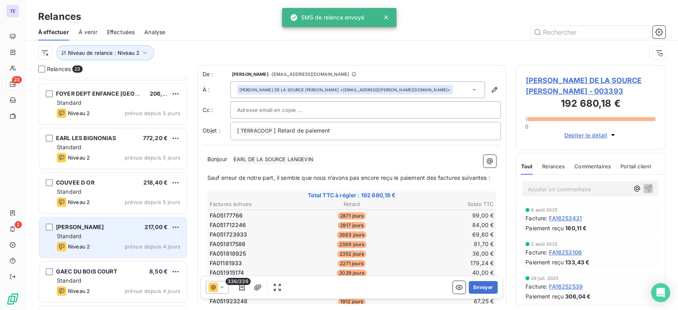
click at [106, 243] on div "Niveau 2 prévue depuis 4 jours" at bounding box center [119, 247] width 124 height 10
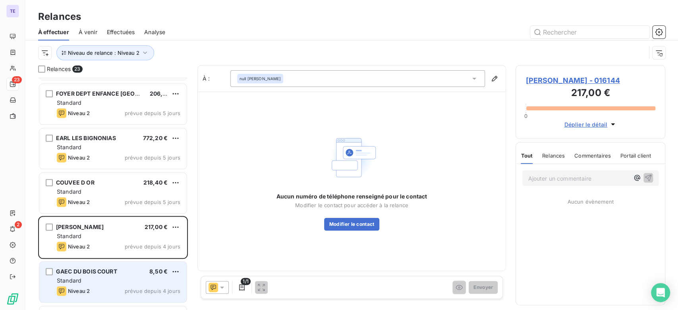
click at [105, 273] on span "GAEC DU BOIS COURT" at bounding box center [86, 271] width 61 height 7
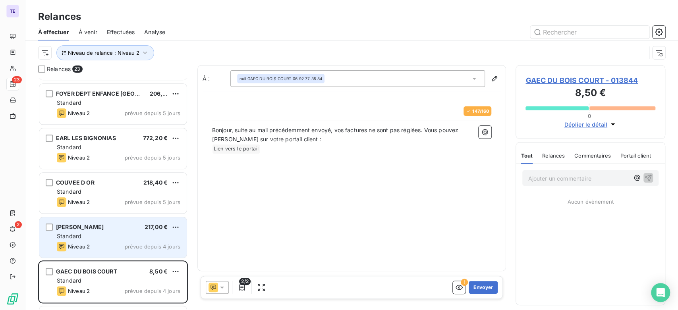
scroll to position [618, 0]
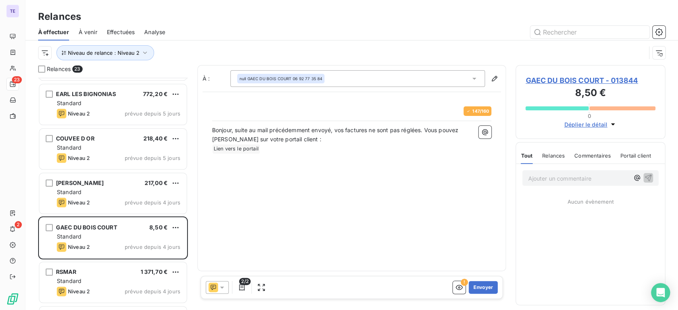
click at [225, 289] on icon at bounding box center [222, 288] width 8 height 8
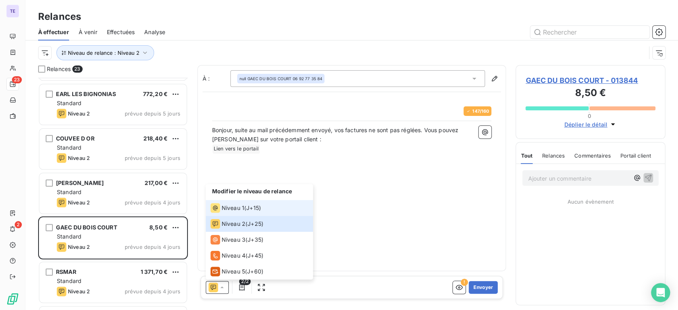
click at [241, 212] on span "Niveau 1" at bounding box center [233, 208] width 23 height 8
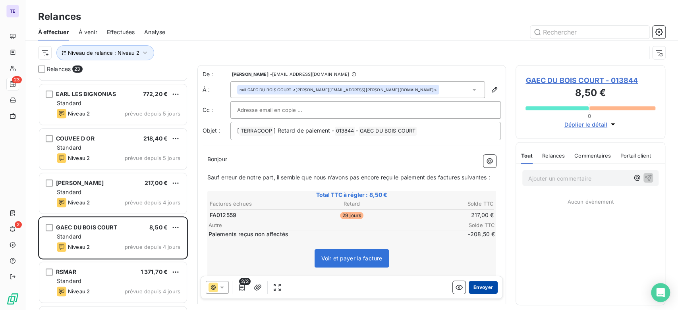
click at [481, 287] on button "Envoyer" at bounding box center [483, 287] width 29 height 13
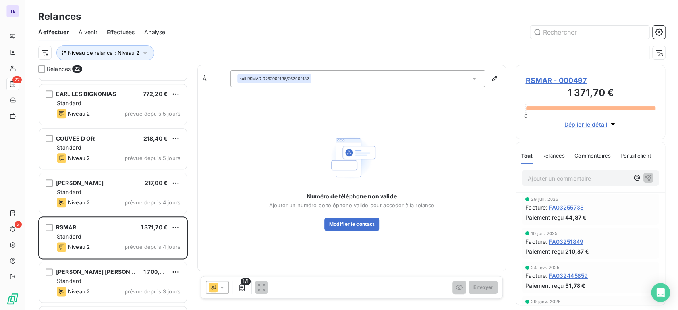
click at [223, 287] on icon at bounding box center [222, 288] width 8 height 8
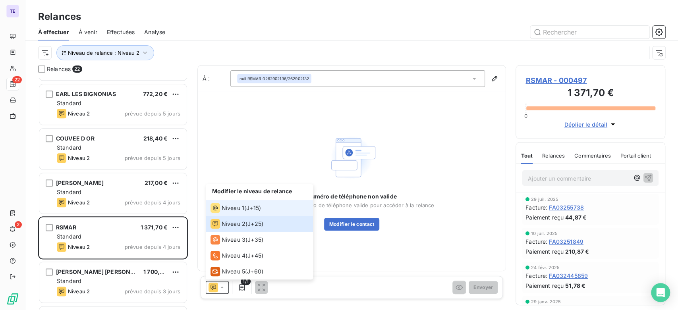
click at [245, 209] on div "Niveau 1 ( J+15 )" at bounding box center [236, 208] width 50 height 10
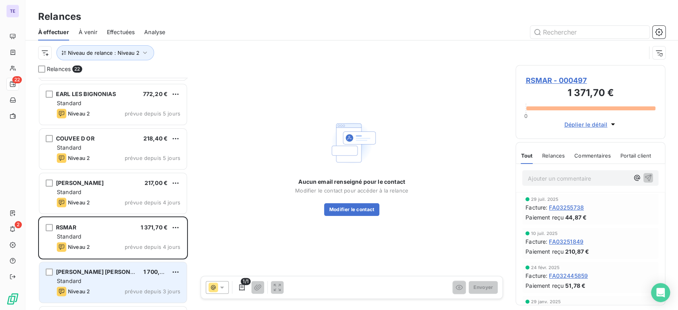
click at [70, 291] on span "Niveau 2" at bounding box center [79, 292] width 22 height 6
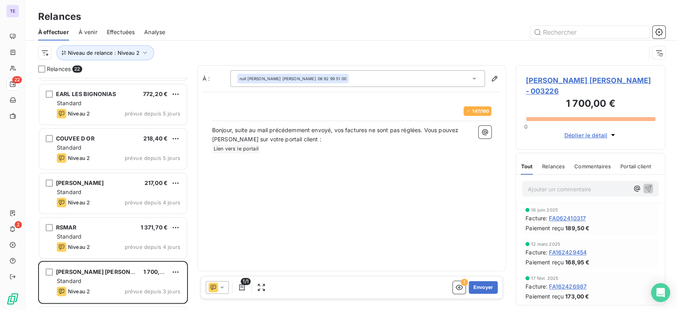
click at [219, 288] on icon at bounding box center [222, 288] width 8 height 8
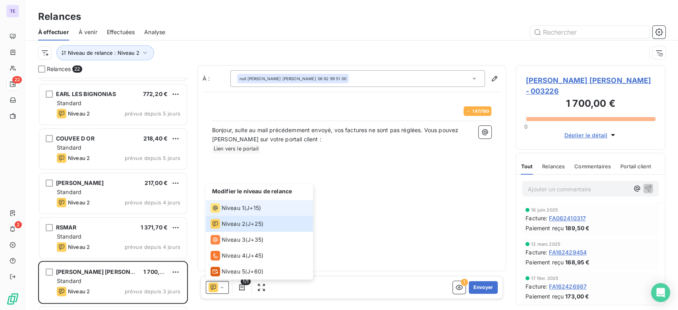
click at [244, 208] on div "Niveau 1 ( J+15 )" at bounding box center [236, 208] width 50 height 10
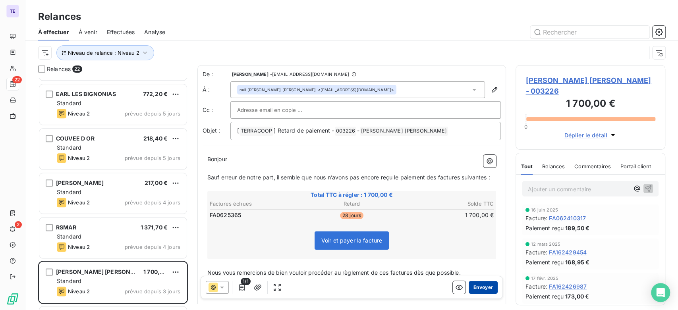
click at [486, 285] on button "Envoyer" at bounding box center [483, 287] width 29 height 13
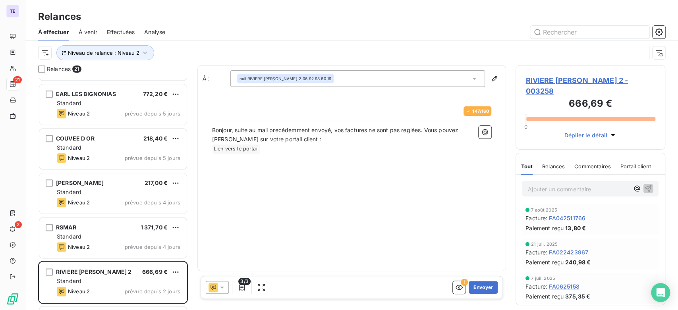
click at [227, 287] on div at bounding box center [217, 287] width 23 height 13
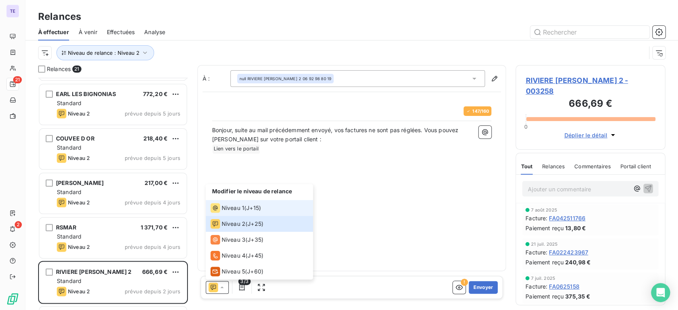
click at [248, 208] on span "J+15 )" at bounding box center [253, 208] width 15 height 8
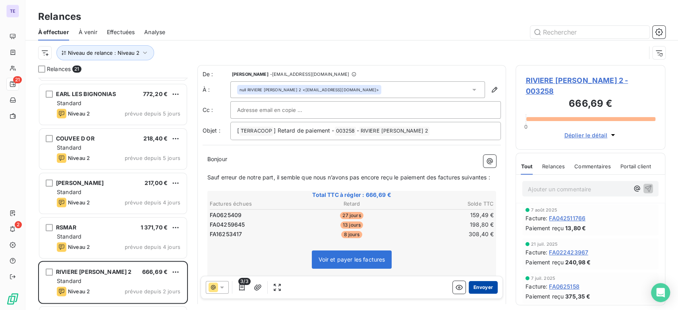
click at [476, 286] on button "Envoyer" at bounding box center [483, 287] width 29 height 13
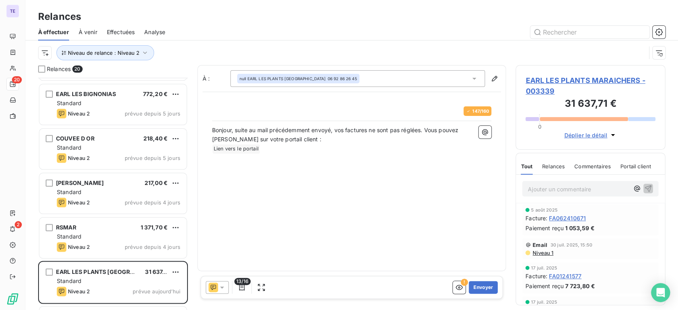
scroll to position [658, 0]
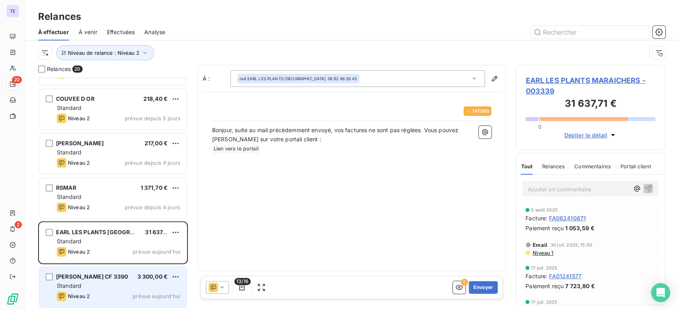
click at [123, 279] on div "HOARAU RITO CF 3390 3 300,00 €" at bounding box center [119, 276] width 124 height 7
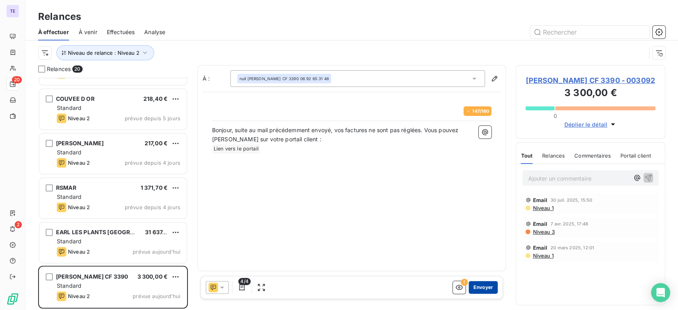
click at [483, 287] on button "Envoyer" at bounding box center [483, 287] width 29 height 13
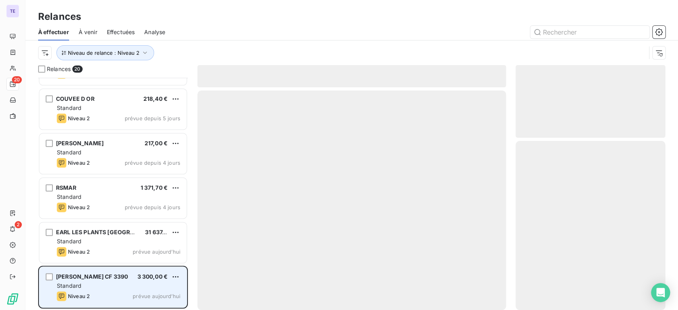
scroll to position [613, 0]
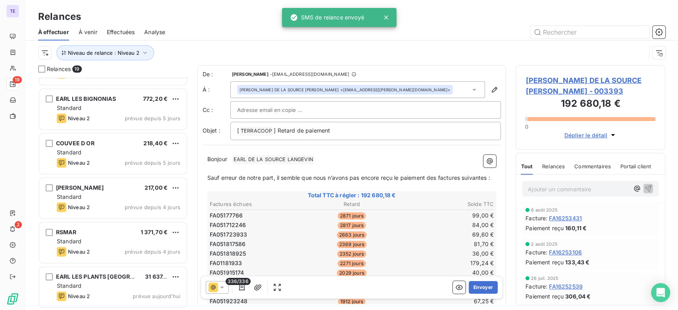
scroll to position [393, 0]
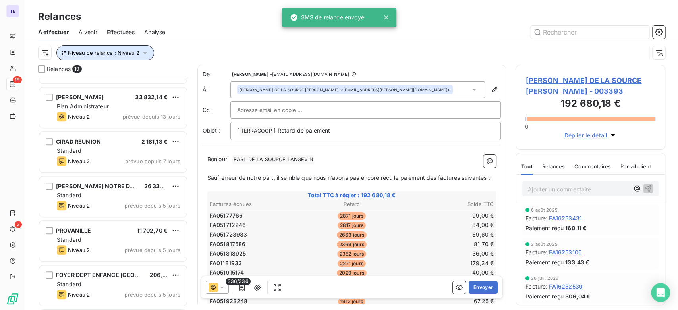
click at [130, 56] on span "Niveau de relance : Niveau 2" at bounding box center [104, 53] width 72 height 6
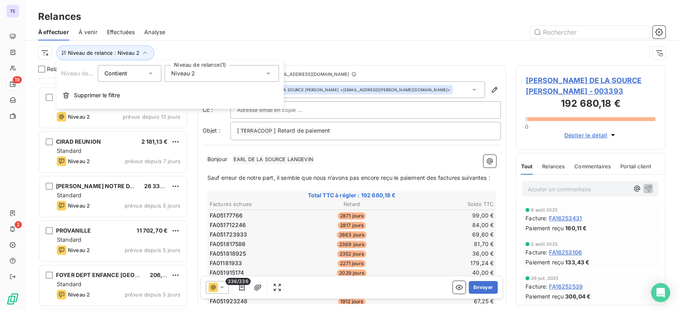
click at [194, 74] on span "Niveau 2" at bounding box center [183, 74] width 24 height 8
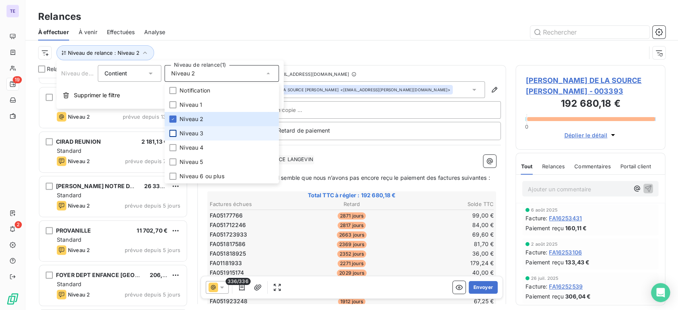
click at [175, 130] on div at bounding box center [172, 133] width 7 height 7
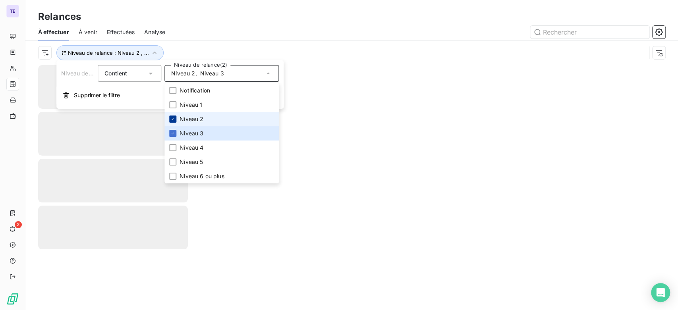
click at [173, 118] on icon at bounding box center [172, 119] width 5 height 5
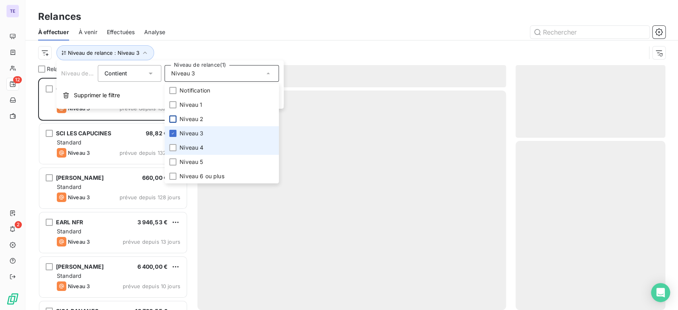
scroll to position [226, 143]
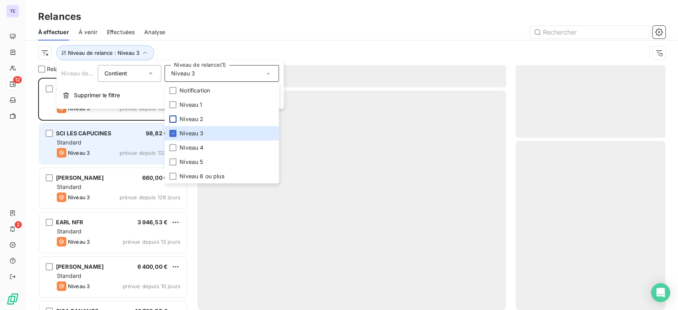
click at [92, 145] on div "Standard" at bounding box center [119, 143] width 124 height 8
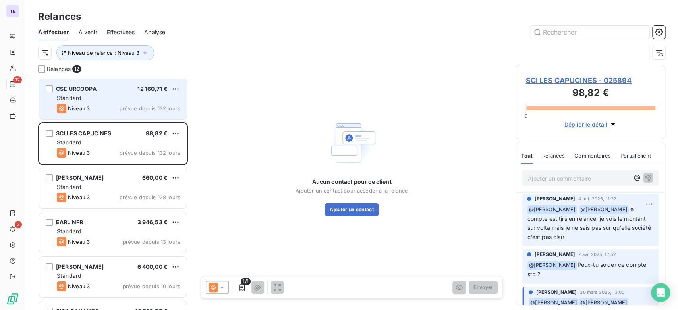
click at [123, 102] on div "CSE URCOOPA 12 160,71 € Standard Niveau 3 prévue depuis 132 jours" at bounding box center [112, 99] width 147 height 41
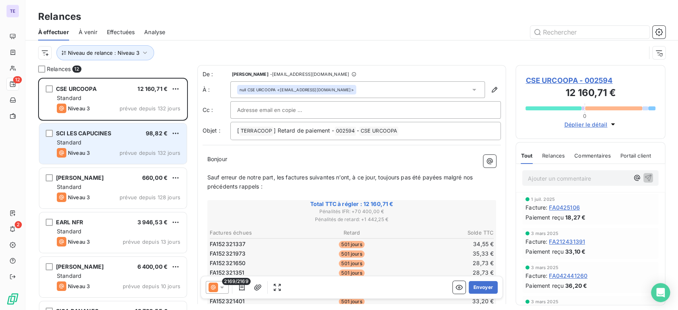
click at [127, 145] on div "Standard" at bounding box center [119, 143] width 124 height 8
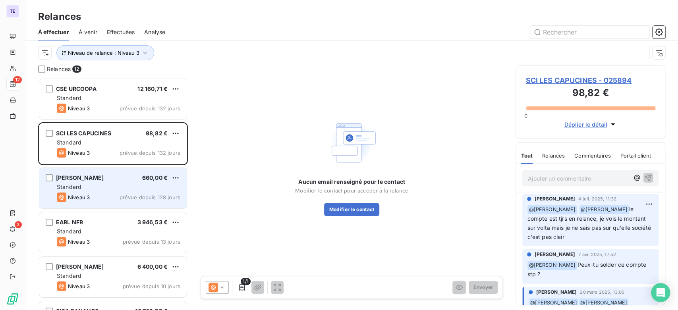
click at [118, 184] on div "Standard" at bounding box center [119, 187] width 124 height 8
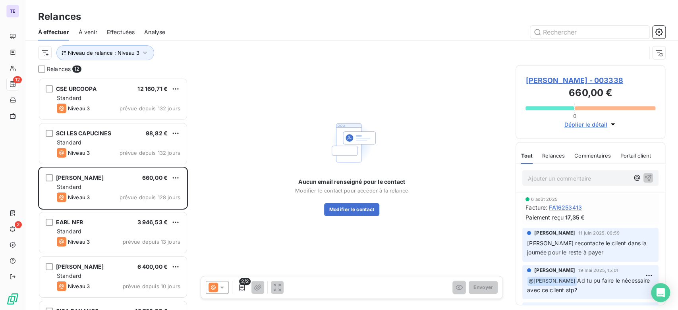
click at [219, 286] on icon at bounding box center [222, 288] width 8 height 8
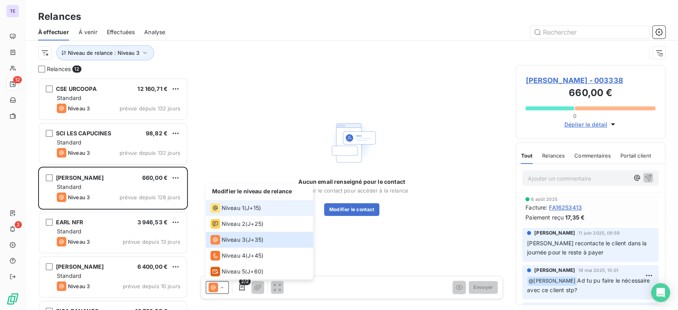
click at [243, 205] on span "Niveau 1" at bounding box center [233, 208] width 23 height 8
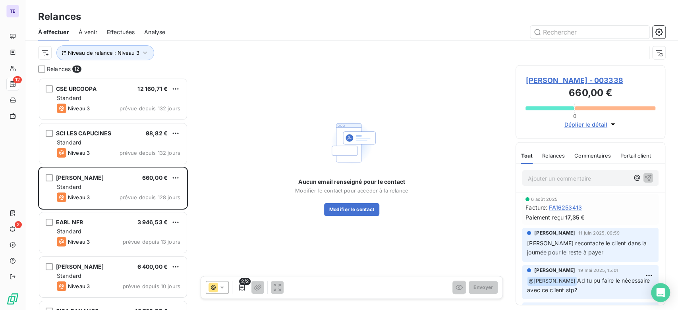
click at [221, 288] on icon at bounding box center [222, 288] width 8 height 8
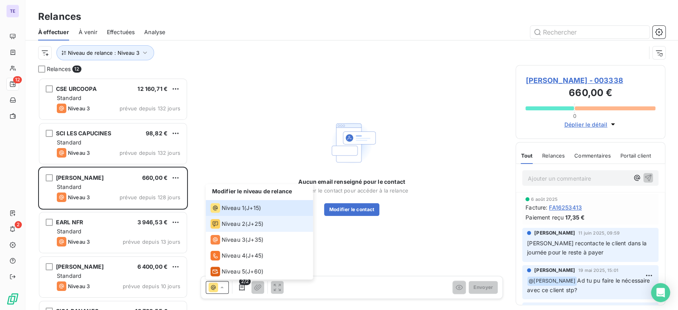
click at [241, 227] on span "Niveau 2" at bounding box center [234, 224] width 24 height 8
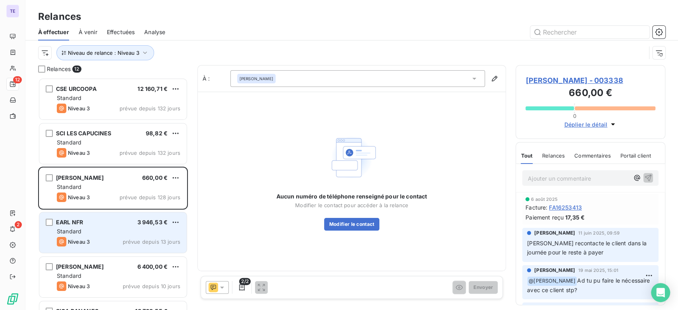
click at [110, 226] on div "EARL NFR 3 946,53 €" at bounding box center [119, 222] width 124 height 7
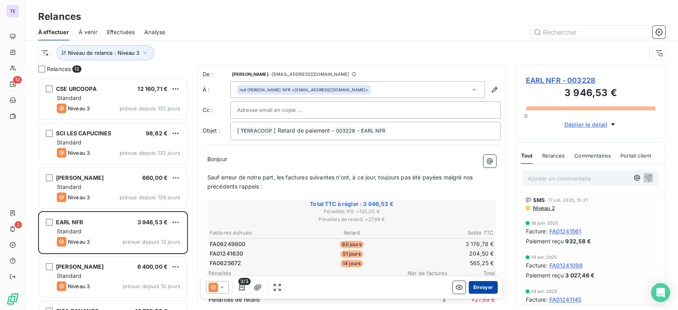
click at [479, 287] on button "Envoyer" at bounding box center [483, 287] width 29 height 13
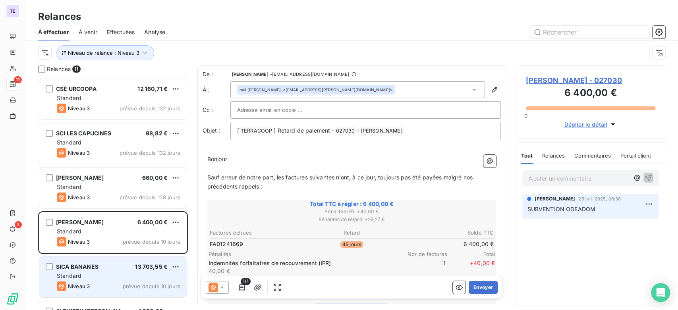
click at [95, 277] on div "Standard" at bounding box center [119, 276] width 124 height 8
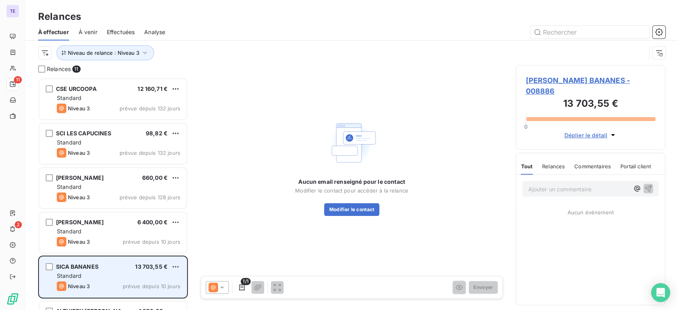
scroll to position [45, 0]
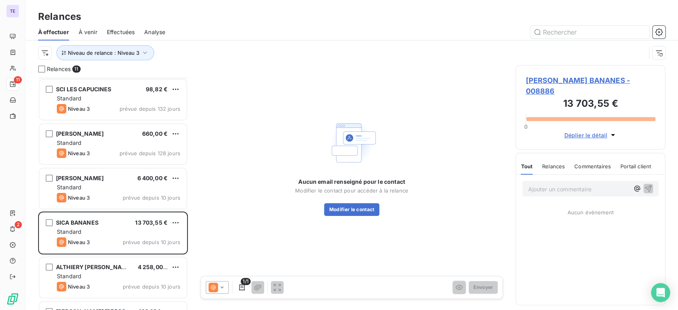
click at [546, 82] on span "SICA BANANES - 008886" at bounding box center [591, 85] width 130 height 21
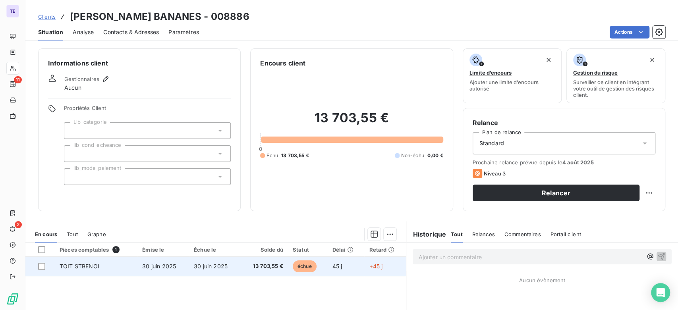
click at [246, 266] on span "13 703,55 €" at bounding box center [265, 267] width 38 height 8
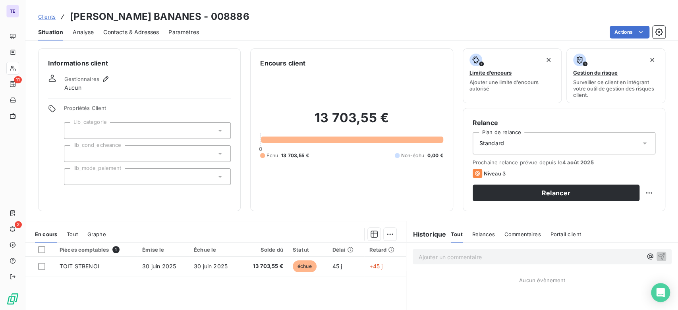
scroll to position [88, 0]
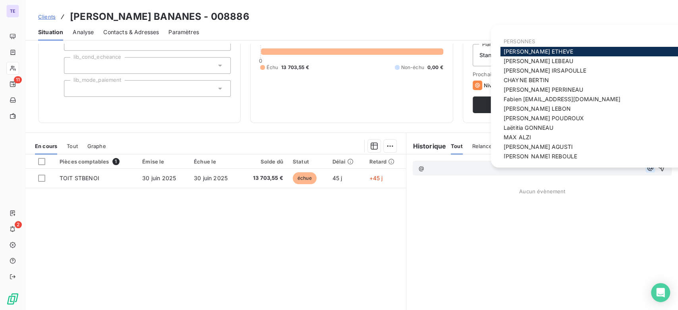
click at [647, 166] on icon "button" at bounding box center [651, 168] width 8 height 8
click at [538, 49] on span "AGNES ETHEVE" at bounding box center [539, 51] width 70 height 7
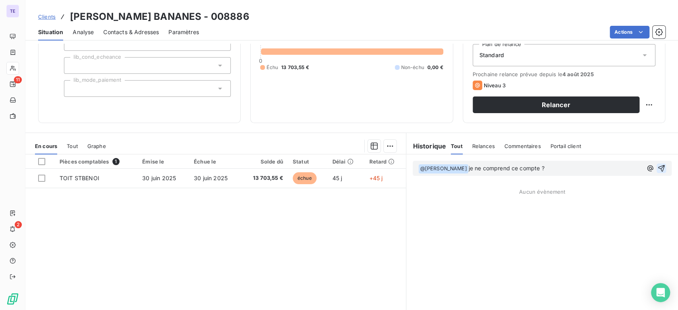
click at [658, 165] on icon "button" at bounding box center [662, 169] width 8 height 8
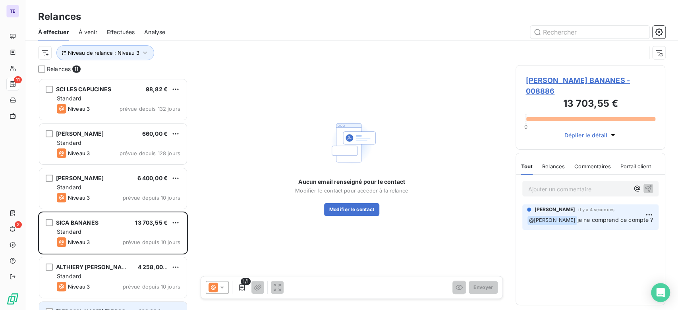
scroll to position [89, 0]
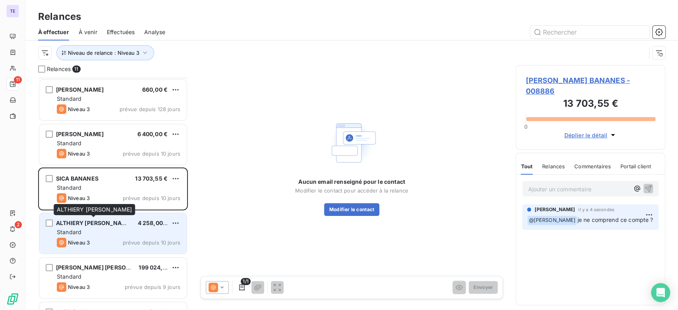
click at [111, 226] on span "ALTHIERY JOHNY GABRIEL" at bounding box center [94, 223] width 76 height 7
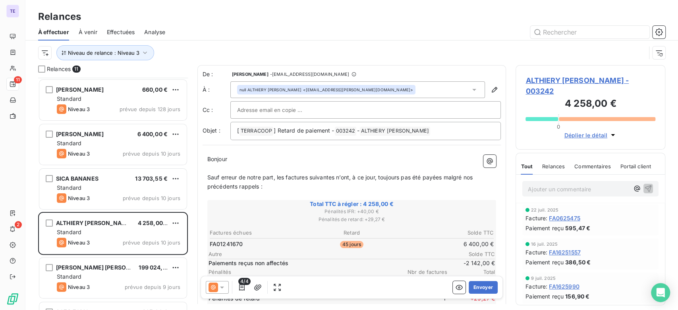
click at [570, 76] on span "ALTHIERY JOHNY GABRIEL - 003242" at bounding box center [591, 85] width 130 height 21
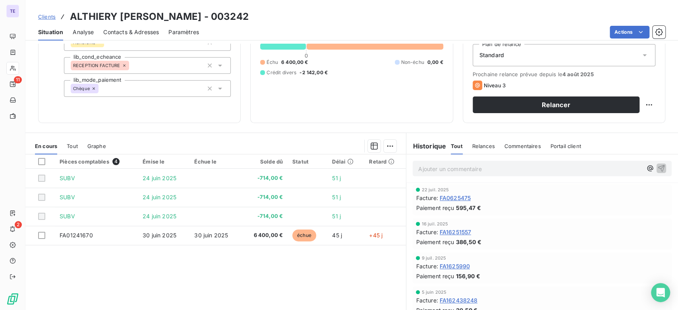
scroll to position [109, 0]
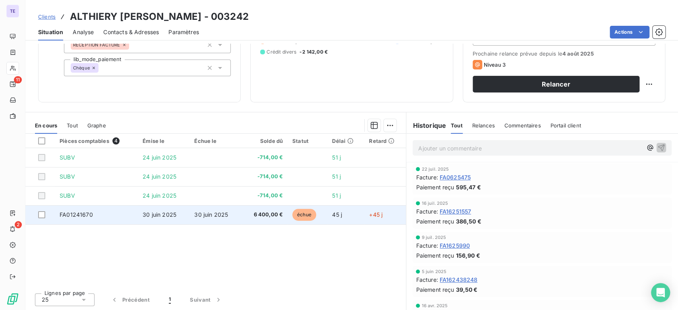
click at [254, 214] on span "6 400,00 €" at bounding box center [264, 215] width 37 height 8
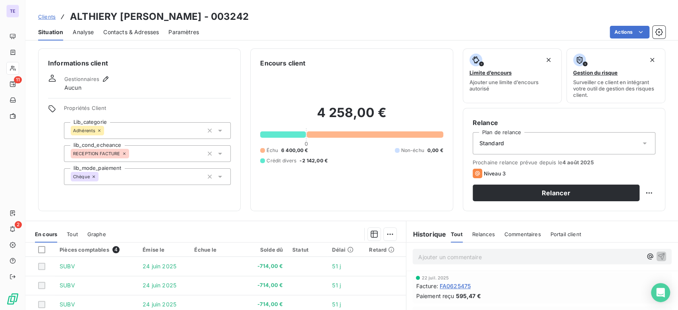
click at [440, 258] on p "Ajouter un commentaire ﻿" at bounding box center [530, 257] width 224 height 10
click at [659, 254] on icon "button" at bounding box center [662, 256] width 7 height 7
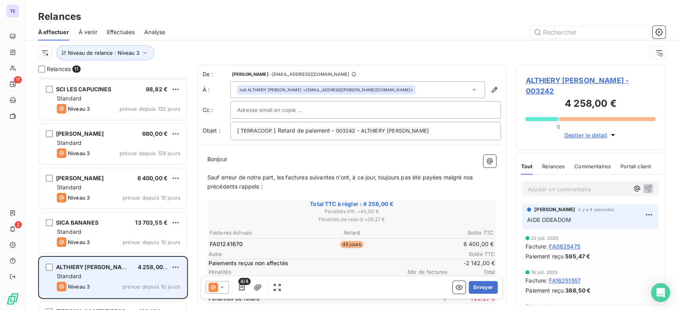
scroll to position [89, 0]
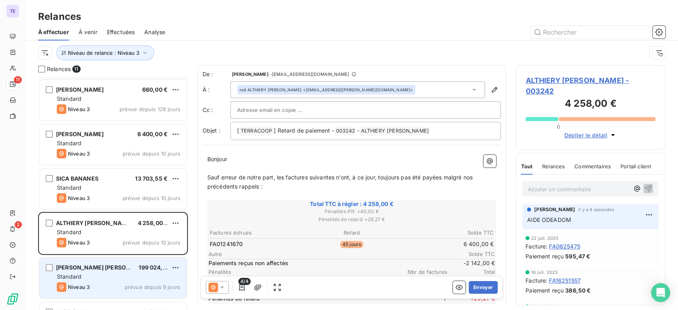
click at [116, 269] on div "PAYET JEAN MARC 199 024,99 €" at bounding box center [119, 267] width 124 height 7
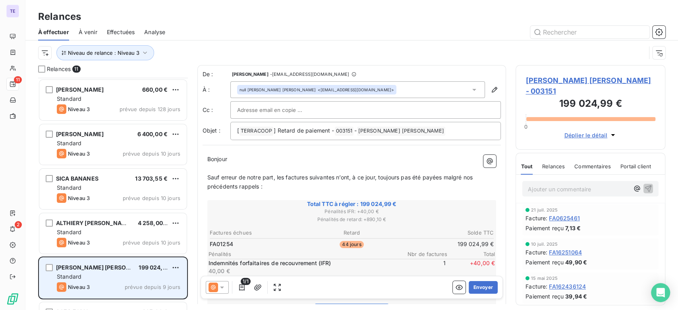
scroll to position [133, 0]
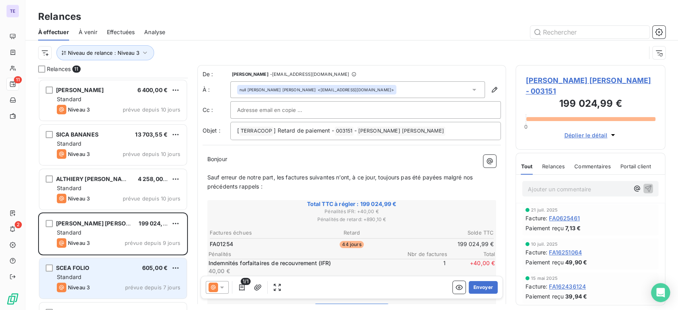
click at [136, 269] on div "SCEA FOLIO 605,00 €" at bounding box center [119, 268] width 124 height 7
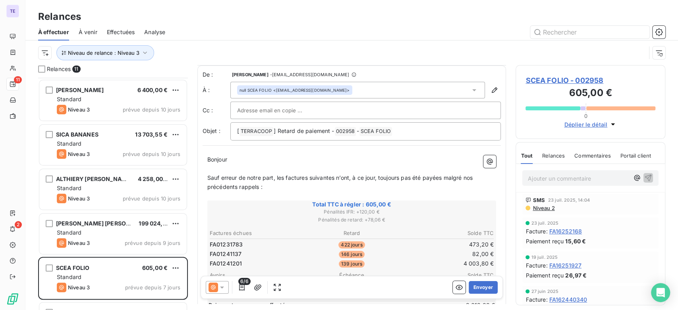
scroll to position [45, 0]
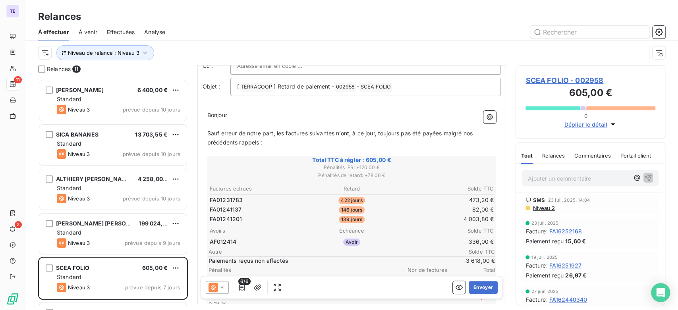
click at [579, 77] on span "SCEA FOLIO - 002958" at bounding box center [591, 80] width 130 height 11
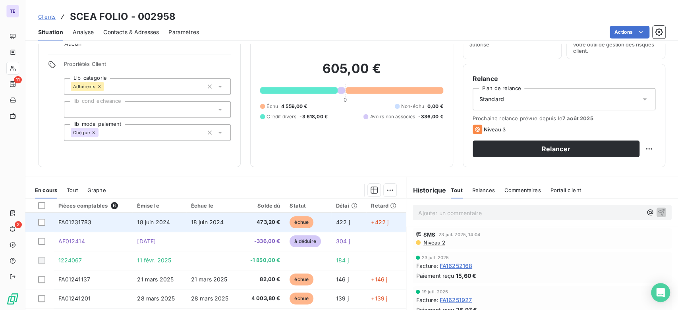
scroll to position [88, 0]
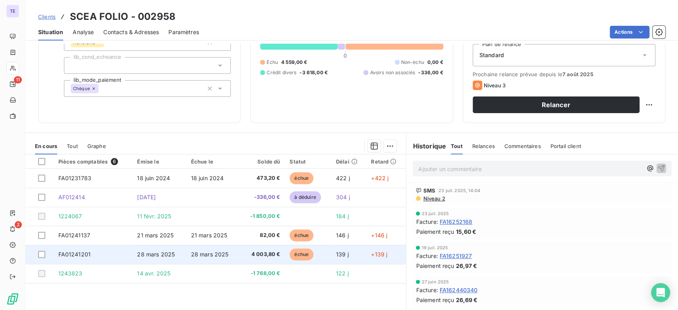
click at [267, 253] on span "4 003,80 €" at bounding box center [262, 255] width 35 height 8
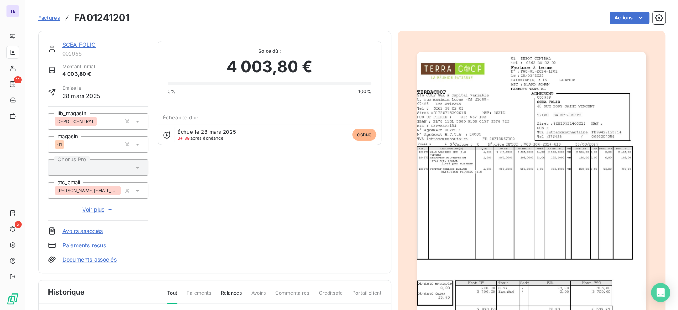
click at [507, 207] on img "button" at bounding box center [531, 214] width 229 height 324
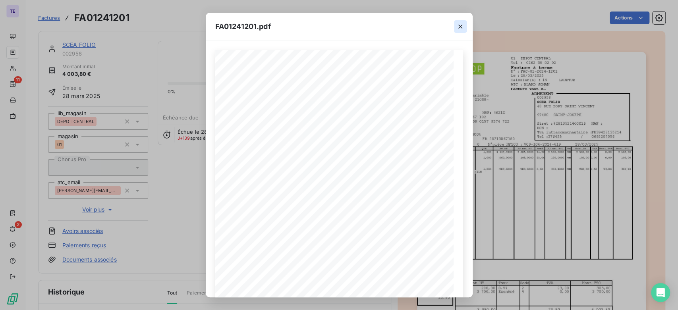
click at [457, 25] on icon "button" at bounding box center [461, 27] width 8 height 8
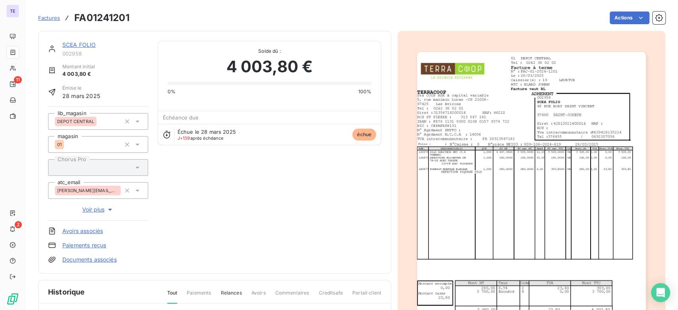
click at [460, 27] on div "SCEA FOLIO 002958 Montant initial 4 003,80 € Émise le 28 mars 2025 lib_magasin …" at bounding box center [352, 245] width 628 height 439
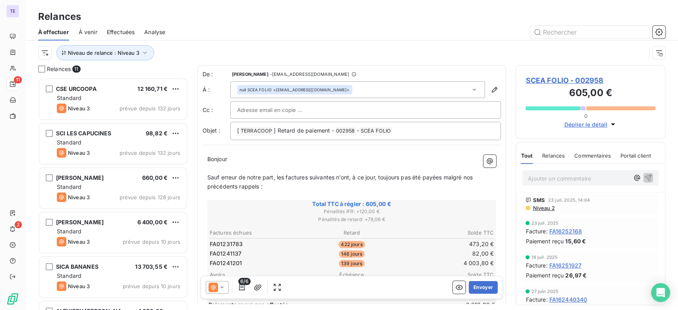
click at [223, 289] on icon at bounding box center [222, 288] width 8 height 8
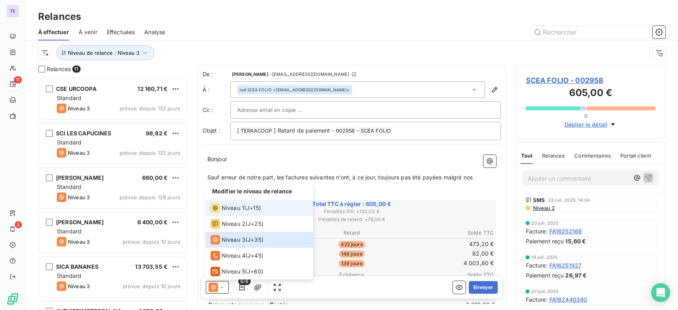
click at [242, 208] on span "Niveau 1" at bounding box center [233, 208] width 23 height 8
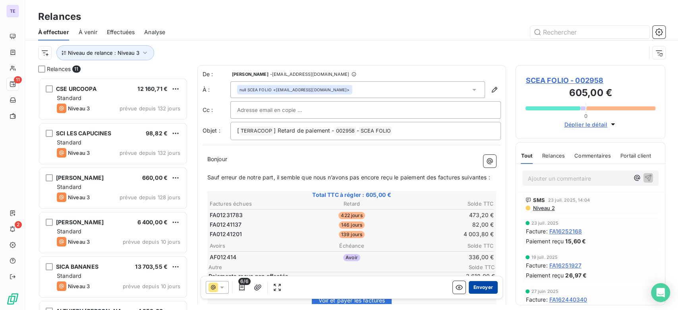
click at [480, 291] on button "Envoyer" at bounding box center [483, 287] width 29 height 13
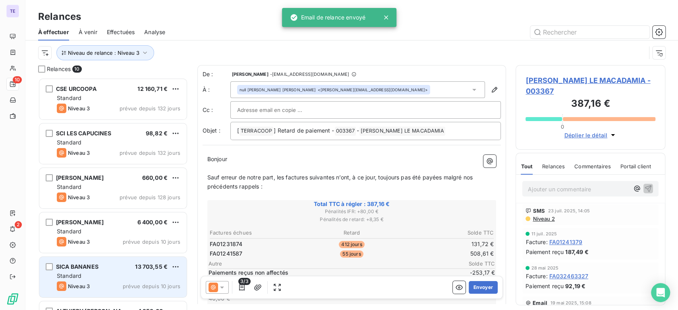
scroll to position [45, 0]
click at [118, 281] on div "ALTHIERY JOHNY GABRIEL 4 258,00 € Standard Niveau 3 prévue depuis 10 jours" at bounding box center [112, 278] width 147 height 41
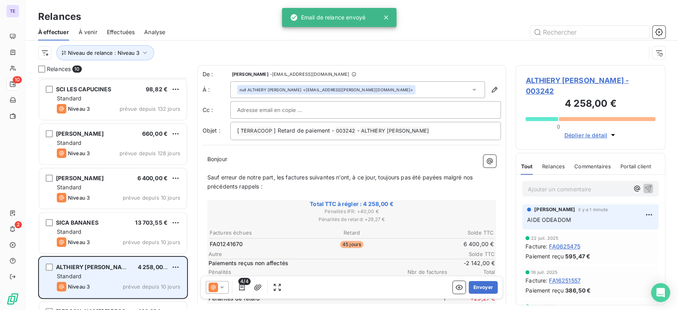
scroll to position [133, 0]
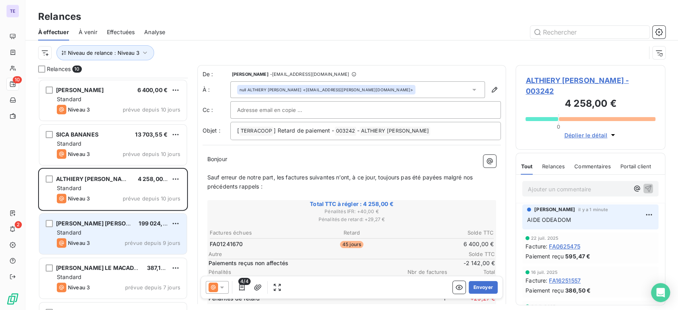
click at [114, 242] on div "Niveau 3 prévue depuis 9 jours" at bounding box center [119, 243] width 124 height 10
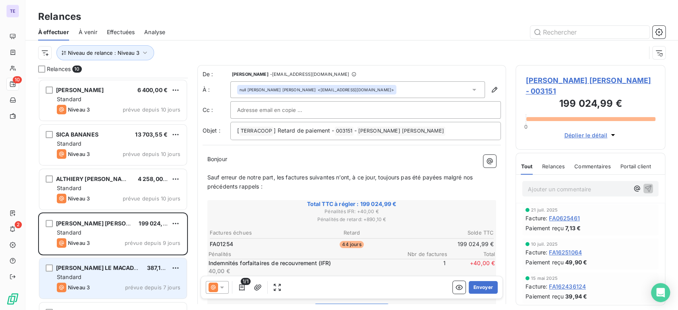
click at [116, 279] on div "Standard" at bounding box center [119, 277] width 124 height 8
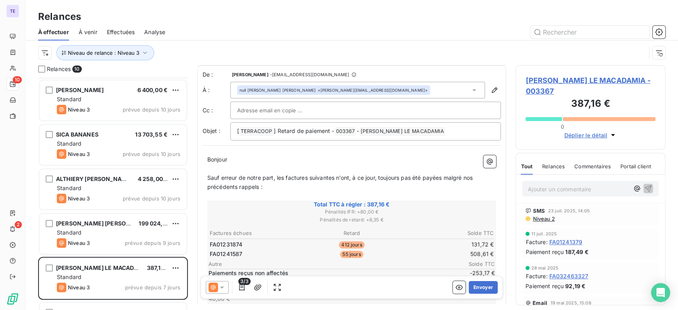
scroll to position [45, 0]
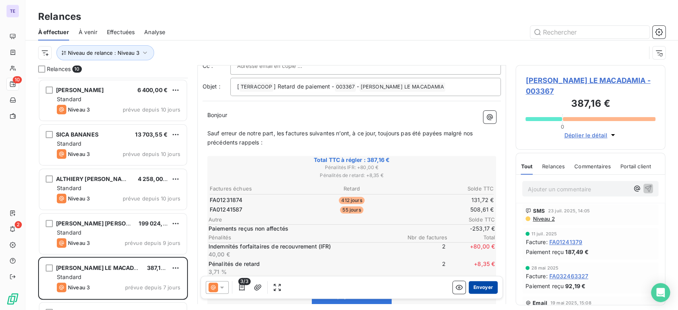
click at [488, 289] on button "Envoyer" at bounding box center [483, 287] width 29 height 13
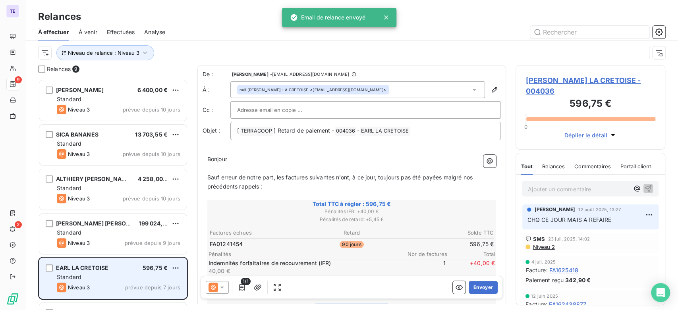
scroll to position [169, 0]
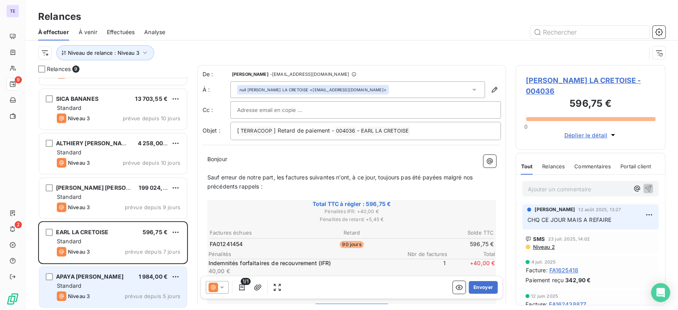
click at [119, 284] on div "Standard" at bounding box center [119, 286] width 124 height 8
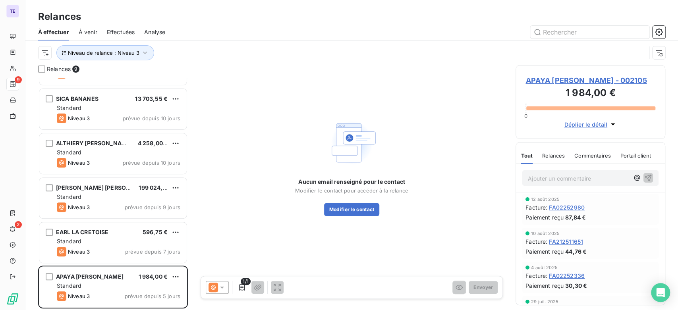
click at [225, 283] on div at bounding box center [217, 287] width 23 height 13
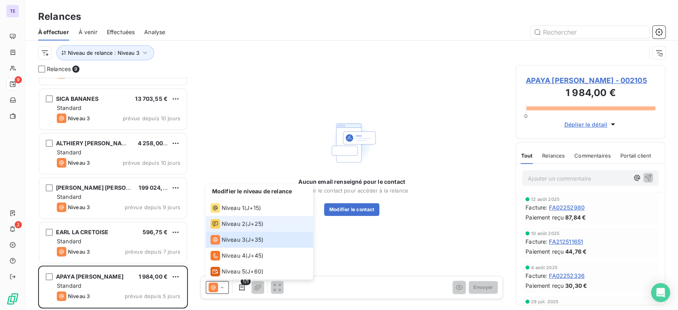
click at [239, 229] on li "Niveau 2 ( J+25 )" at bounding box center [259, 224] width 107 height 16
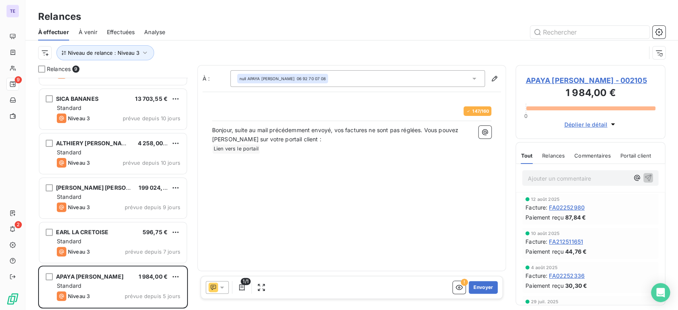
click at [555, 153] on span "Relances" at bounding box center [553, 156] width 23 height 6
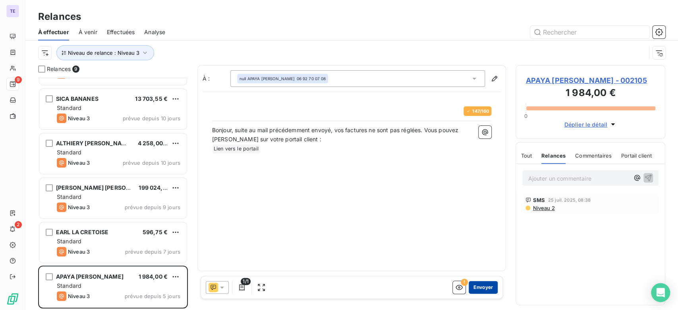
click at [483, 287] on button "Envoyer" at bounding box center [483, 287] width 29 height 13
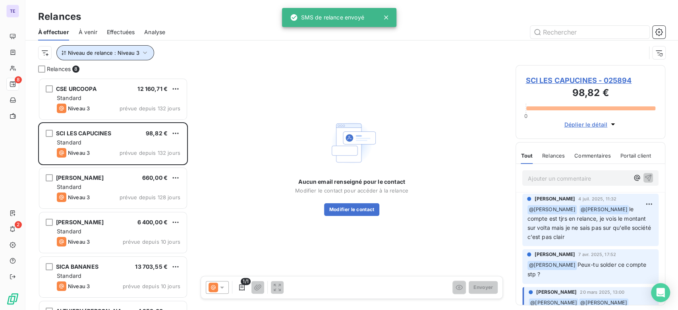
click at [125, 57] on button "Niveau de relance : Niveau 3" at bounding box center [105, 52] width 98 height 15
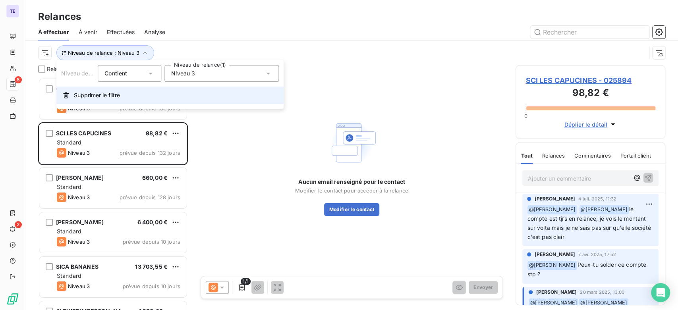
click at [108, 92] on span "Supprimer le filtre" at bounding box center [97, 95] width 46 height 8
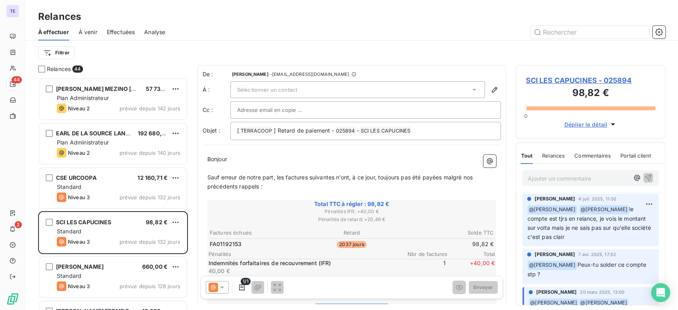
scroll to position [226, 143]
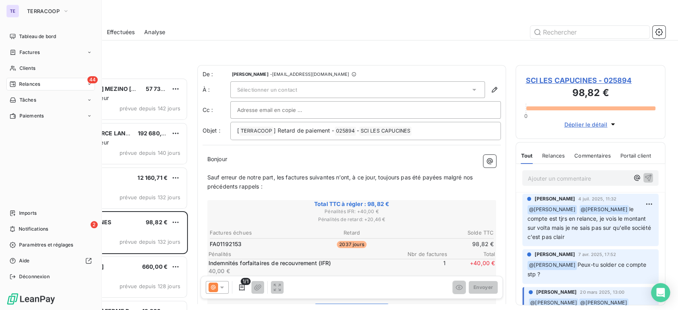
click at [17, 9] on div "TE" at bounding box center [12, 11] width 13 height 13
click at [36, 12] on span "TERRACOOP" at bounding box center [43, 11] width 33 height 6
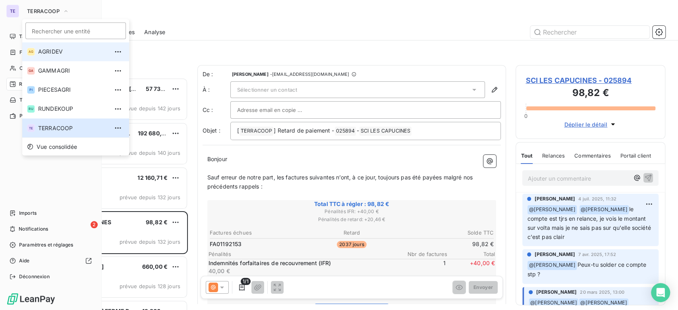
click at [62, 50] on span "AGRIDEV" at bounding box center [73, 52] width 70 height 8
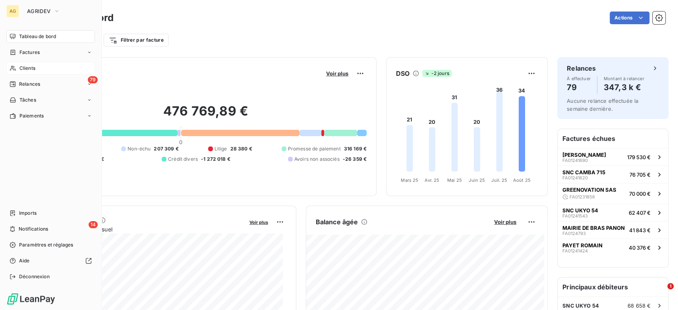
click at [23, 65] on span "Clients" at bounding box center [27, 68] width 16 height 7
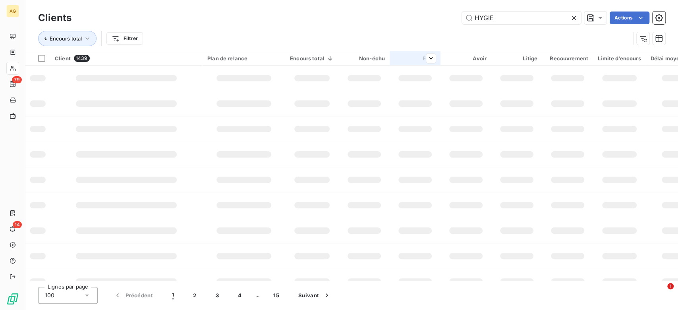
type input "HYGIE"
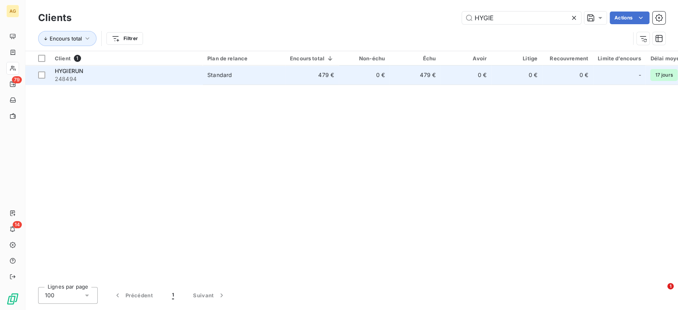
click at [302, 76] on td "479 €" at bounding box center [312, 75] width 54 height 19
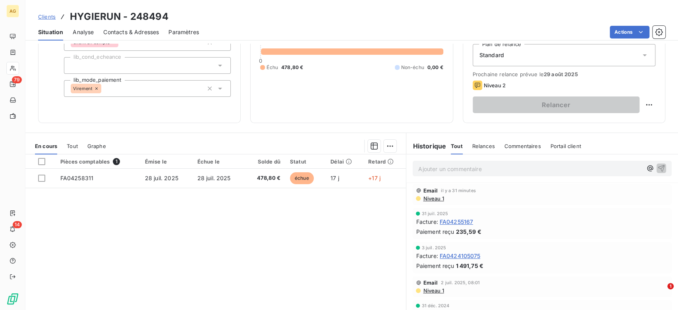
scroll to position [109, 0]
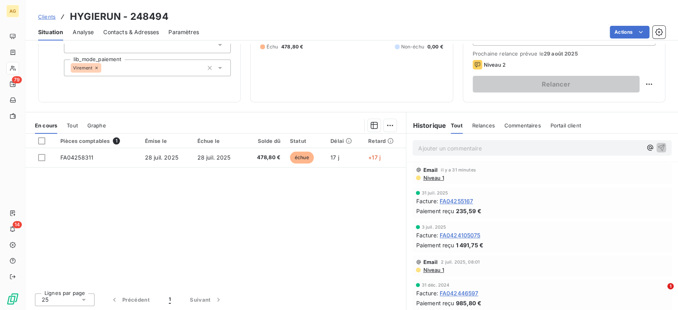
click at [455, 149] on p "Ajouter un commentaire ﻿" at bounding box center [530, 148] width 224 height 10
click at [658, 149] on icon "button" at bounding box center [662, 147] width 8 height 8
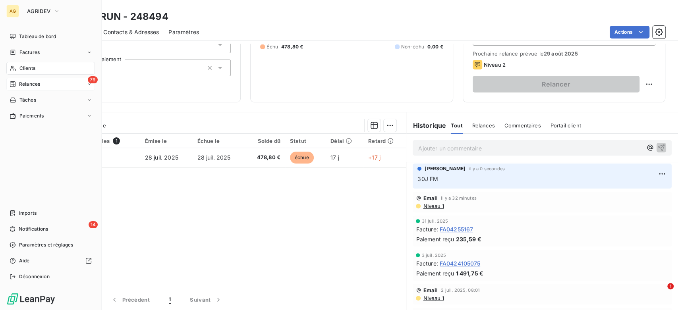
click at [32, 85] on span "Relances" at bounding box center [29, 84] width 21 height 7
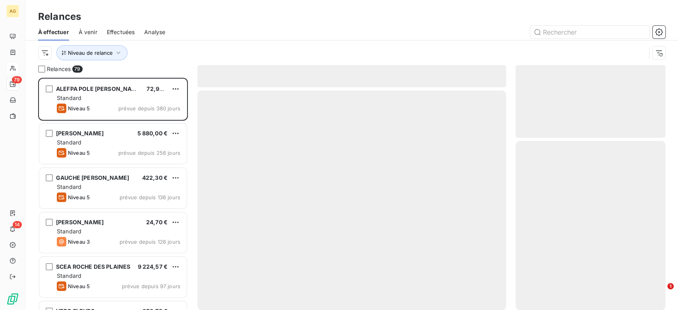
scroll to position [226, 143]
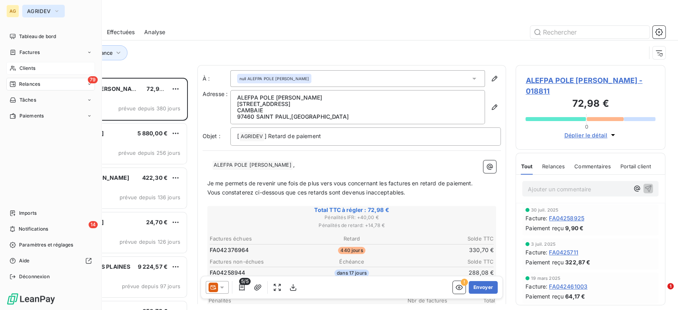
click at [44, 12] on span "AGRIDEV" at bounding box center [38, 11] width 23 height 6
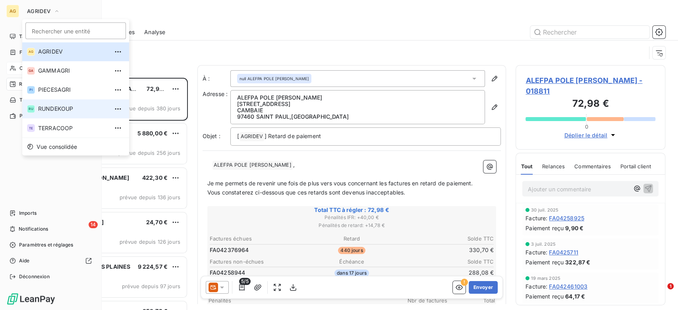
click at [63, 108] on span "RUNDEKOUP" at bounding box center [73, 109] width 70 height 8
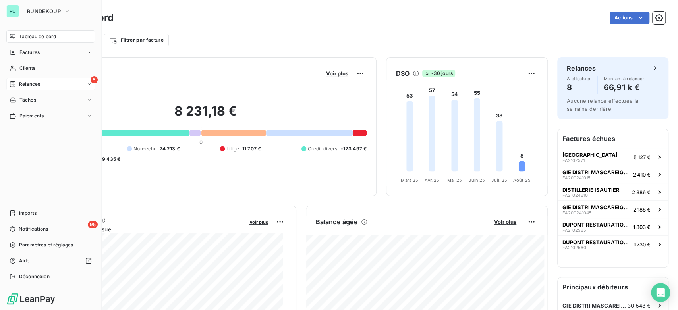
click at [19, 83] on span "Relances" at bounding box center [29, 84] width 21 height 7
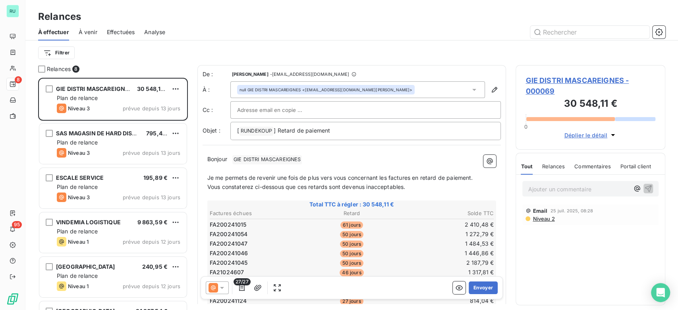
click at [220, 285] on icon at bounding box center [222, 288] width 8 height 8
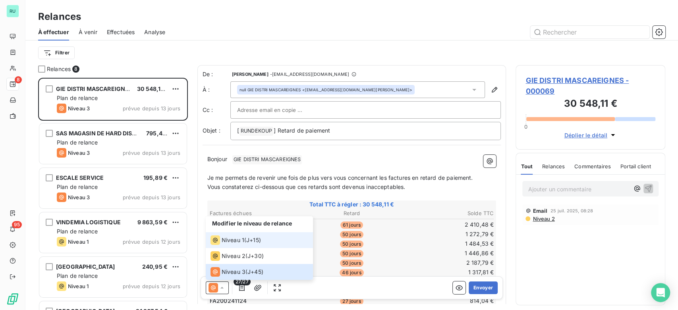
click at [231, 239] on span "Niveau 1" at bounding box center [233, 240] width 23 height 8
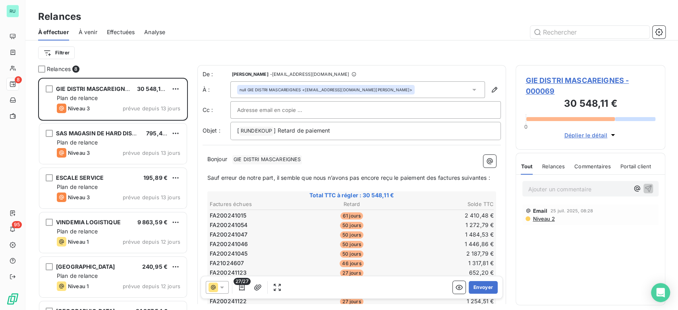
click at [220, 289] on icon at bounding box center [222, 288] width 8 height 8
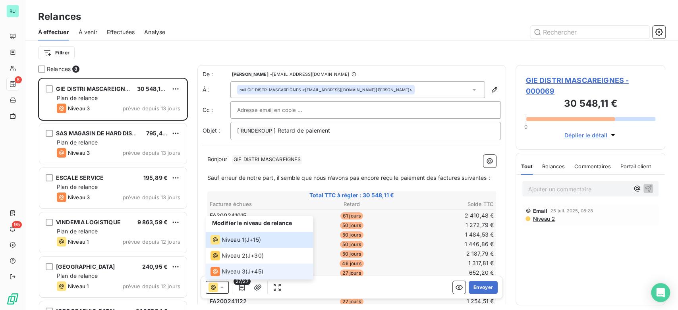
click at [246, 270] on div "Niveau 3 ( J+45 )" at bounding box center [237, 272] width 53 height 10
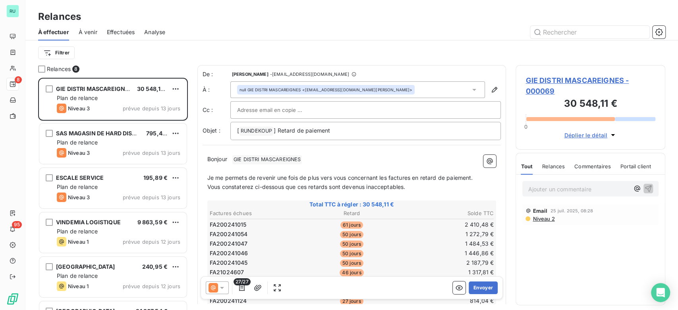
click at [546, 220] on span "Niveau 2" at bounding box center [543, 219] width 23 height 6
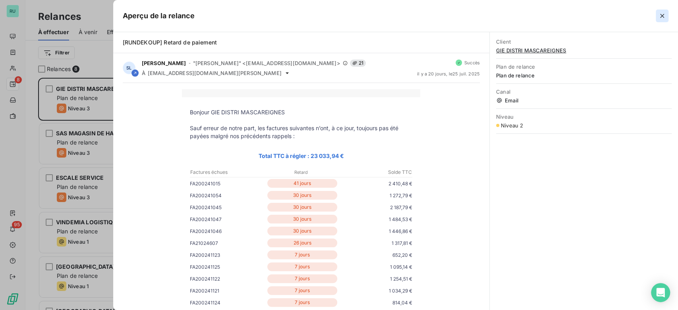
click at [668, 16] on button "button" at bounding box center [662, 16] width 13 height 13
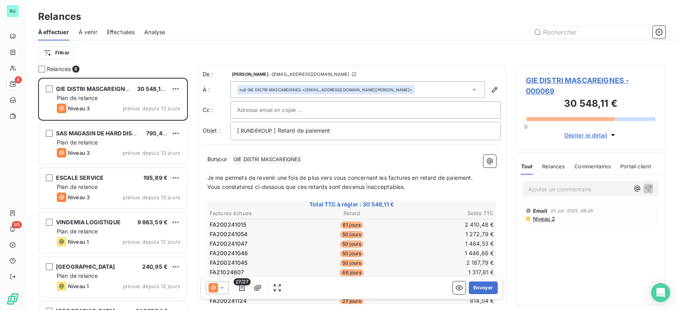
click at [231, 287] on div "27/27" at bounding box center [245, 287] width 78 height 13
click at [223, 287] on icon at bounding box center [222, 288] width 4 height 2
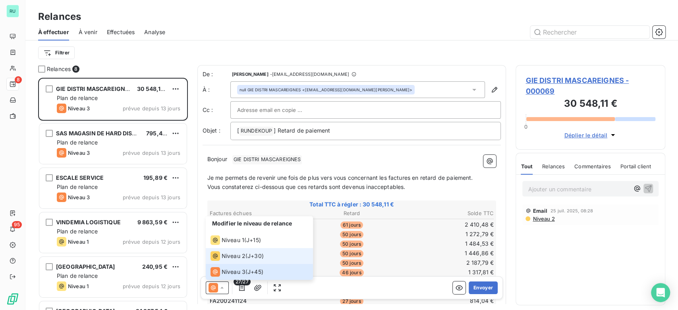
click at [223, 255] on span "Niveau 2" at bounding box center [234, 256] width 24 height 8
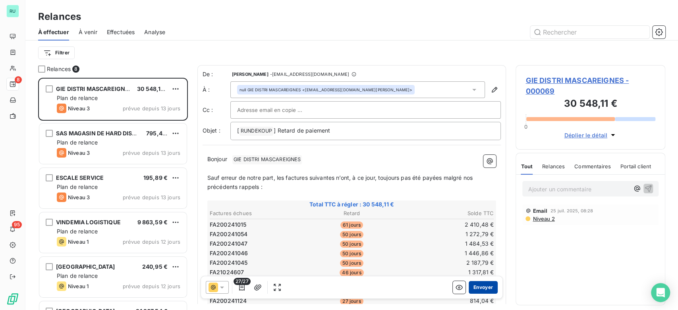
click at [474, 287] on button "Envoyer" at bounding box center [483, 287] width 29 height 13
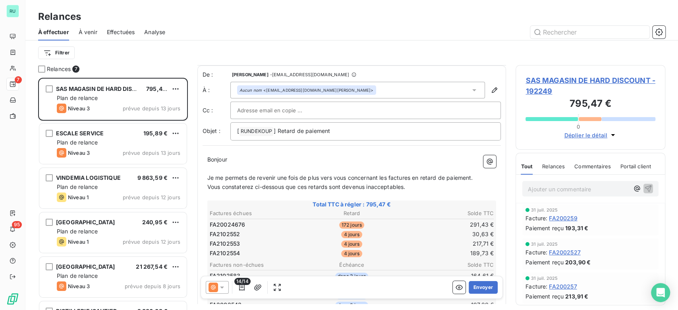
scroll to position [45, 0]
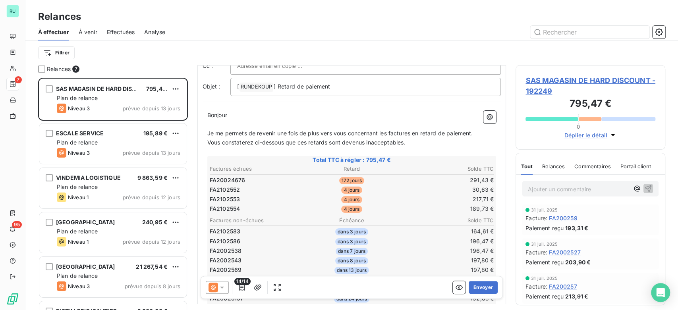
click at [223, 289] on icon at bounding box center [222, 288] width 8 height 8
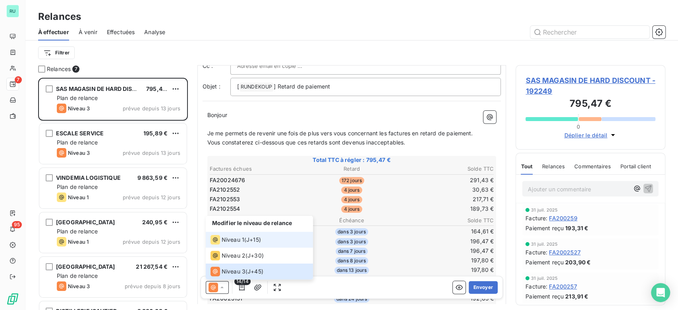
click at [228, 237] on span "Niveau 1" at bounding box center [233, 240] width 23 height 8
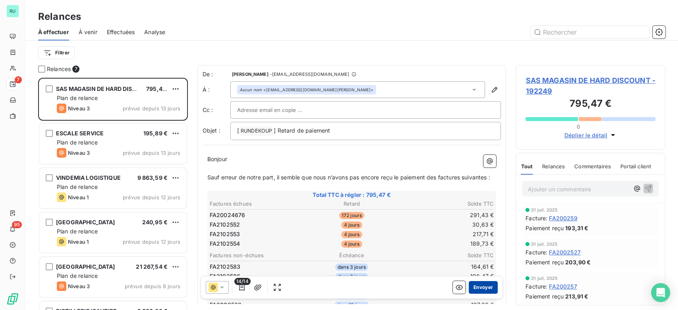
click at [480, 287] on button "Envoyer" at bounding box center [483, 287] width 29 height 13
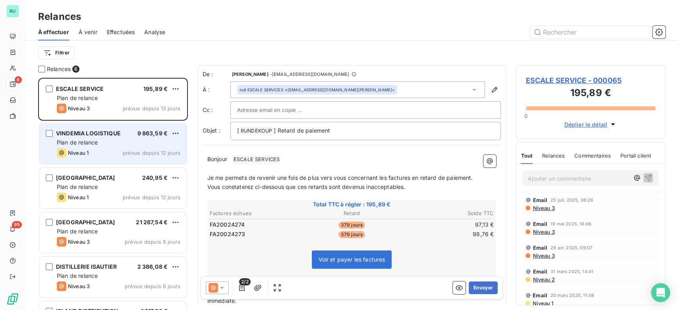
click at [101, 148] on div "VINDEMIA LOGISTIQUE 9 863,59 € Plan de relance Niveau 1 prévue depuis 12 jours" at bounding box center [112, 144] width 147 height 41
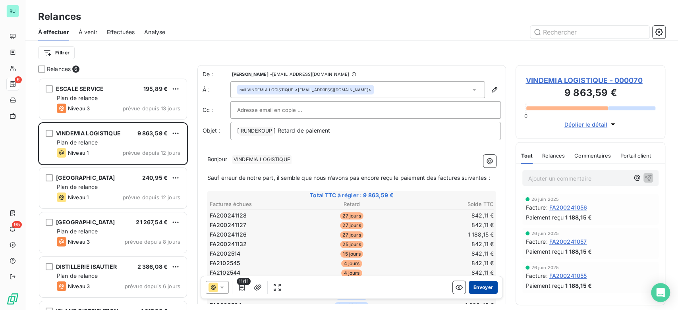
click at [479, 285] on button "Envoyer" at bounding box center [483, 287] width 29 height 13
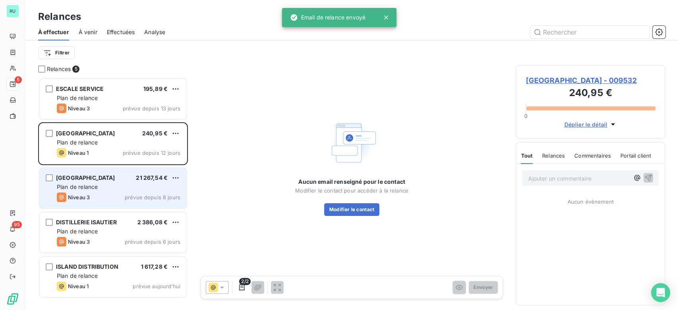
click at [83, 188] on span "Plan de relance" at bounding box center [77, 187] width 41 height 7
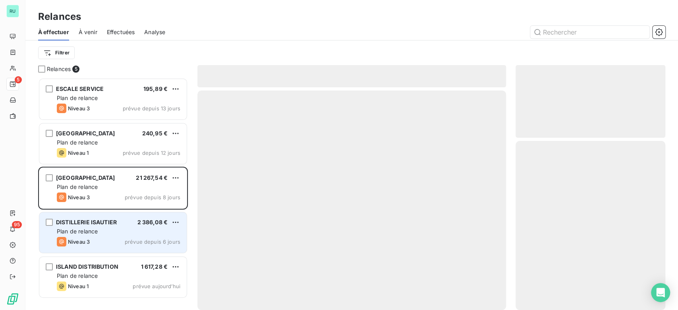
click at [101, 234] on div "Plan de relance" at bounding box center [119, 232] width 124 height 8
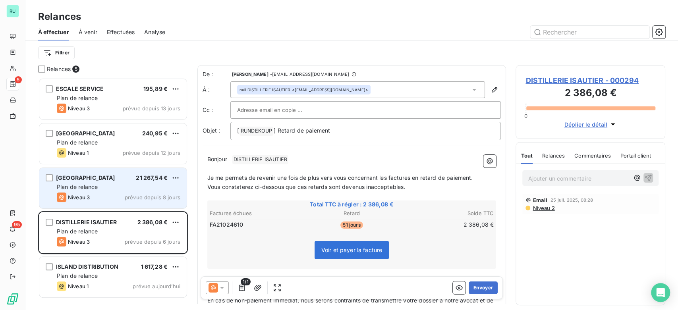
click at [114, 197] on div "Niveau 3 prévue depuis 8 jours" at bounding box center [119, 198] width 124 height 10
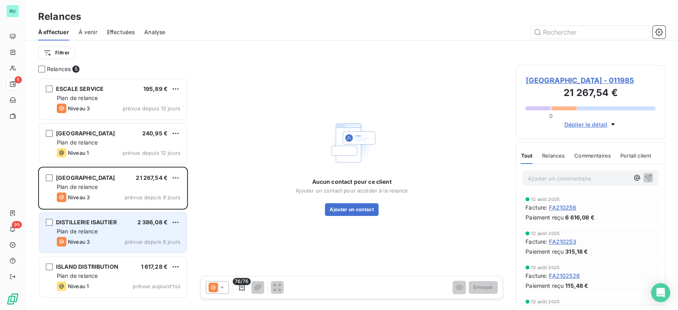
click at [117, 215] on div "DISTILLERIE ISAUTIER 2 386,08 € Plan de relance Niveau 3 prévue depuis 6 jours" at bounding box center [112, 233] width 147 height 41
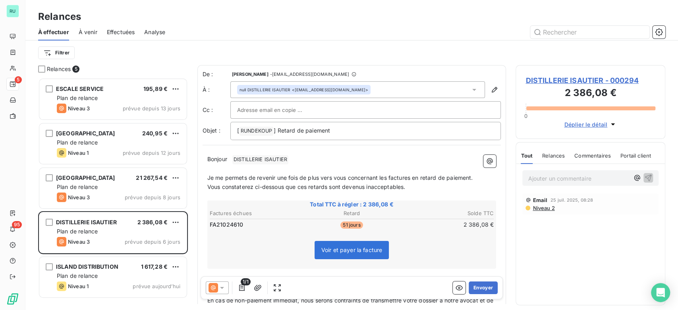
click at [544, 209] on span "Niveau 2" at bounding box center [543, 208] width 23 height 6
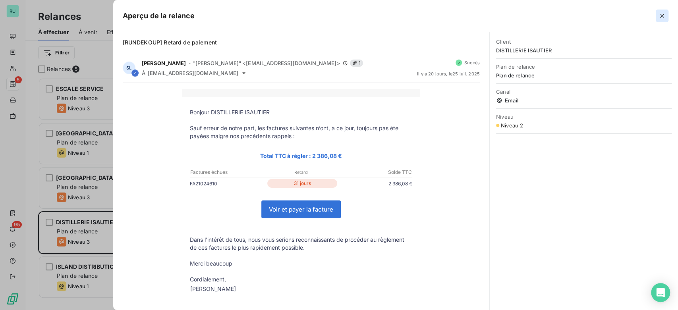
click at [663, 12] on icon "button" at bounding box center [663, 16] width 8 height 8
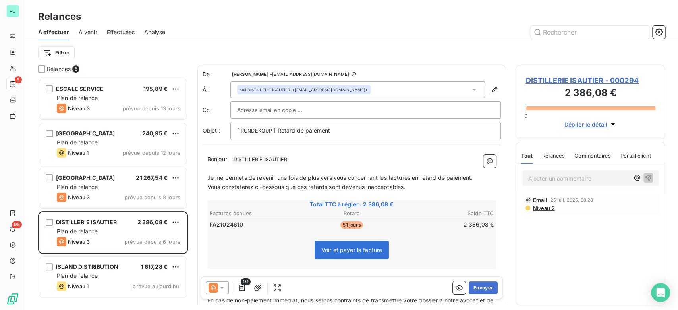
click at [223, 290] on icon at bounding box center [222, 288] width 8 height 8
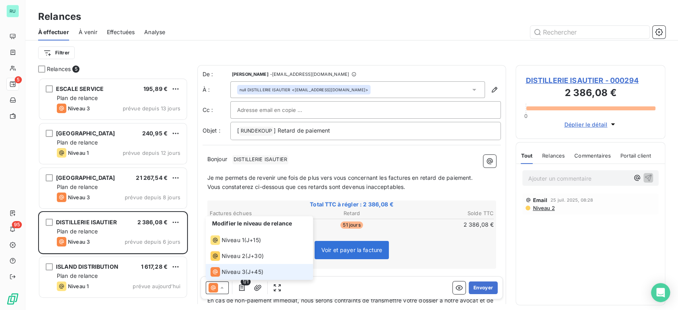
click at [223, 290] on icon at bounding box center [222, 288] width 8 height 8
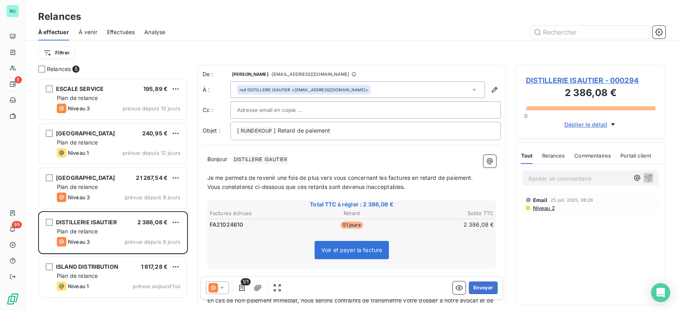
click at [223, 290] on icon at bounding box center [222, 288] width 8 height 8
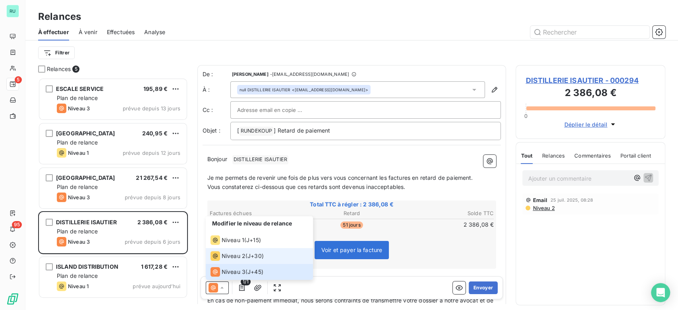
click at [232, 257] on span "Niveau 2" at bounding box center [234, 256] width 24 height 8
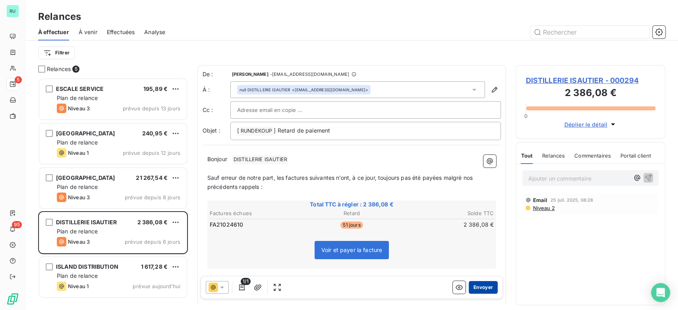
click at [480, 288] on button "Envoyer" at bounding box center [483, 287] width 29 height 13
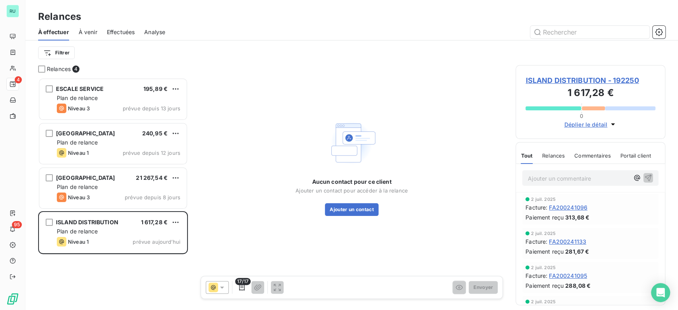
click at [568, 82] on span "ISLAND DISTRIBUTION - 192250" at bounding box center [591, 80] width 130 height 11
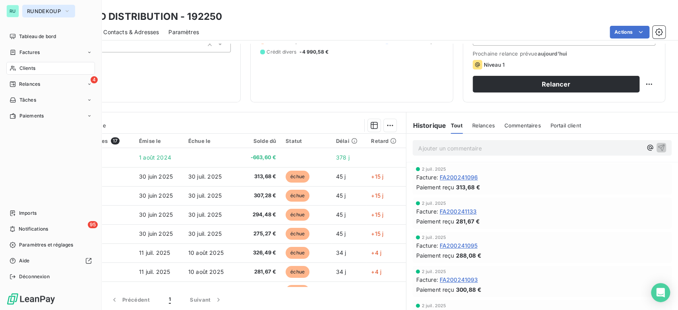
click at [36, 12] on span "RUNDEKOUP" at bounding box center [44, 11] width 34 height 6
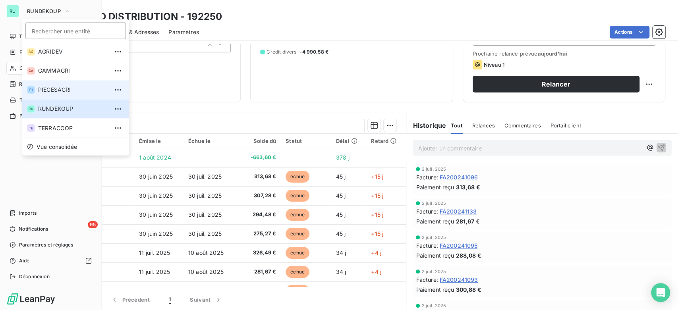
click at [56, 93] on span "PIECESAGRI" at bounding box center [73, 90] width 70 height 8
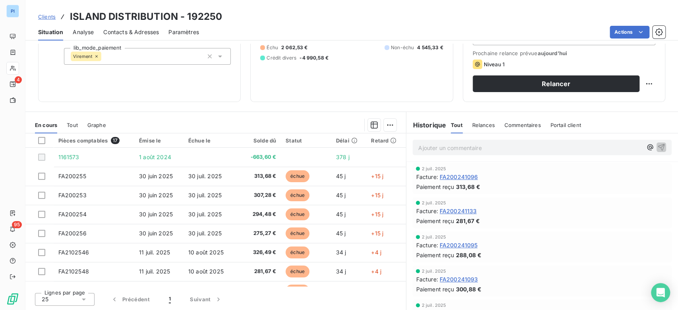
scroll to position [96, 0]
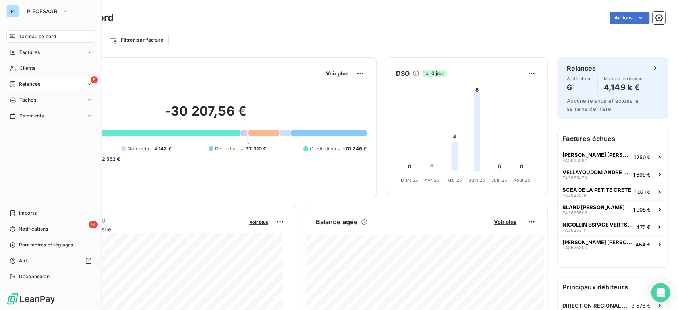
click at [15, 81] on icon at bounding box center [13, 84] width 6 height 6
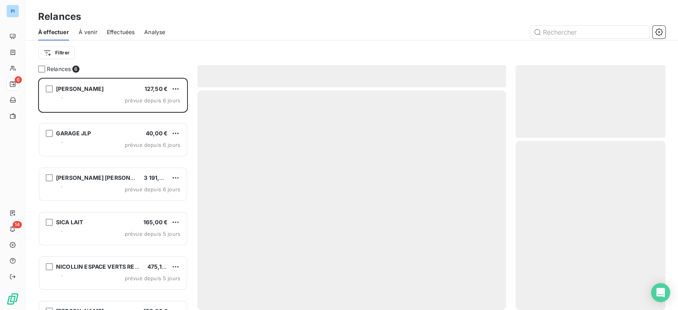
scroll to position [226, 143]
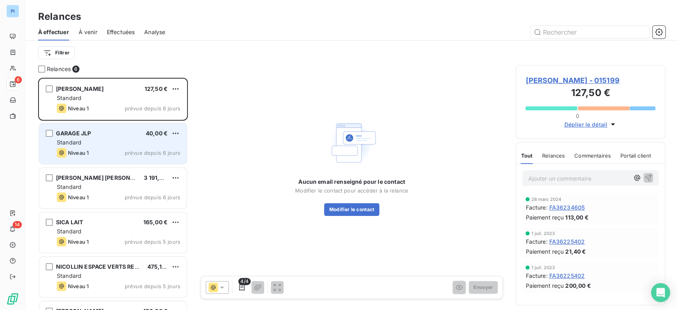
click at [149, 132] on span "40,00 €" at bounding box center [157, 133] width 22 height 7
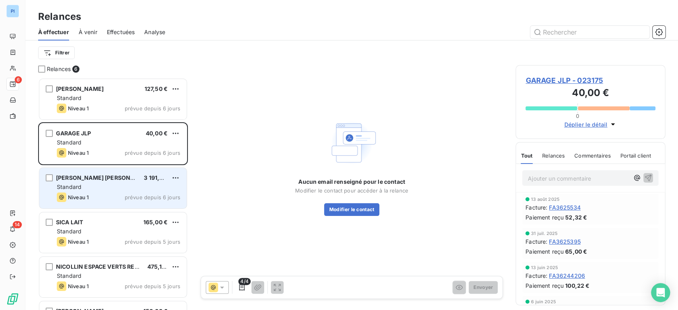
click at [128, 184] on div "Standard" at bounding box center [119, 187] width 124 height 8
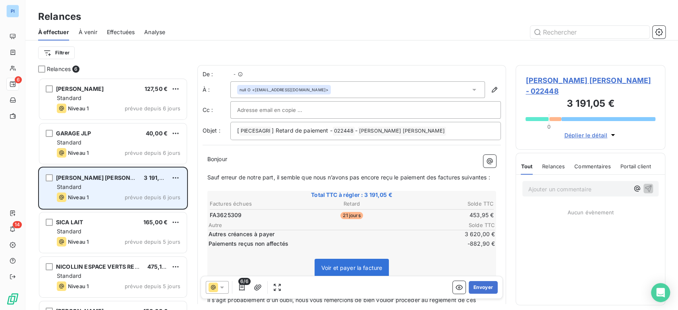
scroll to position [226, 143]
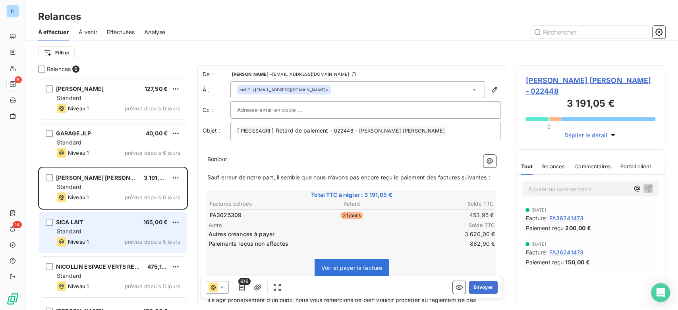
click at [102, 228] on div "Standard" at bounding box center [119, 232] width 124 height 8
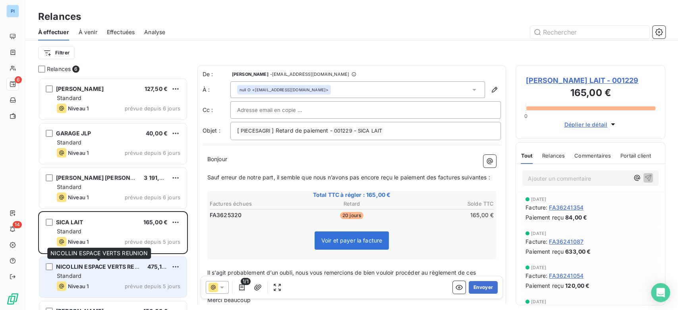
click at [111, 270] on span "NICOLLIN ESPACE VERTS REUNION" at bounding box center [104, 266] width 97 height 7
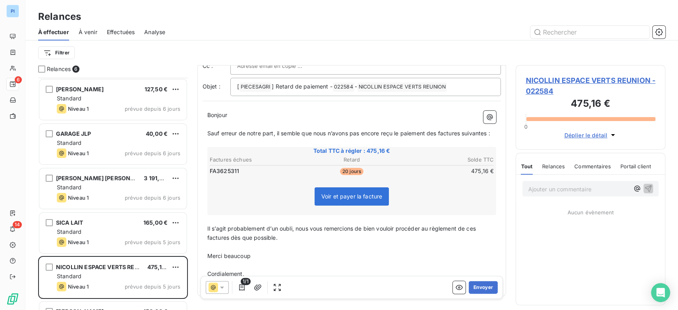
scroll to position [35, 0]
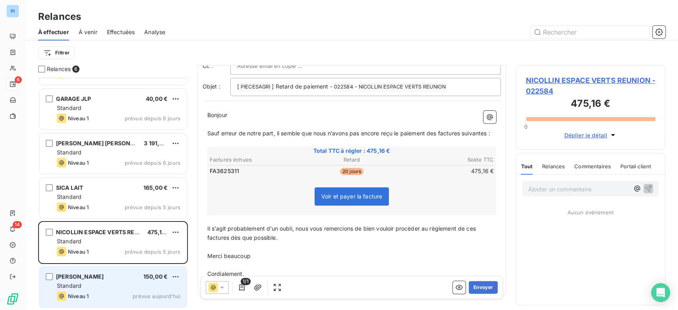
click at [95, 288] on div "Standard" at bounding box center [119, 286] width 124 height 8
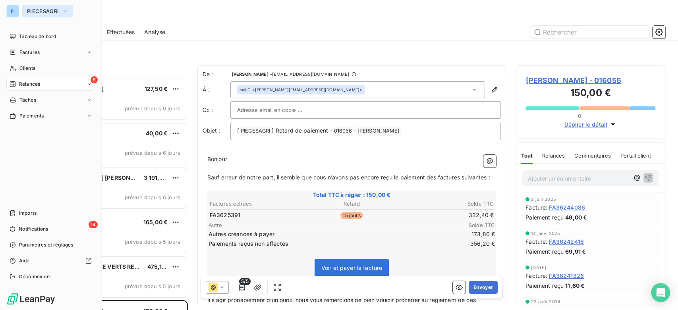
click at [48, 15] on button "PIECESAGRI" at bounding box center [47, 11] width 51 height 13
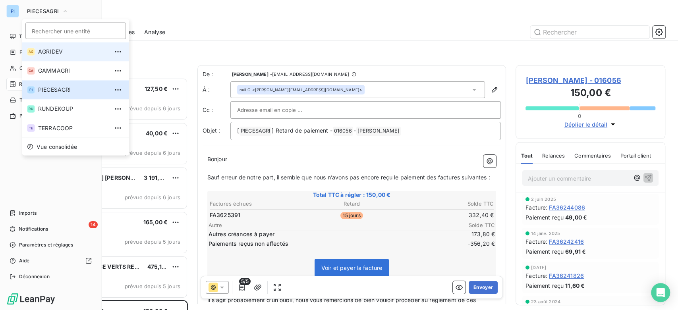
click at [61, 58] on li "AG AGRIDEV" at bounding box center [75, 51] width 107 height 19
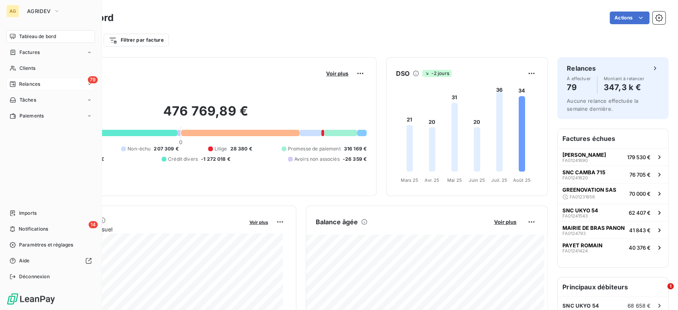
click at [36, 82] on span "Relances" at bounding box center [29, 84] width 21 height 7
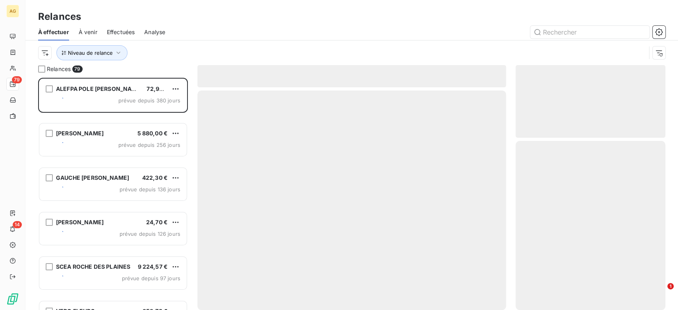
scroll to position [226, 143]
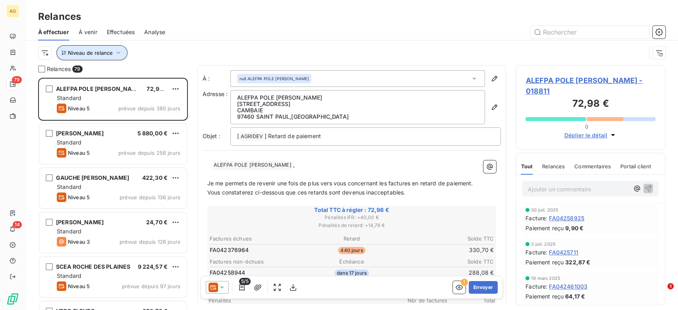
click at [112, 52] on span "Niveau de relance" at bounding box center [90, 53] width 45 height 6
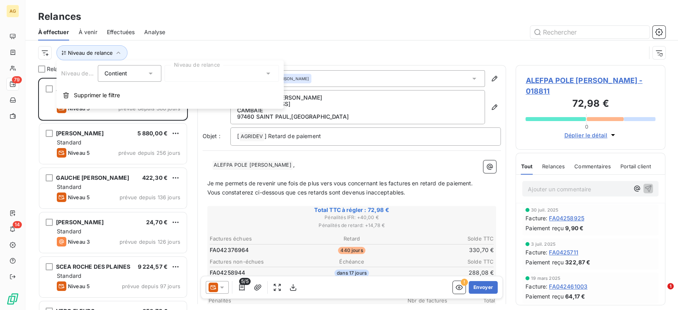
click at [178, 74] on div at bounding box center [222, 73] width 114 height 17
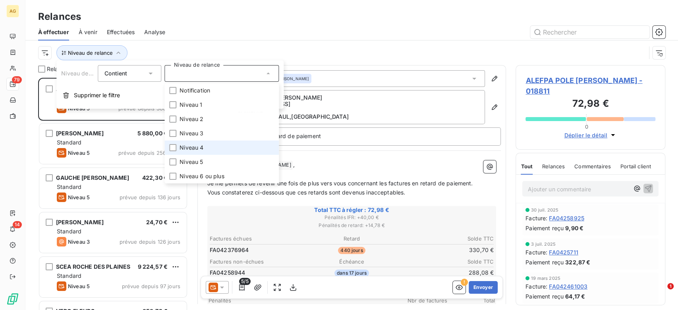
click at [193, 146] on span "Niveau 4" at bounding box center [192, 148] width 24 height 8
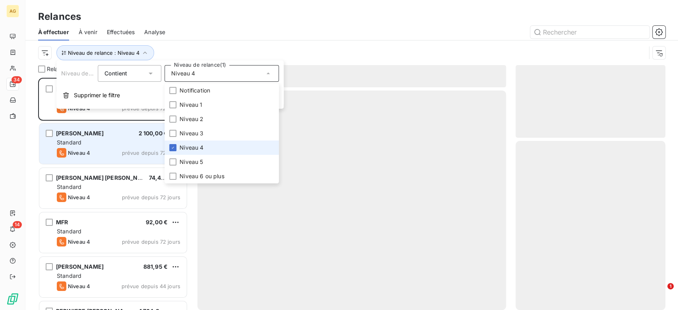
scroll to position [226, 143]
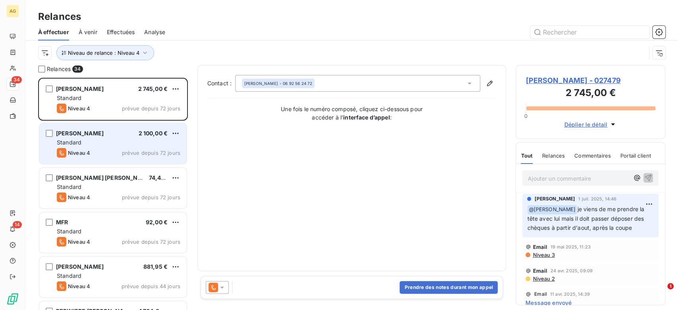
click at [137, 139] on div "Standard" at bounding box center [119, 143] width 124 height 8
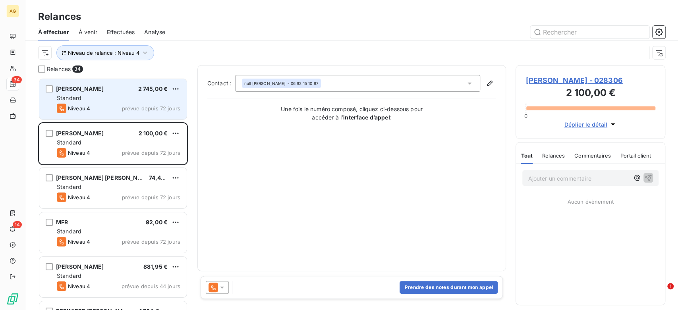
click at [128, 105] on span "prévue depuis 72 jours" at bounding box center [151, 108] width 58 height 6
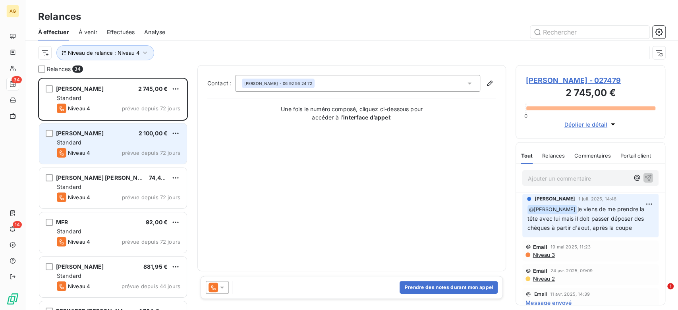
click at [130, 149] on div "Niveau 4 prévue depuis 72 jours" at bounding box center [119, 153] width 124 height 10
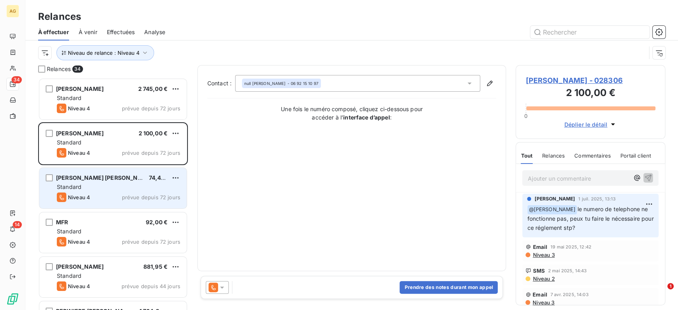
click at [116, 174] on span "[PERSON_NAME] [PERSON_NAME]" at bounding box center [104, 177] width 97 height 7
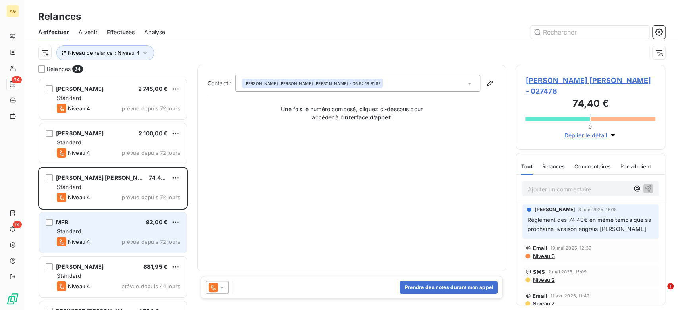
click at [118, 224] on div "MFR 92,00 €" at bounding box center [119, 222] width 124 height 7
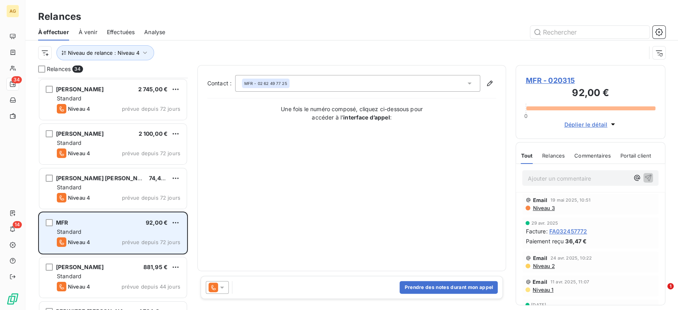
scroll to position [45, 0]
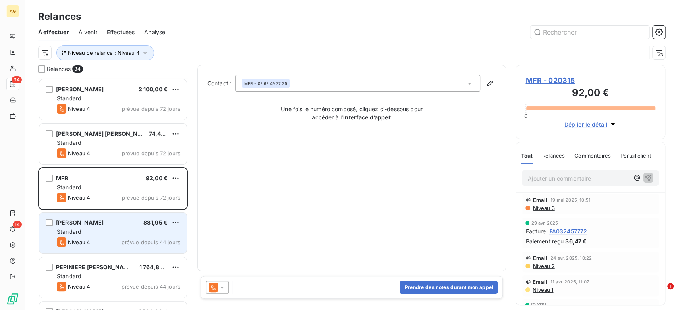
click at [128, 239] on span "prévue depuis 44 jours" at bounding box center [151, 242] width 59 height 6
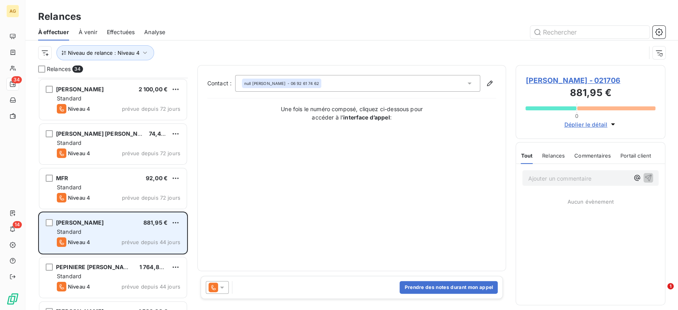
scroll to position [89, 0]
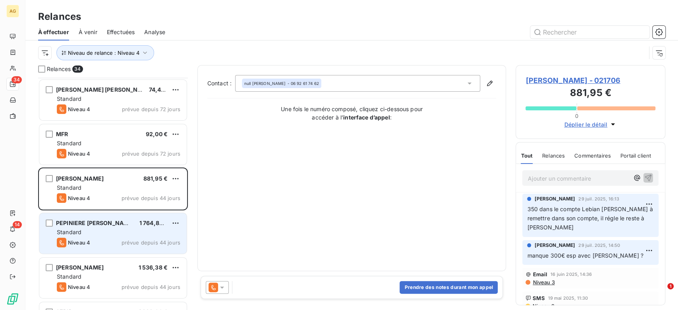
click at [108, 231] on div "Standard" at bounding box center [119, 233] width 124 height 8
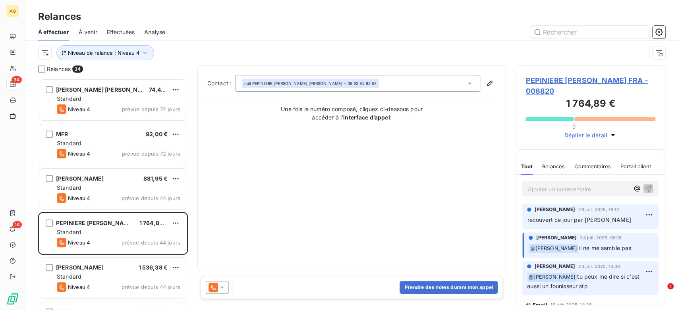
click at [220, 291] on icon at bounding box center [222, 288] width 8 height 8
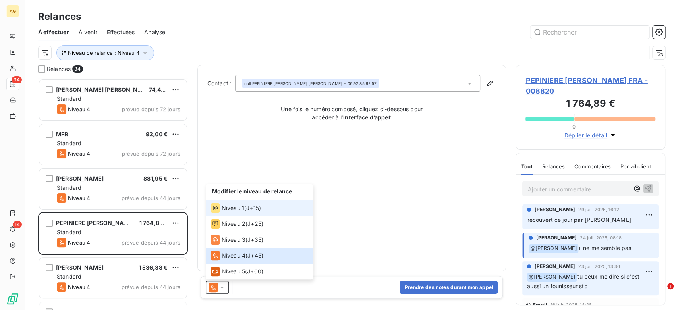
click at [243, 206] on span "Niveau 1" at bounding box center [233, 208] width 23 height 8
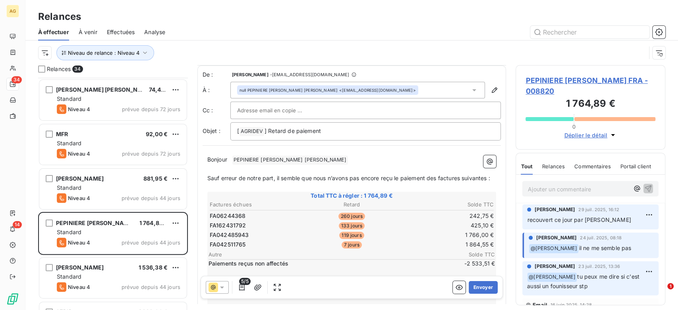
scroll to position [45, 0]
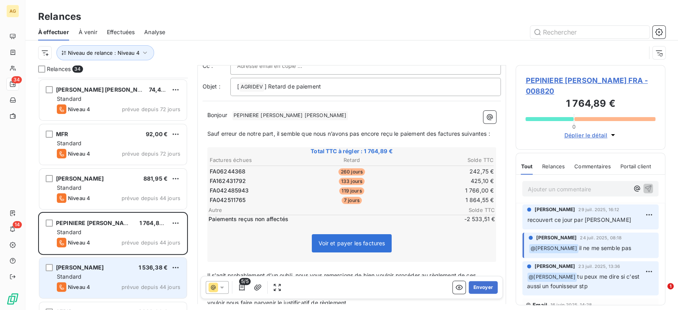
click at [84, 270] on span "[PERSON_NAME]" at bounding box center [80, 267] width 48 height 7
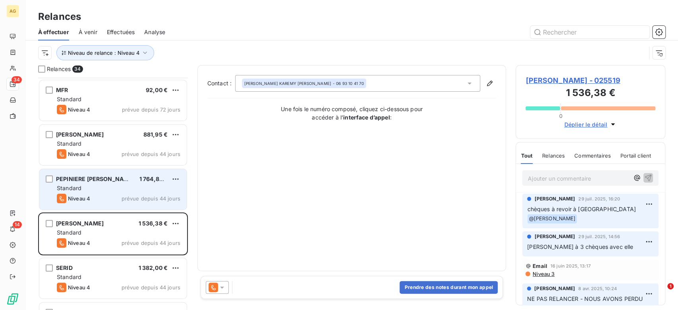
scroll to position [177, 0]
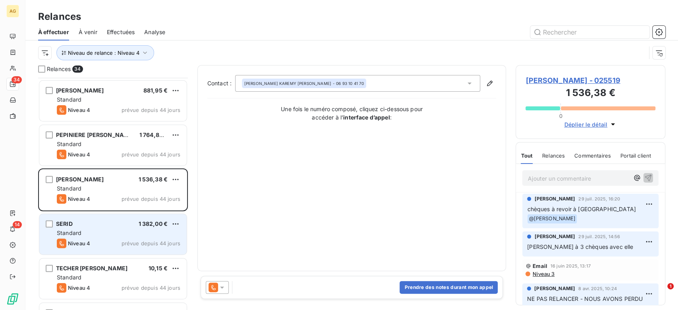
click at [108, 219] on div "SERID 1 382,00 € Standard Niveau 4 prévue depuis 44 jours" at bounding box center [112, 234] width 147 height 41
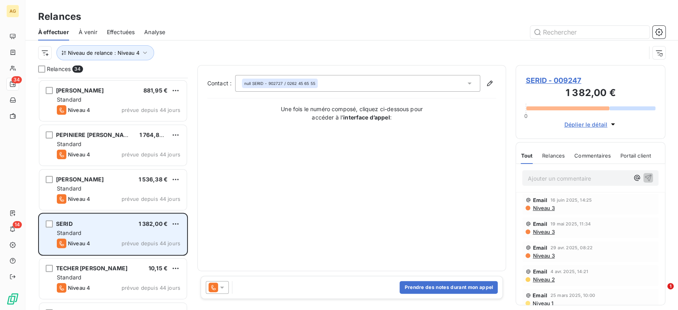
scroll to position [221, 0]
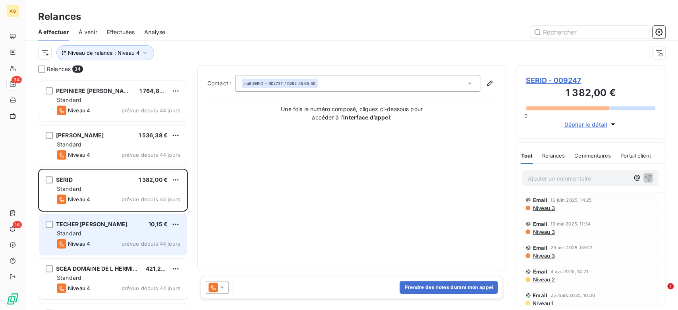
click at [108, 242] on div "Niveau 4 prévue depuis 44 jours" at bounding box center [119, 244] width 124 height 10
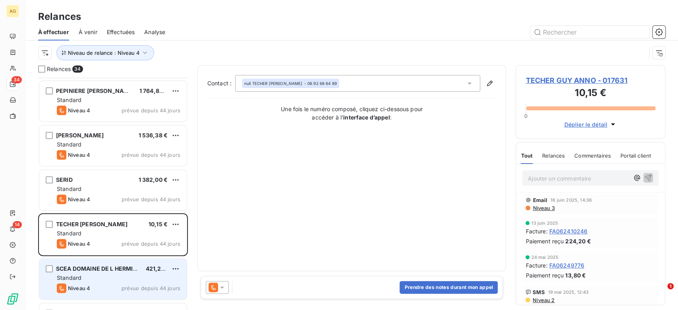
click at [107, 275] on div "Standard" at bounding box center [119, 278] width 124 height 8
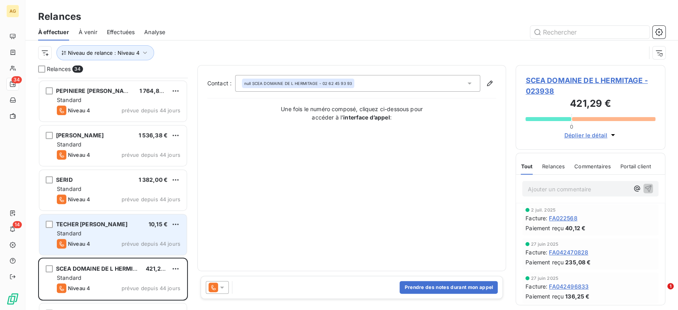
scroll to position [309, 0]
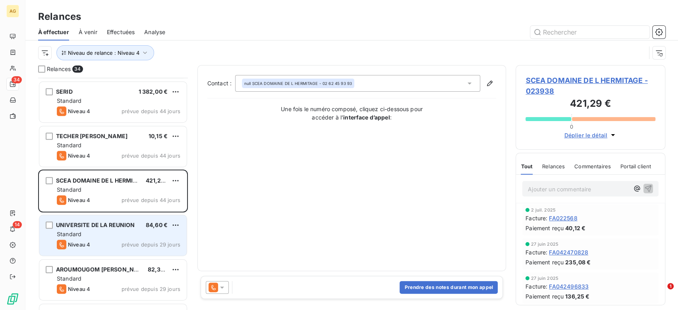
click at [116, 232] on div "Standard" at bounding box center [119, 235] width 124 height 8
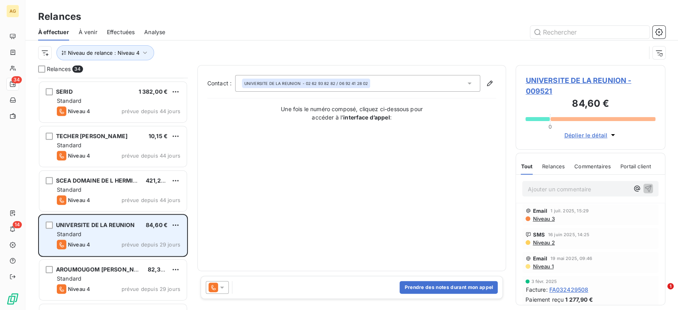
scroll to position [353, 0]
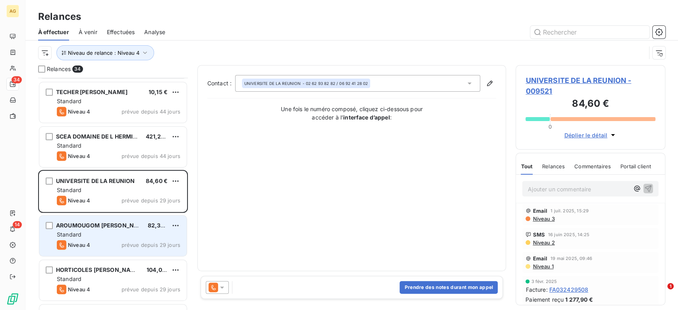
click at [110, 249] on div "Niveau 4 prévue depuis 29 jours" at bounding box center [119, 245] width 124 height 10
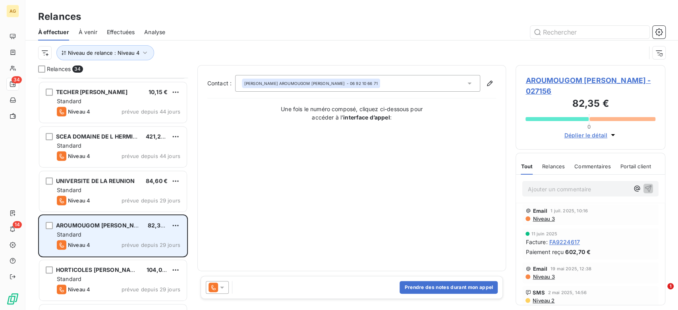
scroll to position [397, 0]
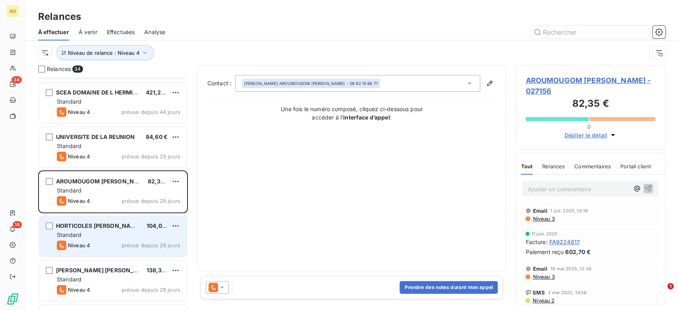
click at [118, 240] on div "HORTICOLES [PERSON_NAME] ETS 104,05 € Standard Niveau 4 prévue depuis 29 jours" at bounding box center [112, 236] width 147 height 41
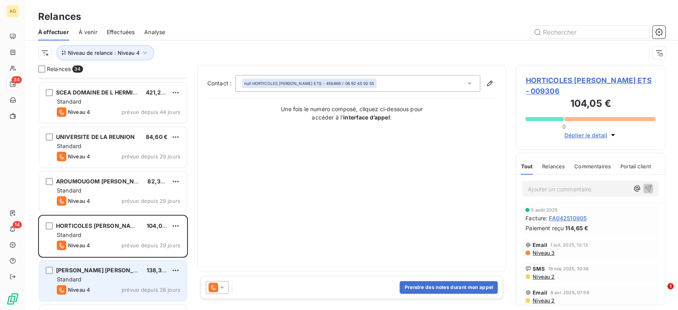
click at [115, 268] on span "[PERSON_NAME] [PERSON_NAME]" at bounding box center [104, 270] width 97 height 7
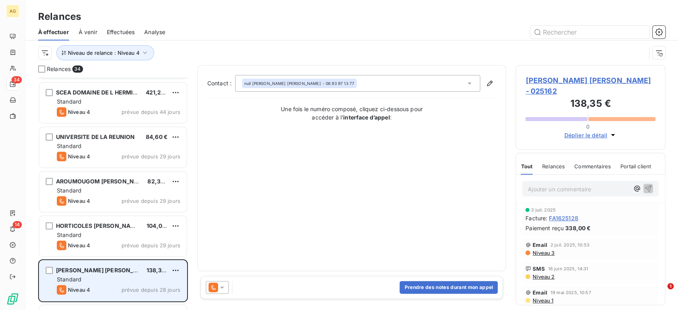
scroll to position [442, 0]
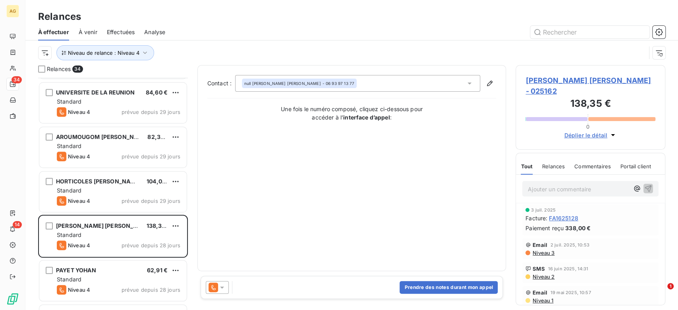
click at [556, 79] on span "[PERSON_NAME] [PERSON_NAME] - 025162" at bounding box center [591, 85] width 130 height 21
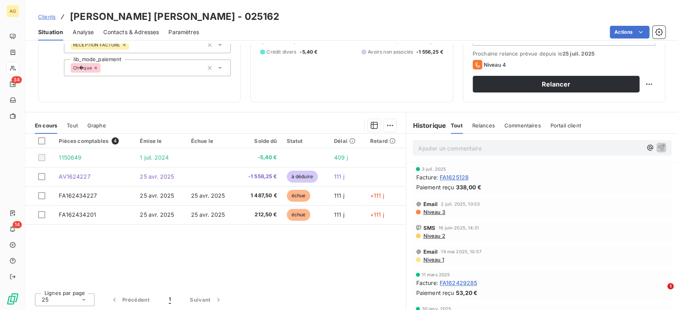
scroll to position [21, 0]
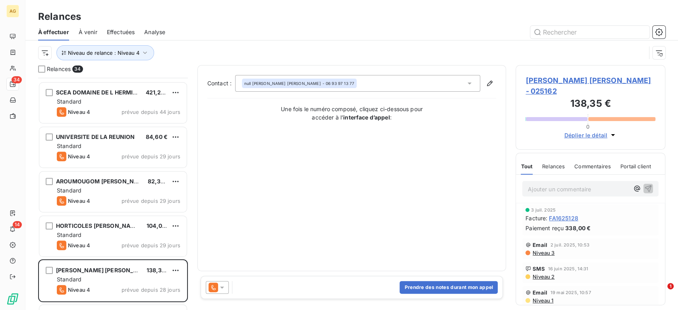
scroll to position [486, 0]
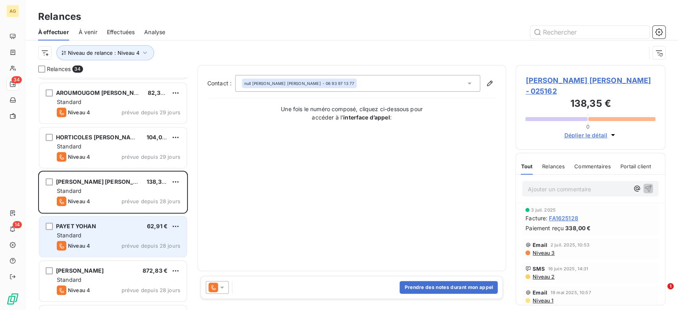
click at [120, 238] on div "Standard" at bounding box center [119, 236] width 124 height 8
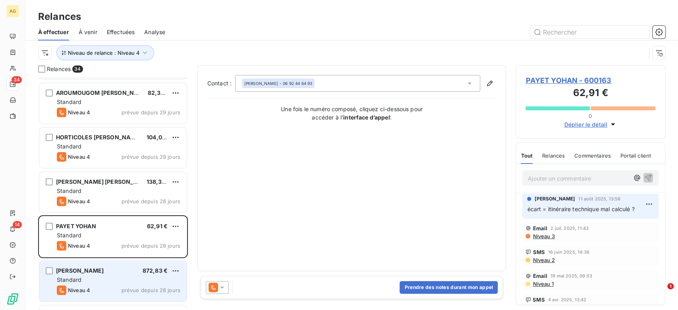
click at [122, 278] on div "Standard" at bounding box center [119, 280] width 124 height 8
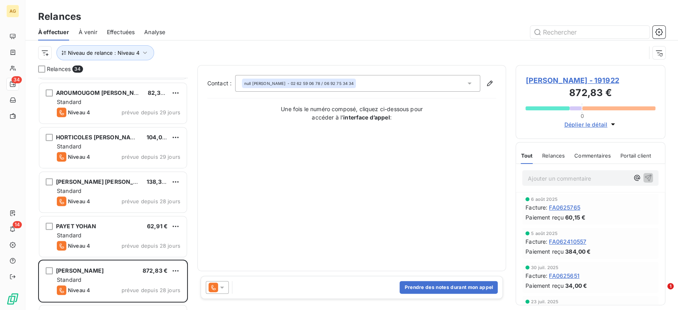
click at [559, 159] on span "Relances" at bounding box center [553, 156] width 23 height 6
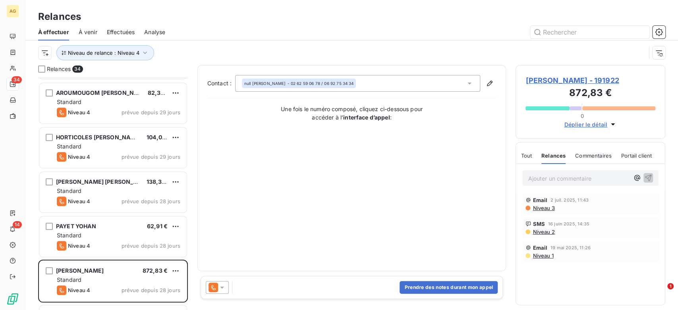
click at [533, 164] on div "Tout Relances Commentaires Portail client" at bounding box center [586, 155] width 131 height 17
click at [528, 159] on span "Tout" at bounding box center [526, 156] width 11 height 6
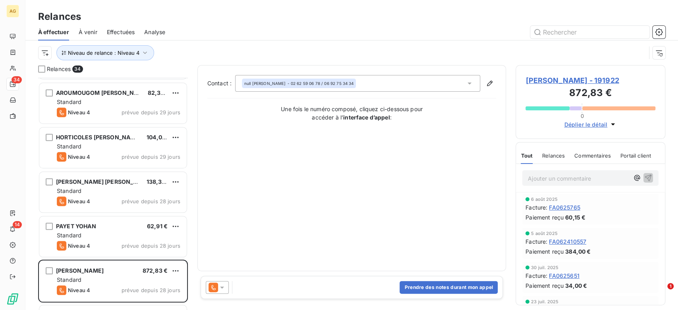
click at [225, 289] on icon at bounding box center [222, 288] width 8 height 8
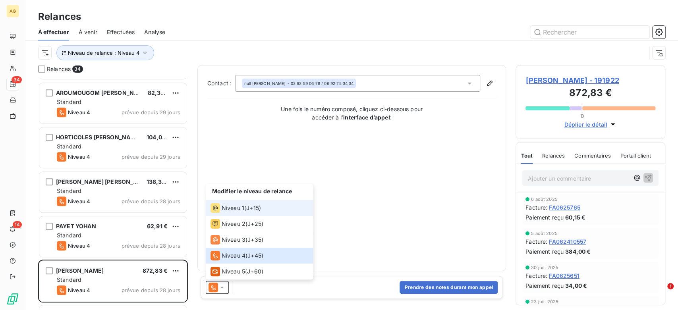
click at [253, 210] on span "J+15 )" at bounding box center [253, 208] width 15 height 8
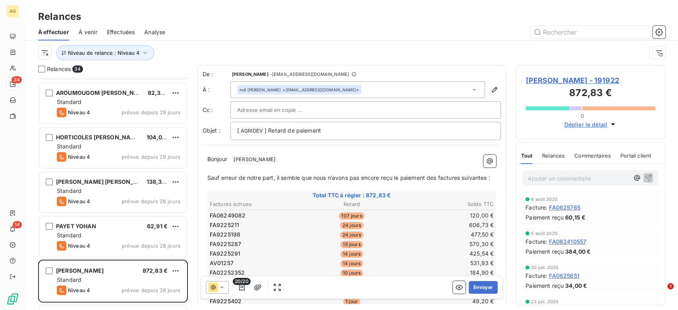
scroll to position [89, 0]
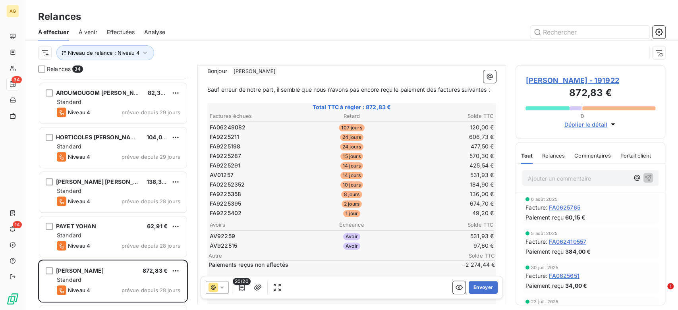
click at [222, 288] on icon at bounding box center [222, 288] width 4 height 2
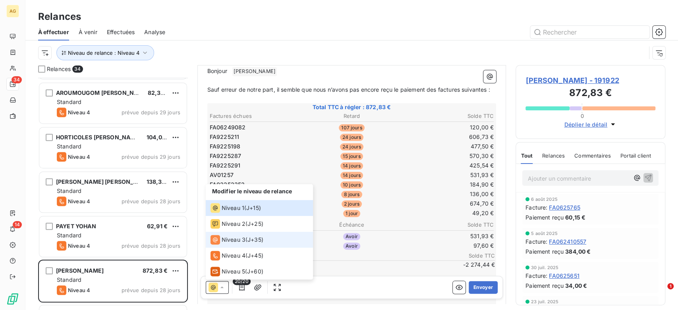
click at [245, 240] on div "Niveau 3 ( J+35 )" at bounding box center [237, 240] width 53 height 10
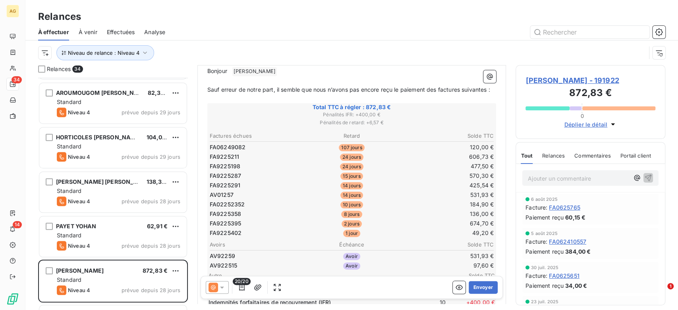
scroll to position [133, 0]
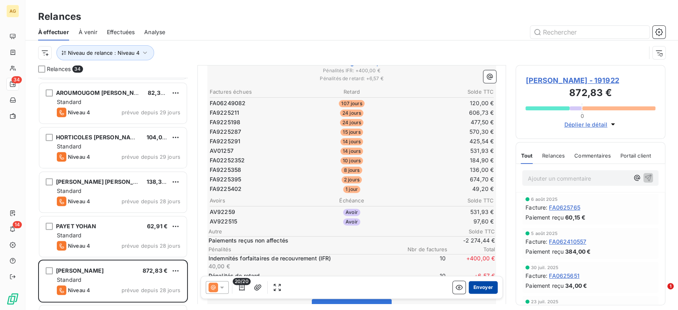
click at [482, 289] on button "Envoyer" at bounding box center [483, 287] width 29 height 13
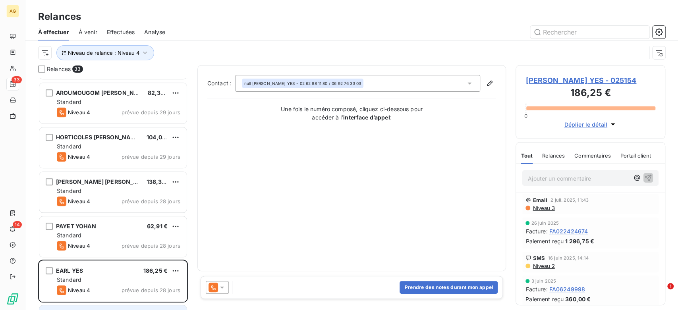
scroll to position [530, 0]
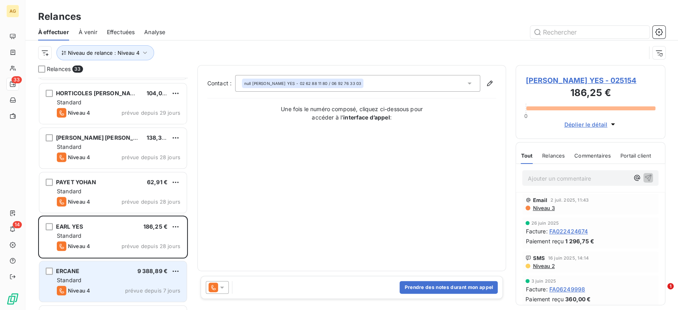
click at [141, 280] on div "Standard" at bounding box center [119, 281] width 124 height 8
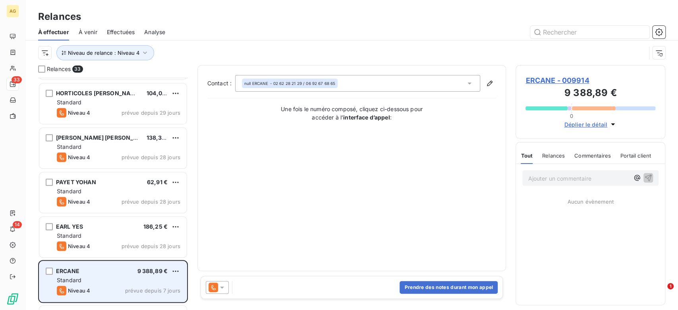
scroll to position [618, 0]
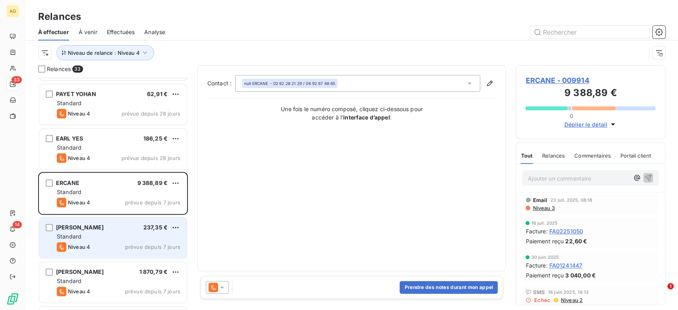
click at [146, 250] on span "prévue depuis 7 jours" at bounding box center [152, 247] width 55 height 6
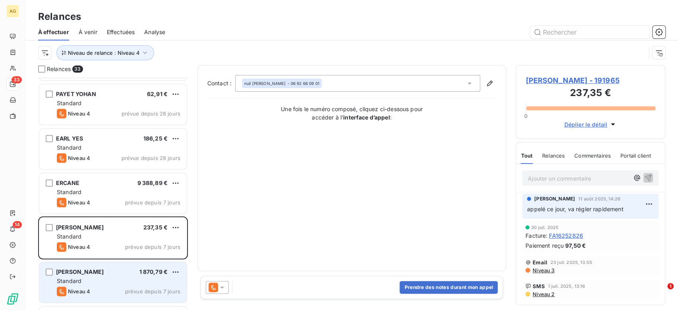
click at [130, 287] on div "Niveau 4 prévue depuis 7 jours" at bounding box center [119, 292] width 124 height 10
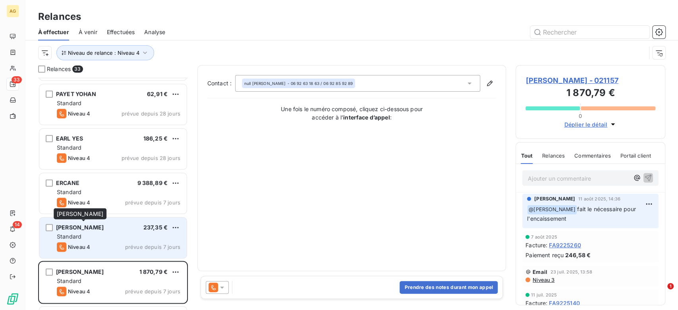
scroll to position [707, 0]
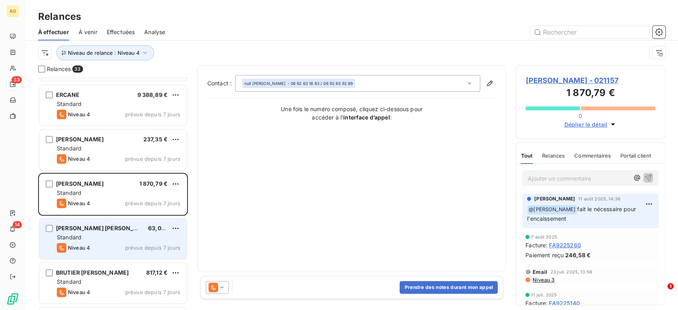
click at [99, 231] on span "[PERSON_NAME] [PERSON_NAME]" at bounding box center [104, 228] width 97 height 7
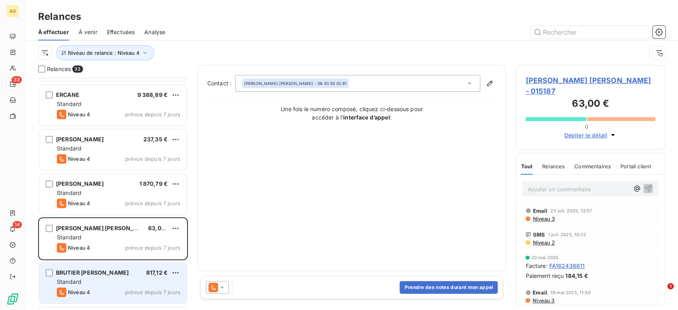
click at [128, 268] on div "BRUTIER [PERSON_NAME] 817,12 € Standard Niveau 4 prévue depuis 7 jours" at bounding box center [112, 283] width 147 height 41
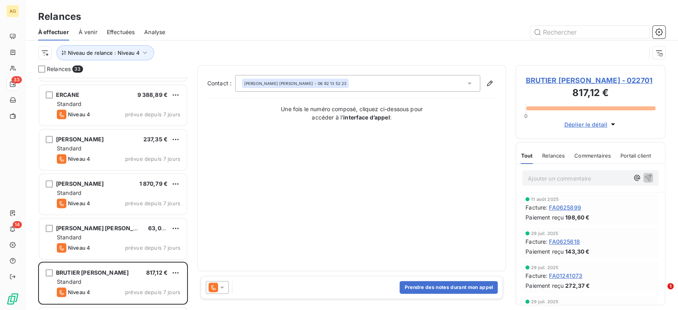
click at [221, 289] on icon at bounding box center [222, 288] width 8 height 8
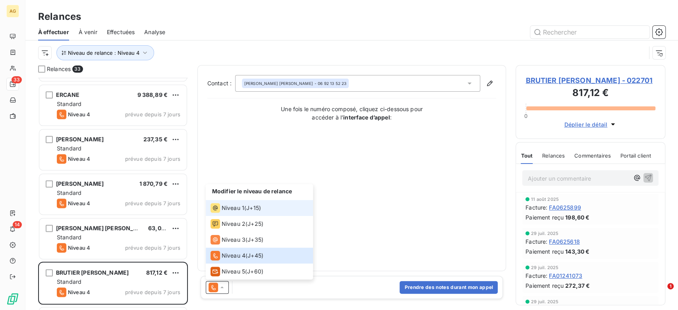
click at [234, 208] on span "Niveau 1" at bounding box center [233, 208] width 23 height 8
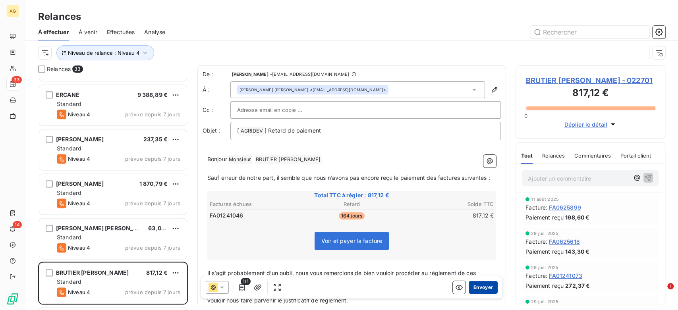
click at [484, 288] on button "Envoyer" at bounding box center [483, 287] width 29 height 13
